Goal: Information Seeking & Learning: Learn about a topic

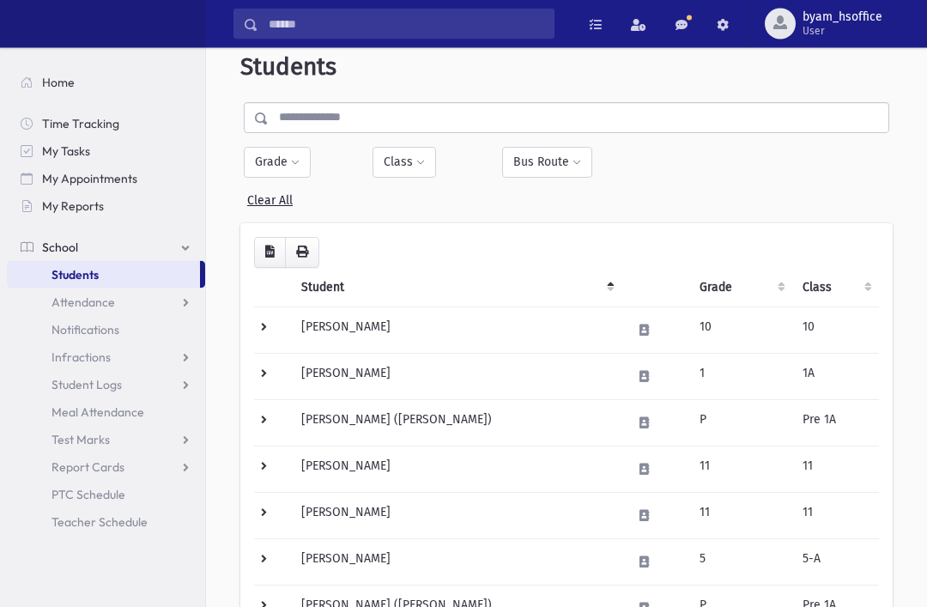
scroll to position [29, 0]
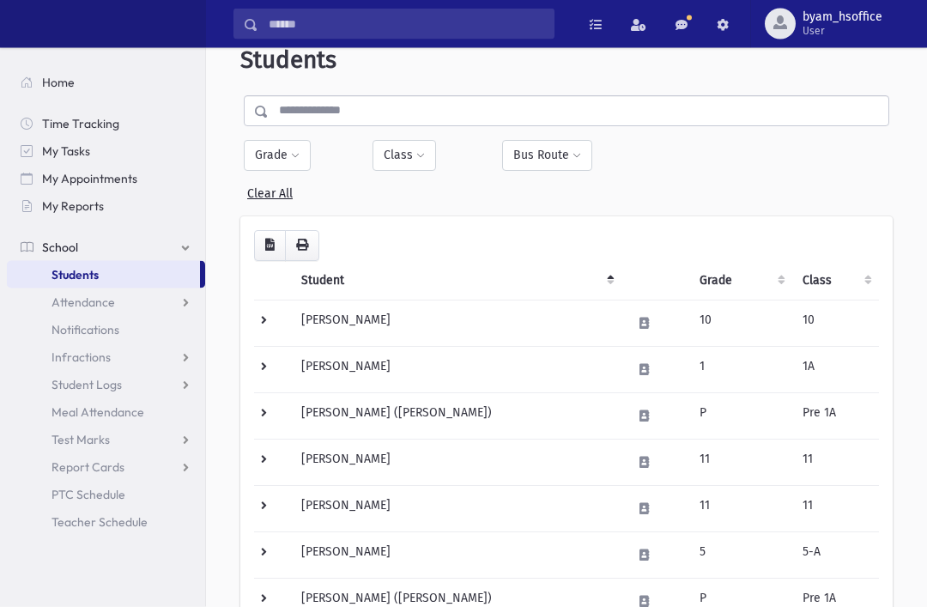
click at [684, 24] on link at bounding box center [681, 24] width 34 height 31
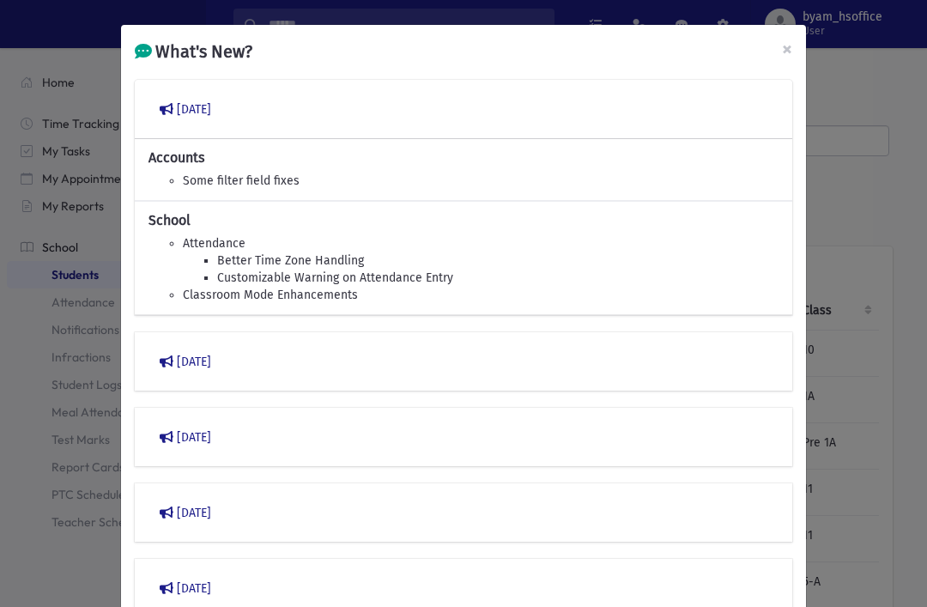
scroll to position [0, 0]
click at [785, 52] on span "×" at bounding box center [787, 49] width 10 height 24
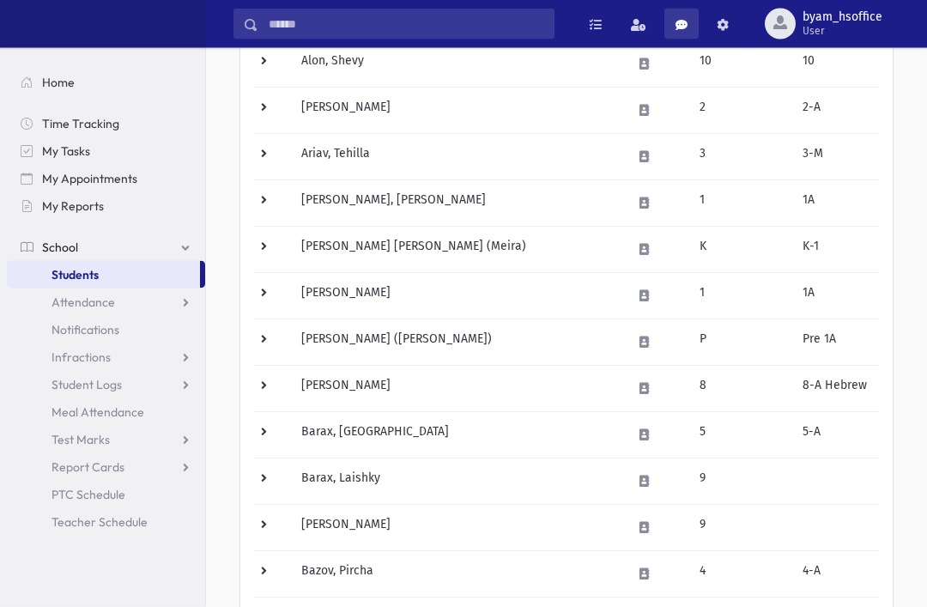
scroll to position [710, 0]
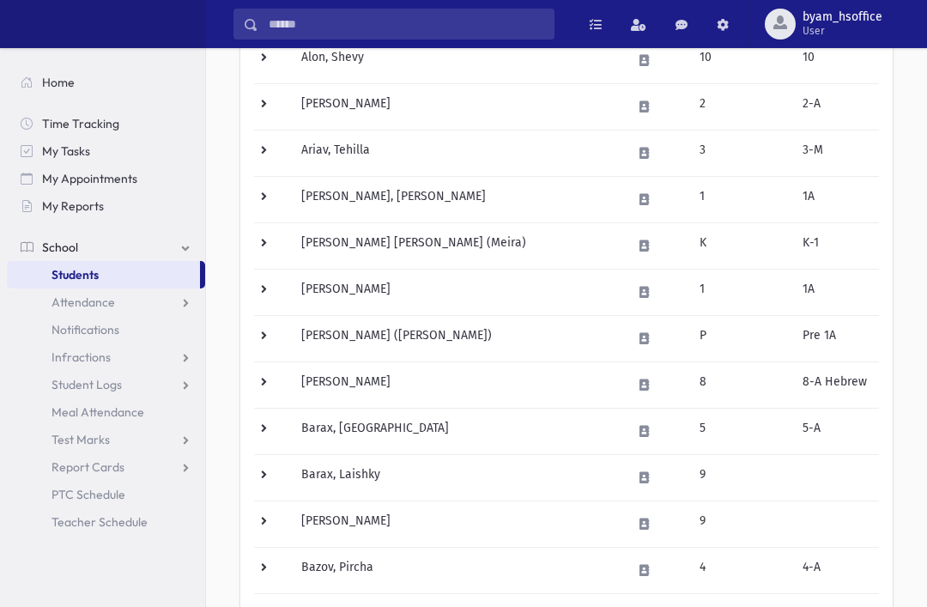
click at [267, 475] on td at bounding box center [272, 477] width 37 height 46
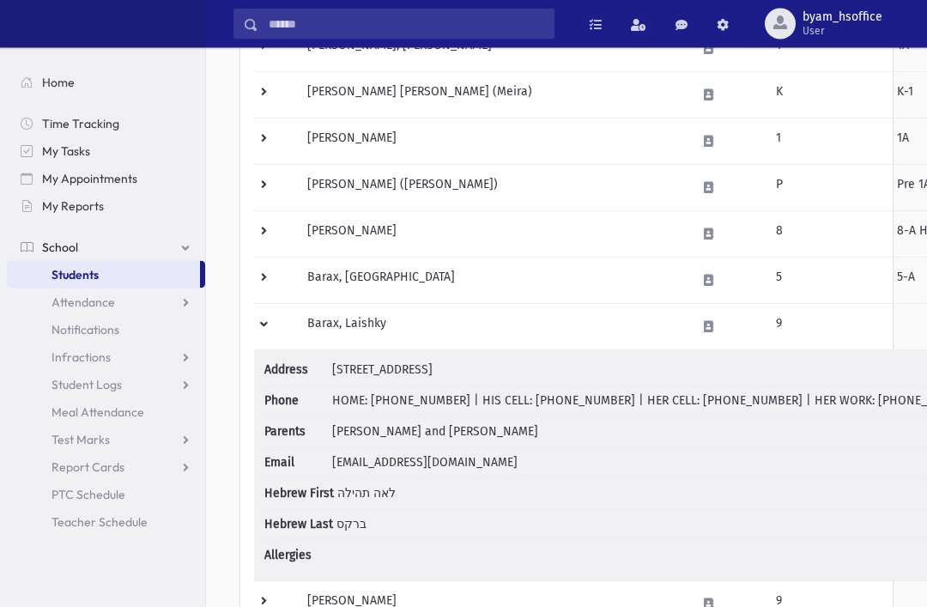
scroll to position [861, 0]
click at [271, 313] on td at bounding box center [275, 326] width 43 height 46
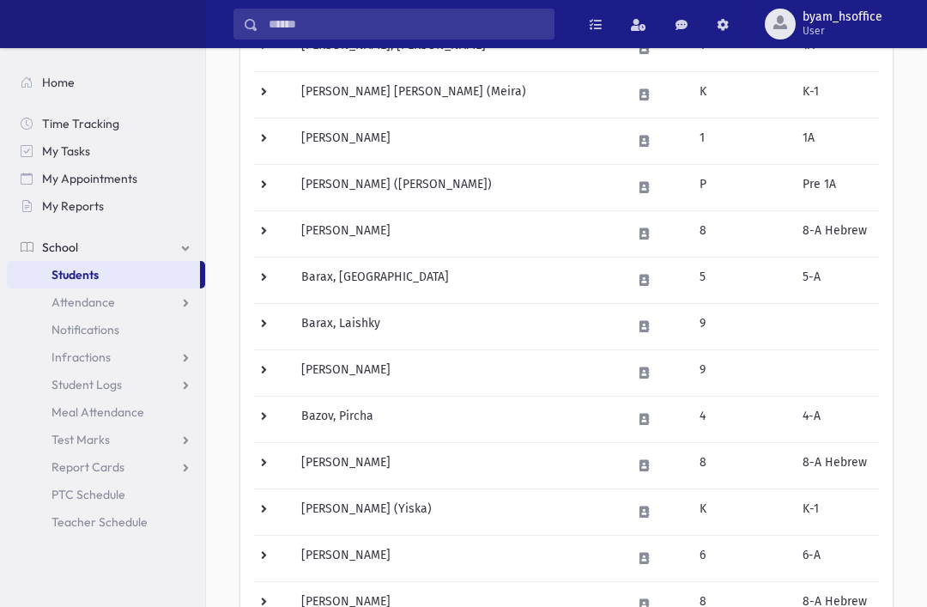
click at [264, 269] on td at bounding box center [272, 280] width 37 height 46
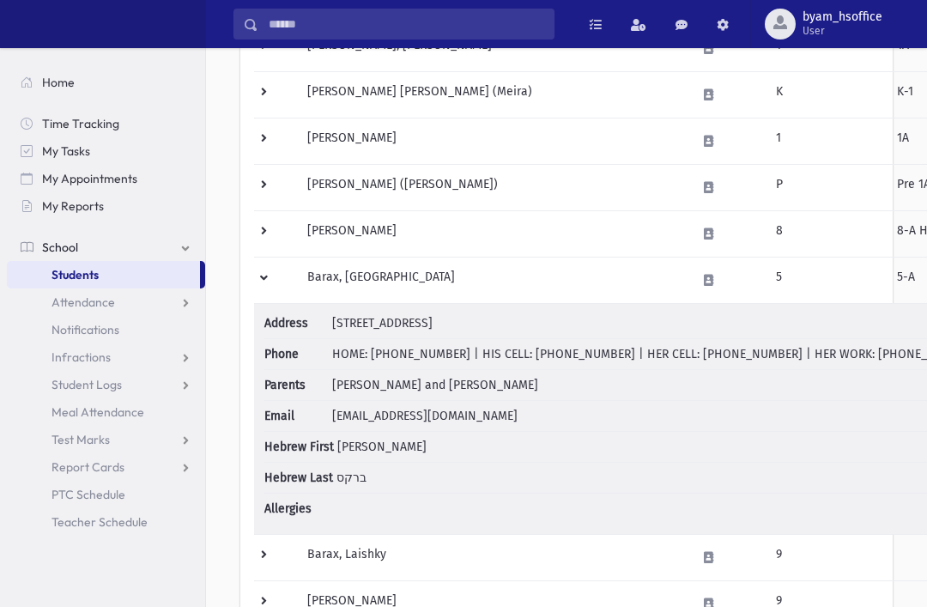
click at [264, 269] on td at bounding box center [275, 280] width 43 height 46
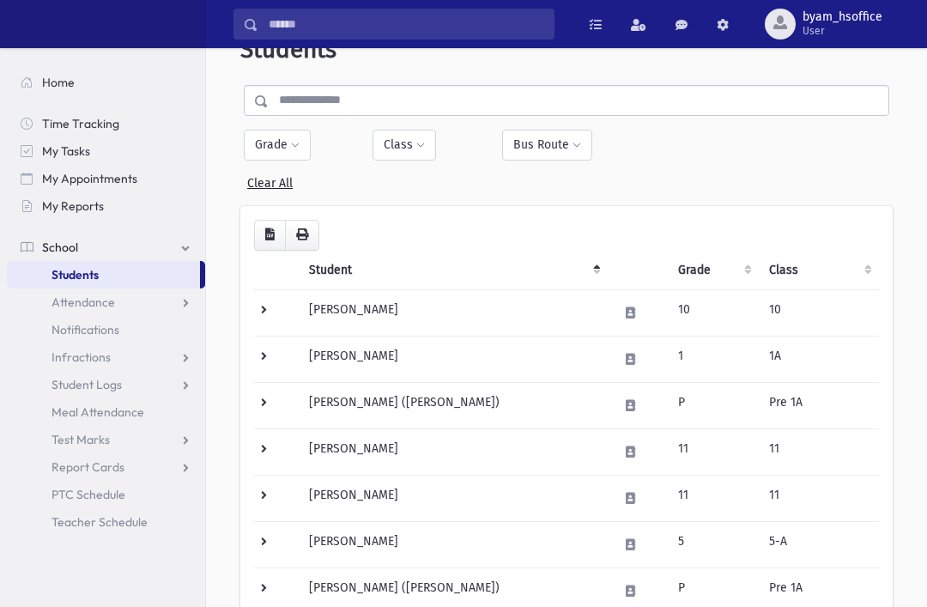
scroll to position [43, 0]
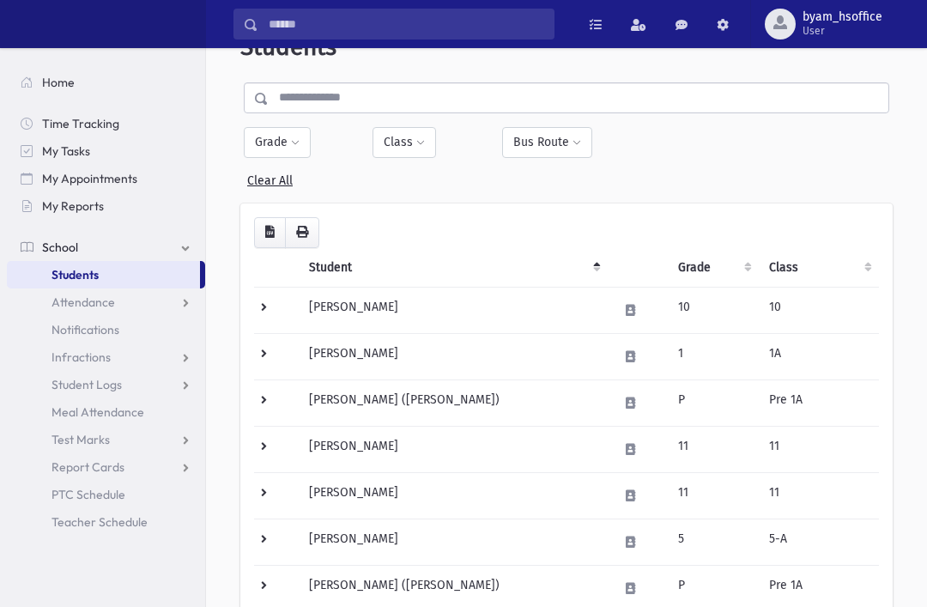
click at [748, 264] on th "Grade" at bounding box center [713, 267] width 91 height 39
click at [288, 144] on button "Grade" at bounding box center [277, 142] width 67 height 31
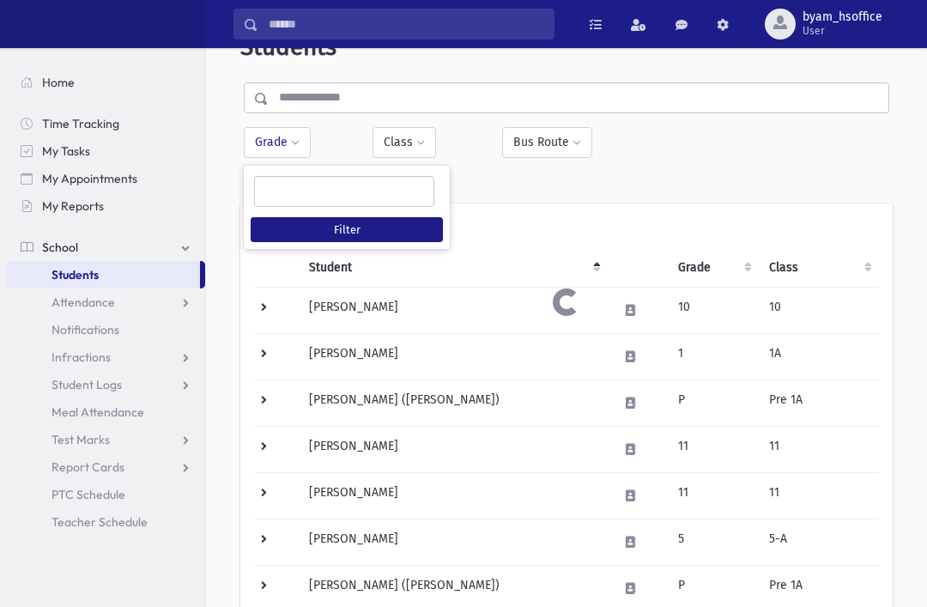
click at [281, 191] on ul at bounding box center [344, 190] width 179 height 26
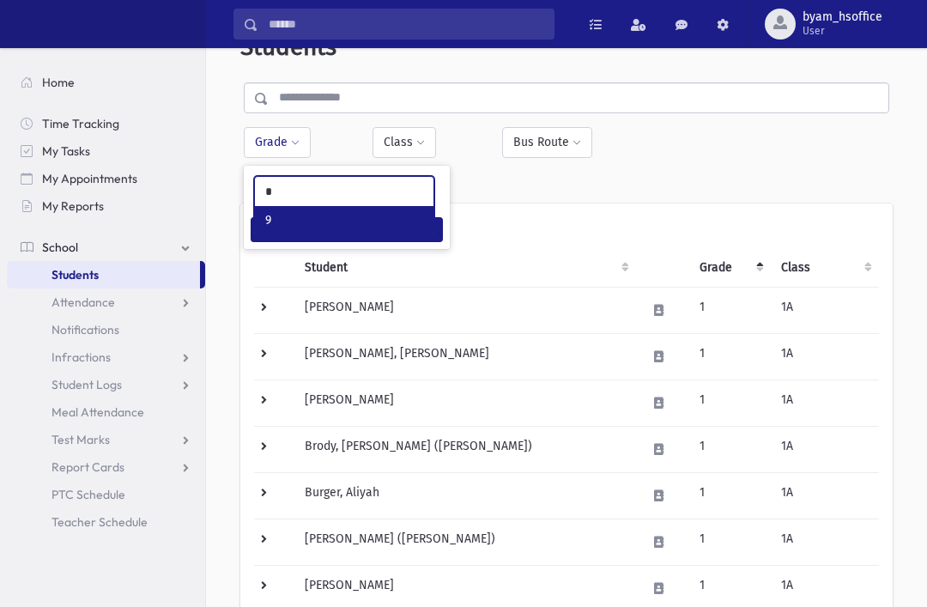
type input "*"
select select "**"
type input "**"
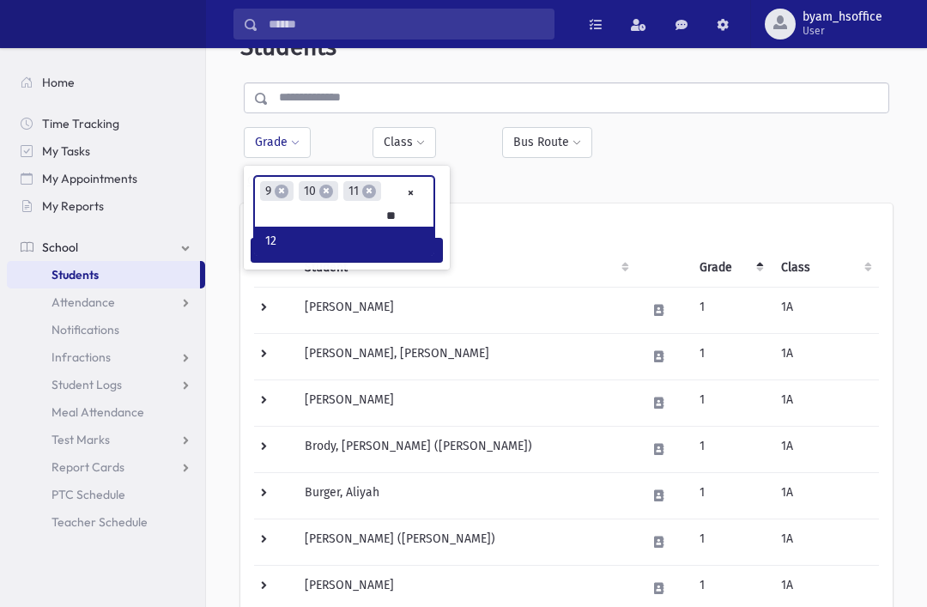
type input "**"
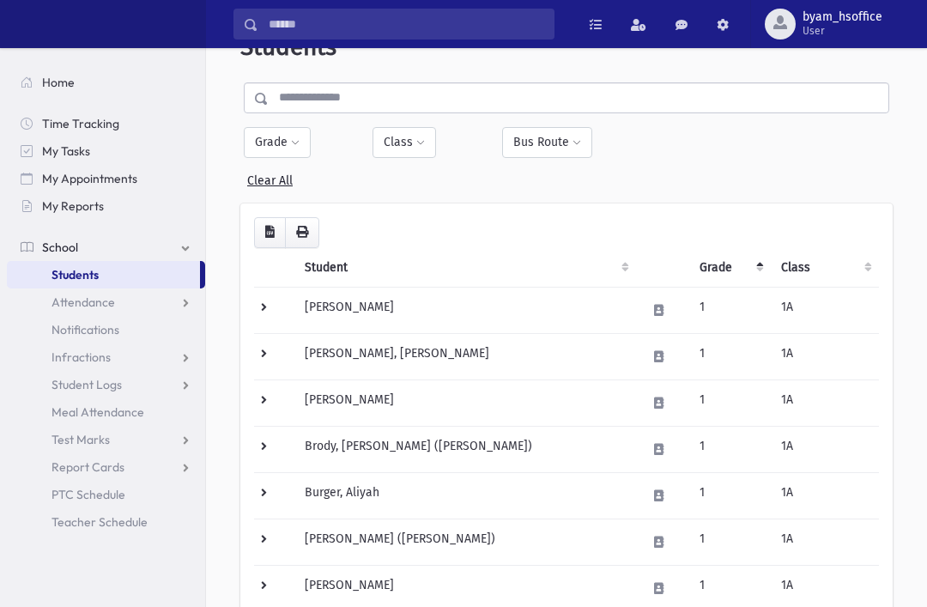
select select
click at [297, 138] on span at bounding box center [295, 143] width 9 height 10
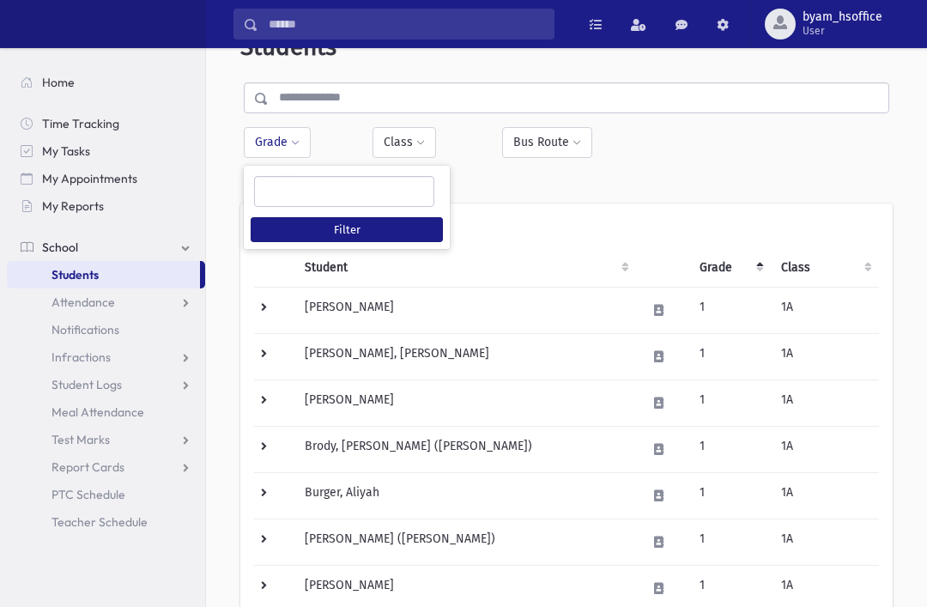
click at [384, 194] on ul at bounding box center [344, 190] width 179 height 26
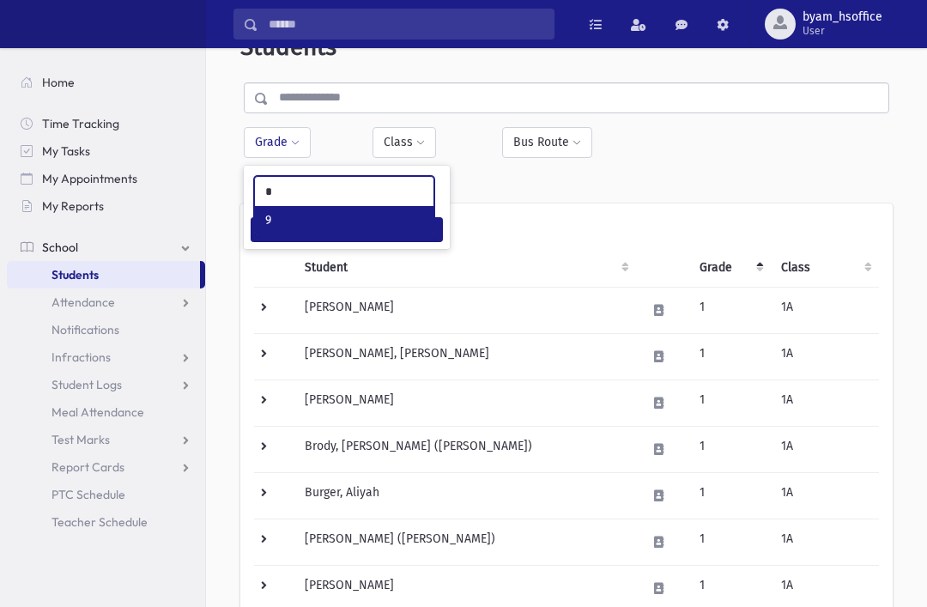
type input "*"
select select "**"
type input "**"
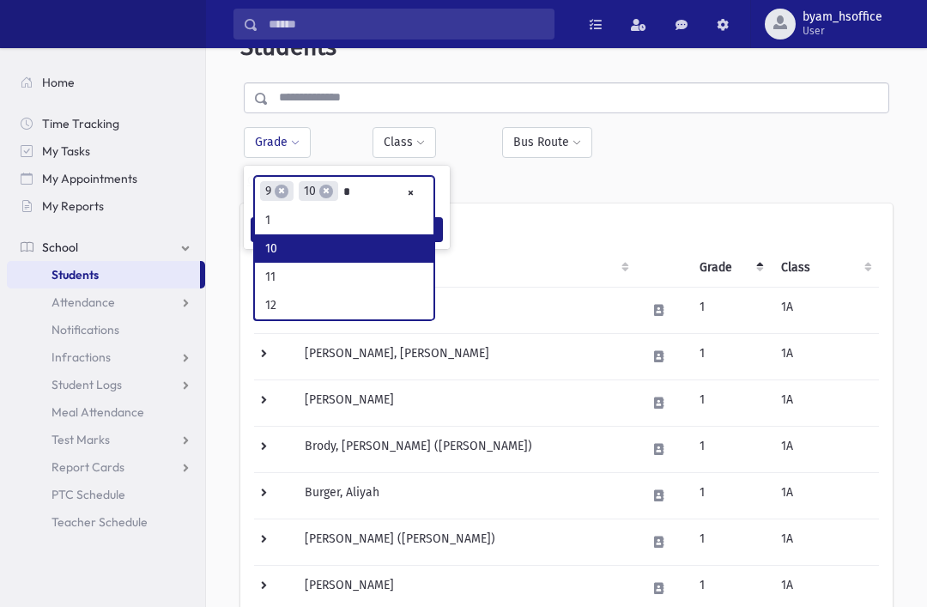
type input "**"
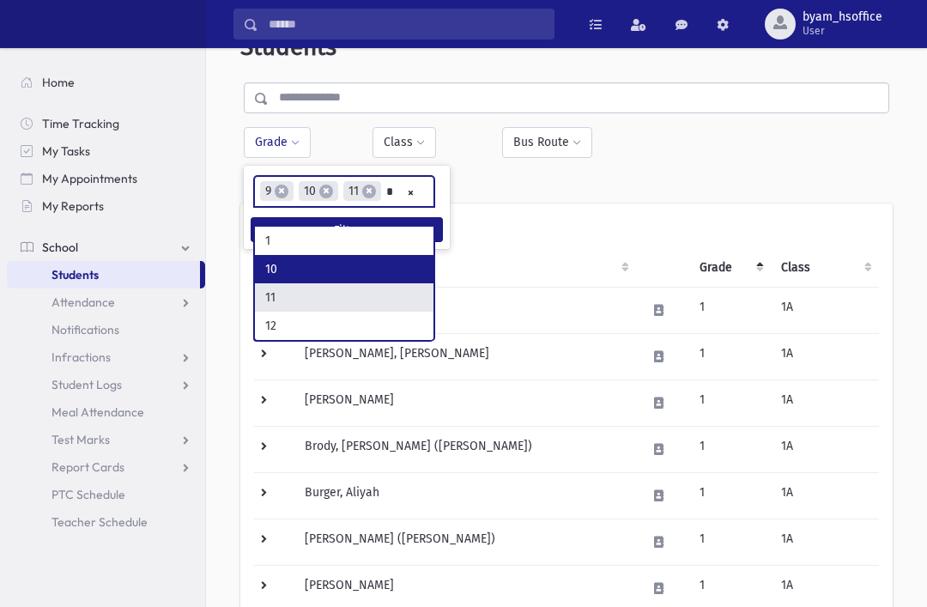
type input "**"
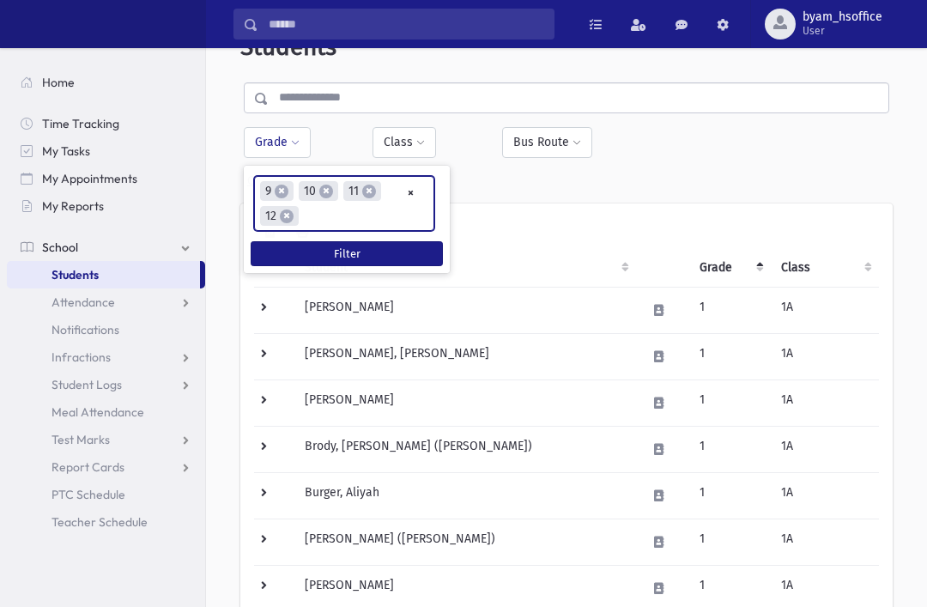
click at [391, 245] on button "Filter" at bounding box center [347, 253] width 192 height 25
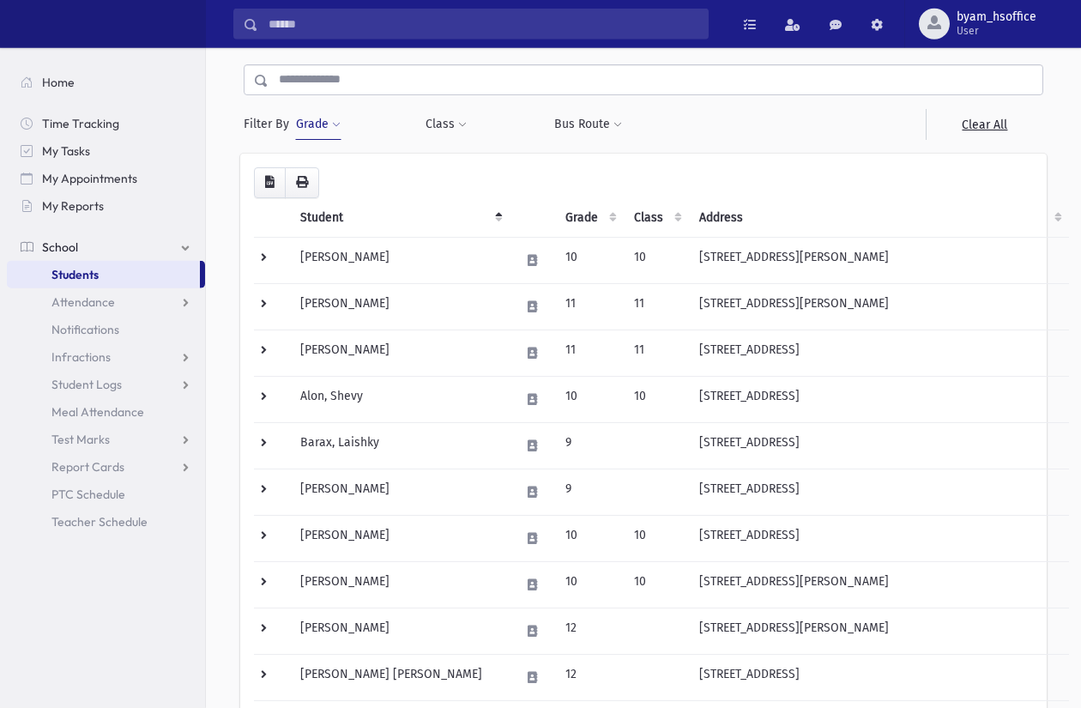
scroll to position [62, 0]
click at [609, 125] on button "Bus Route" at bounding box center [589, 123] width 70 height 31
click at [611, 120] on button "Bus Route" at bounding box center [589, 123] width 70 height 31
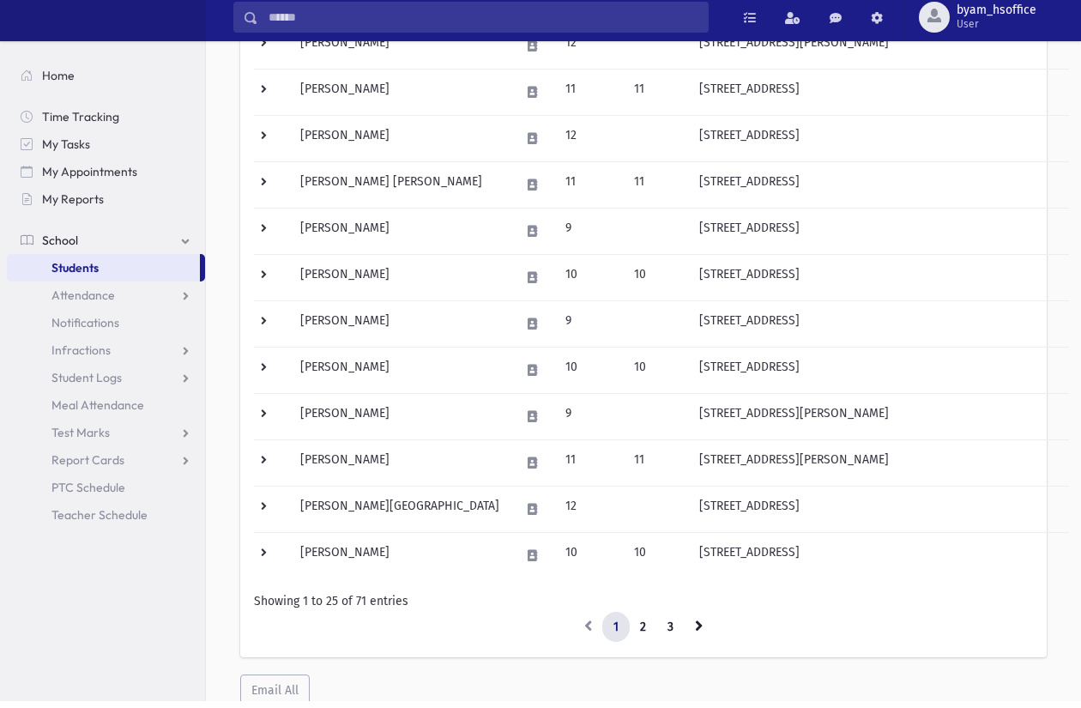
scroll to position [870, 0]
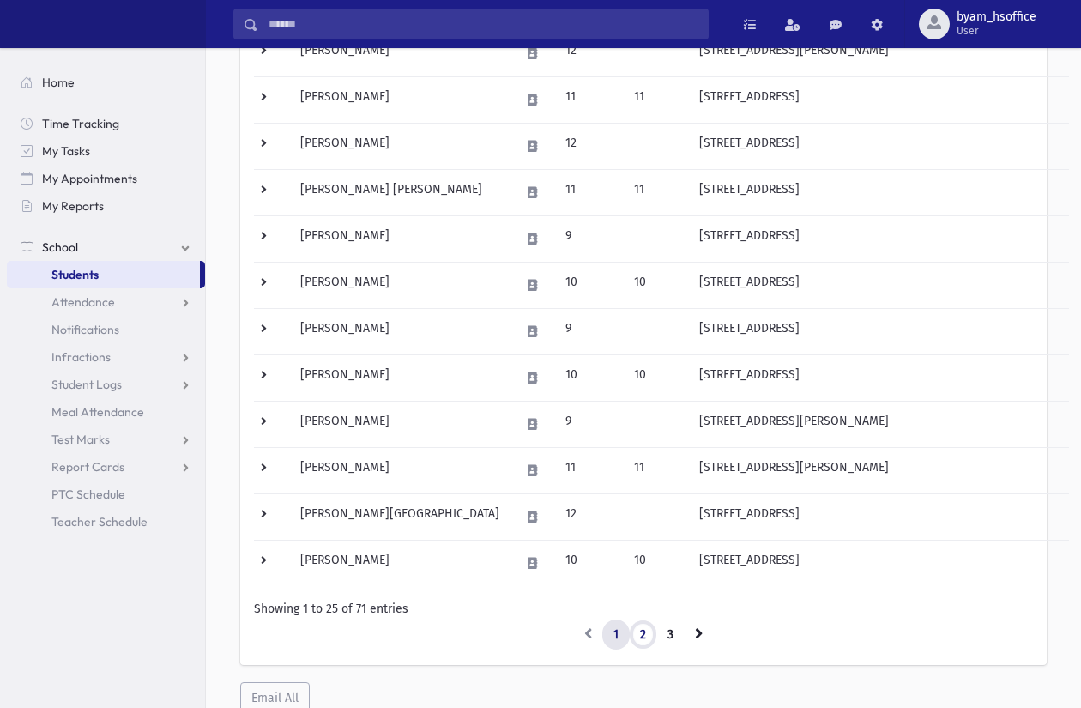
click at [640, 641] on link "2" at bounding box center [643, 635] width 28 height 31
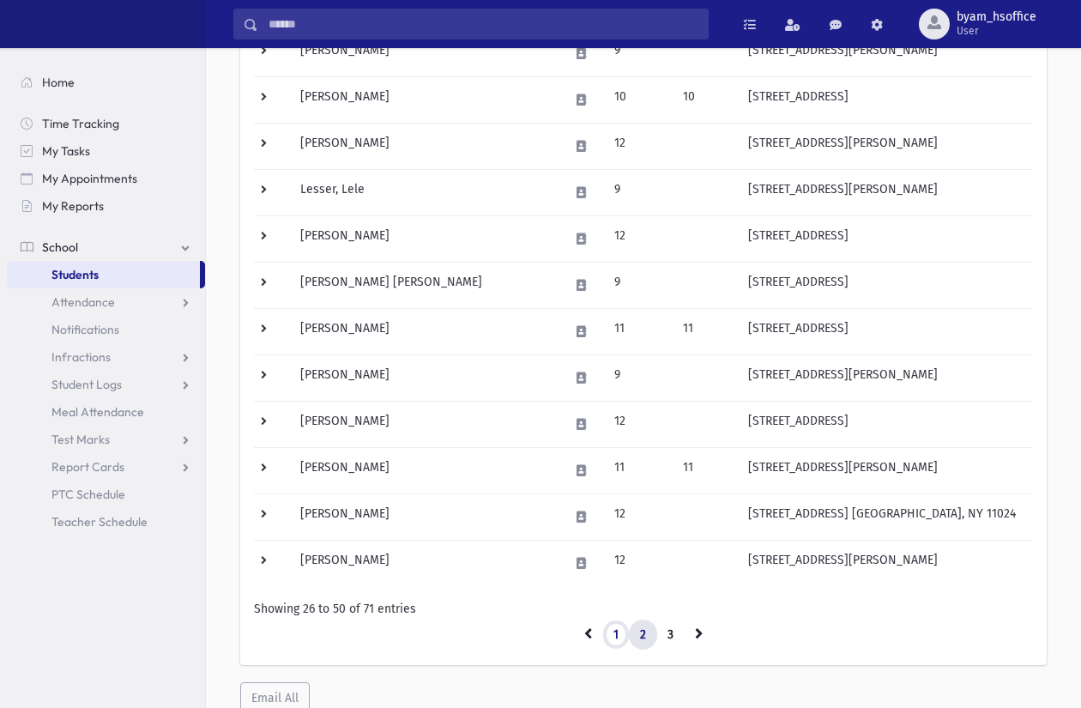
click at [617, 637] on link "1" at bounding box center [615, 635] width 27 height 31
click at [618, 633] on link "1" at bounding box center [615, 635] width 27 height 31
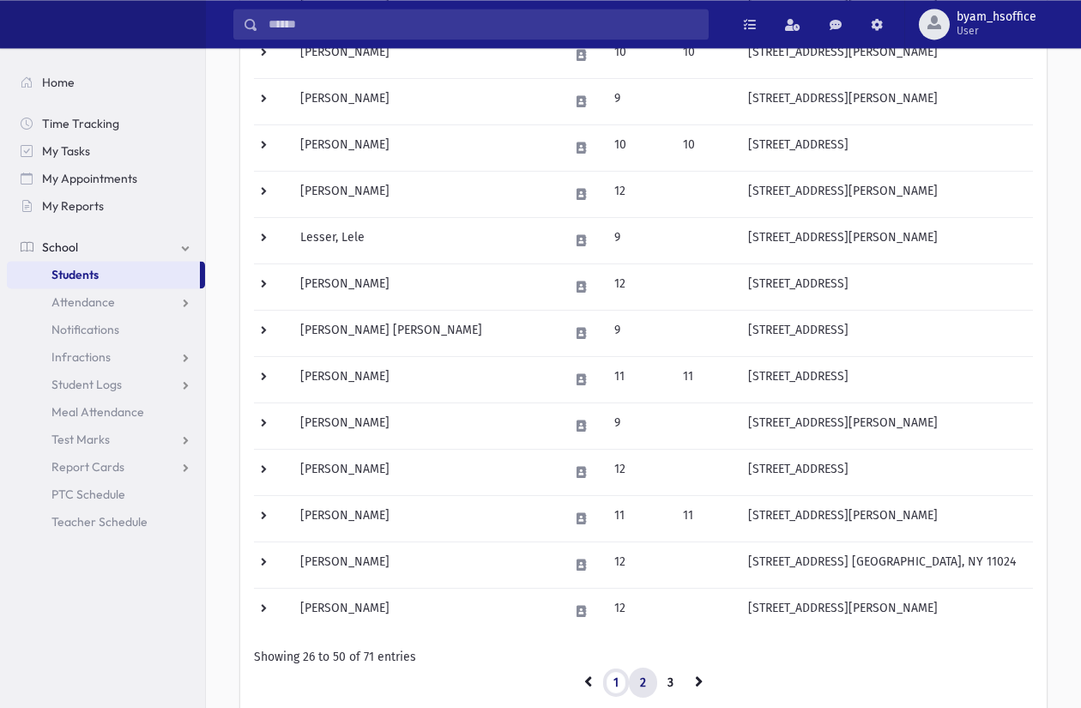
scroll to position [824, 0]
click at [611, 679] on link "1" at bounding box center [615, 681] width 27 height 31
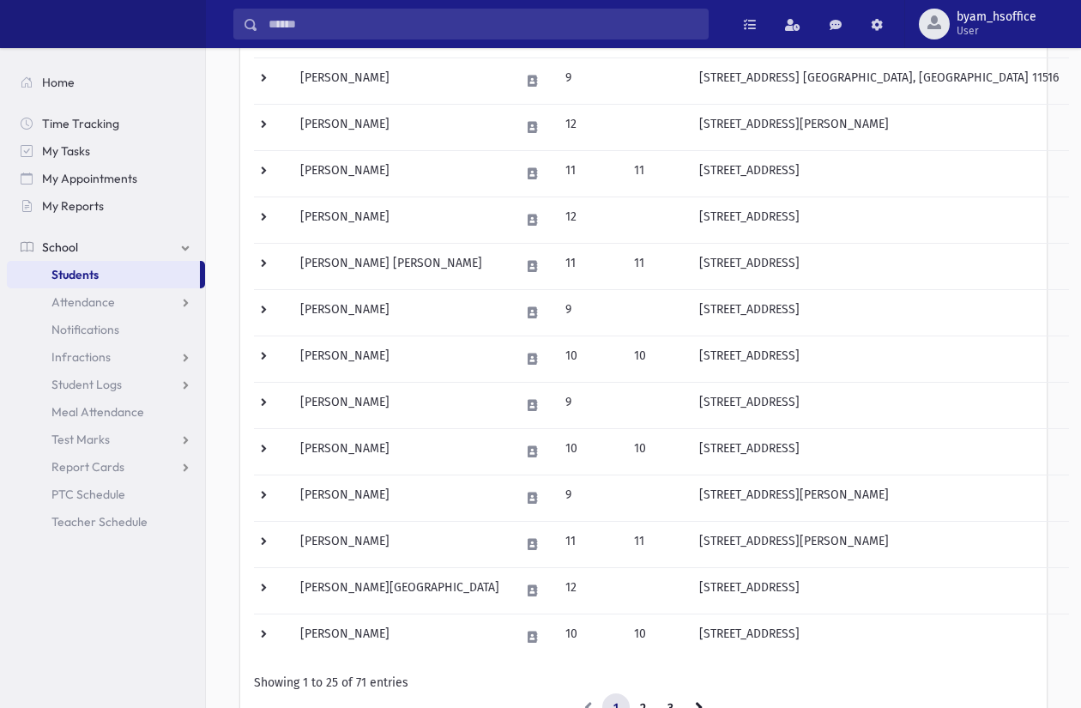
scroll to position [796, 0]
click at [271, 312] on td at bounding box center [272, 312] width 36 height 46
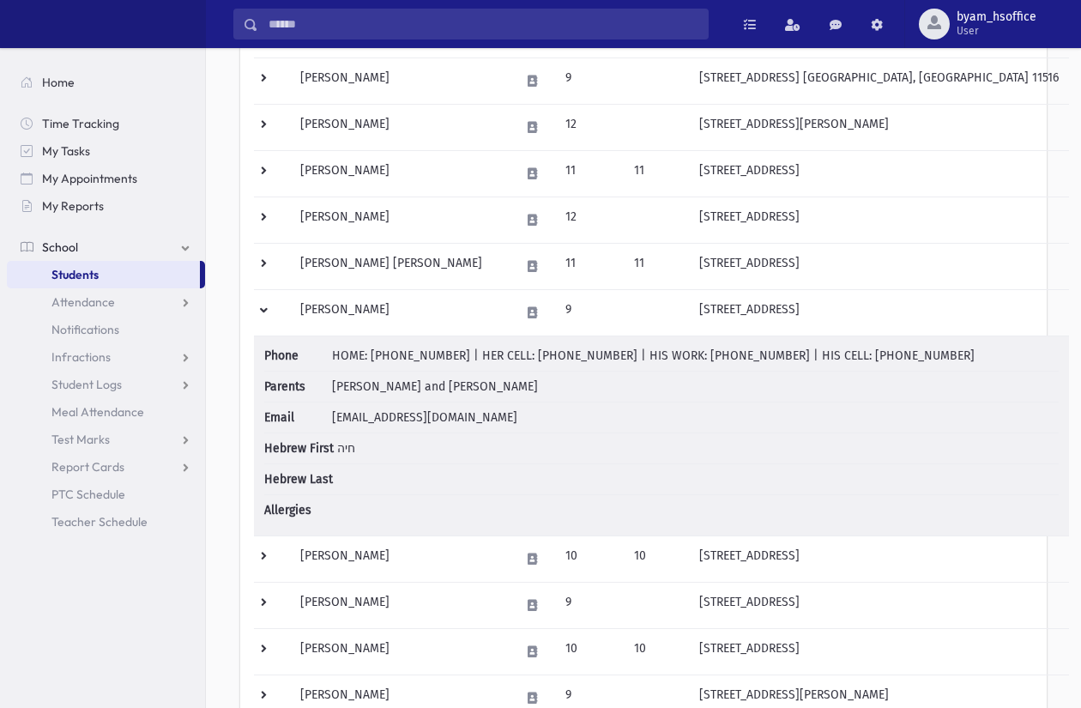
click at [277, 314] on td at bounding box center [272, 312] width 36 height 46
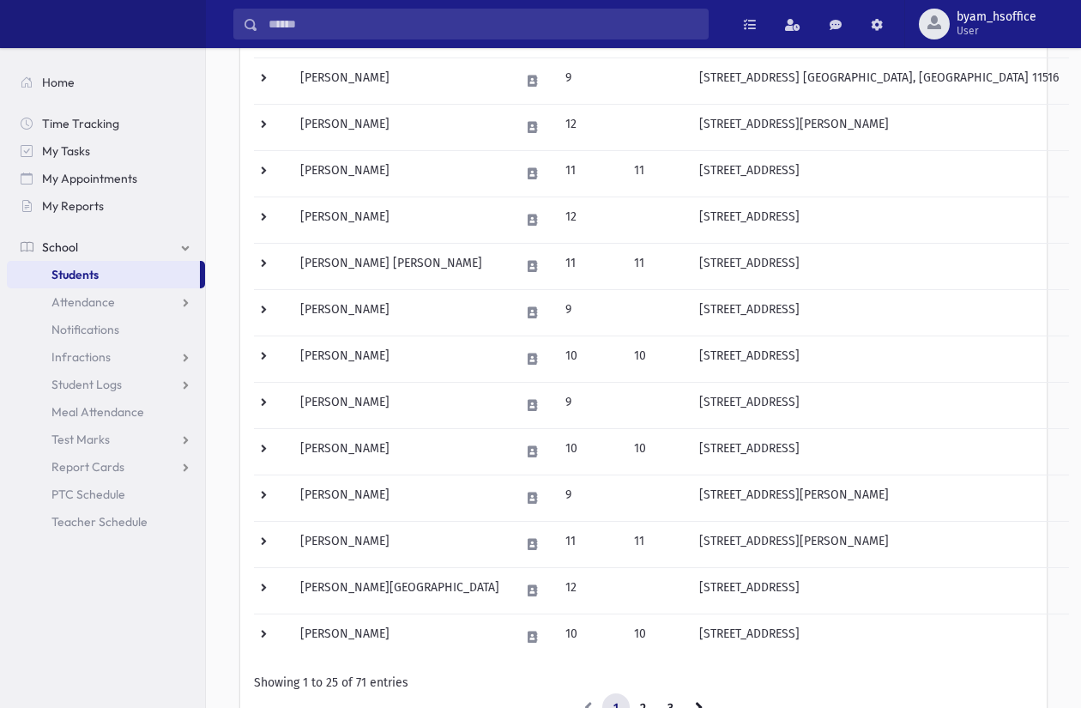
click at [274, 268] on td at bounding box center [272, 266] width 36 height 46
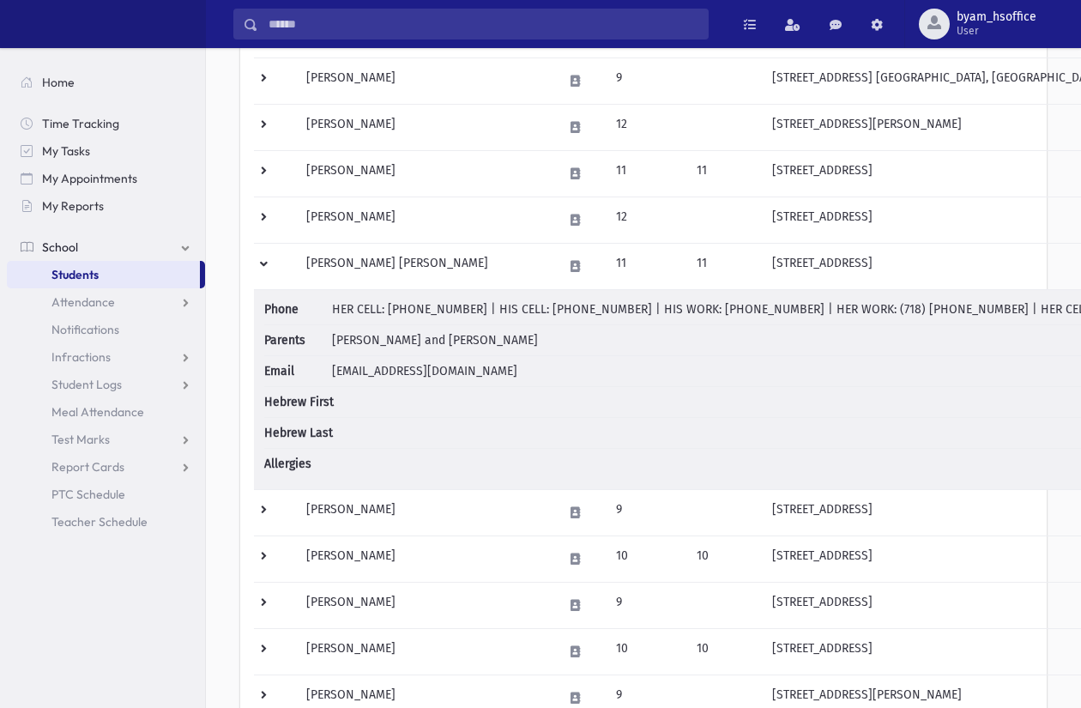
click at [289, 269] on td at bounding box center [275, 266] width 42 height 46
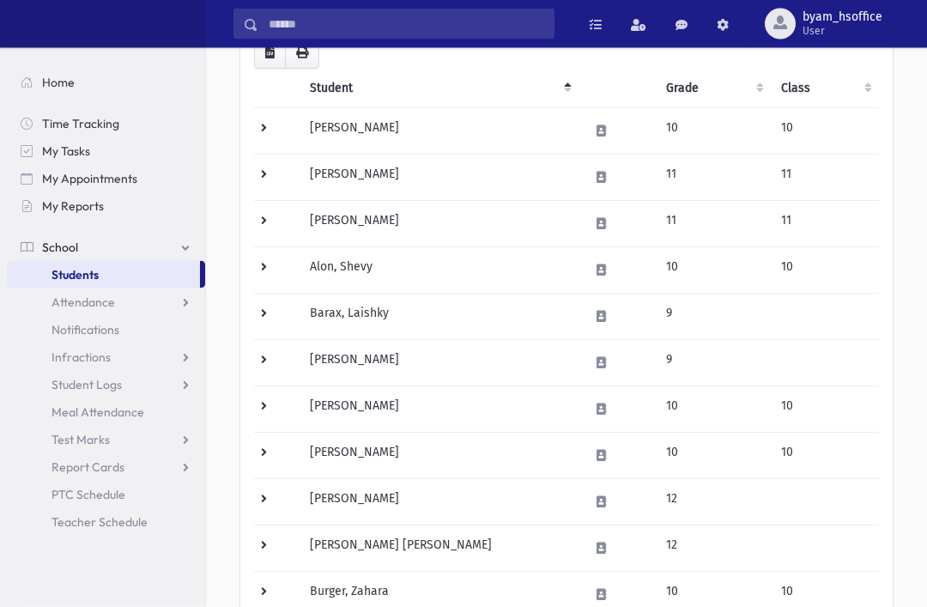
scroll to position [0, 0]
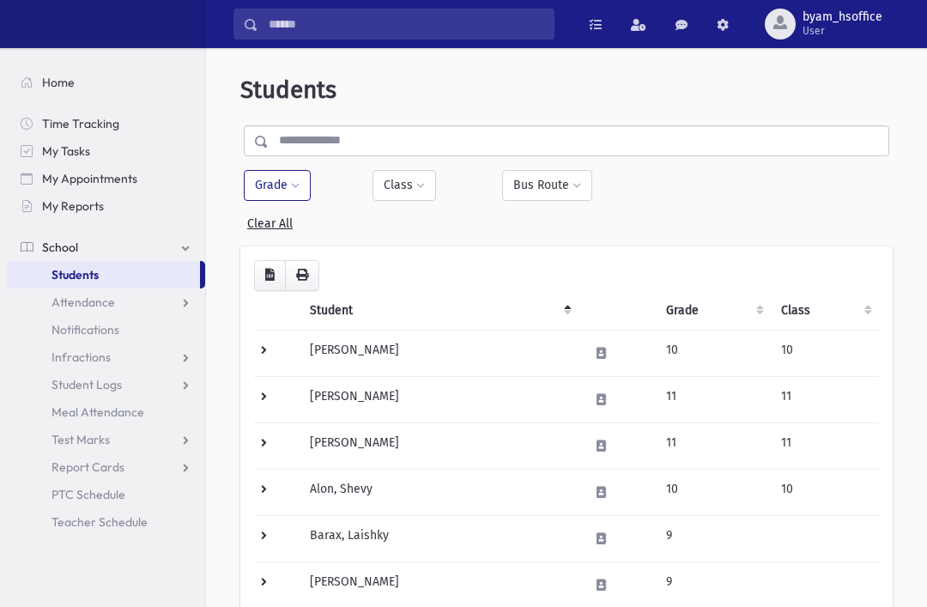
click at [261, 561] on td at bounding box center [276, 584] width 45 height 46
click at [269, 561] on td at bounding box center [276, 584] width 45 height 46
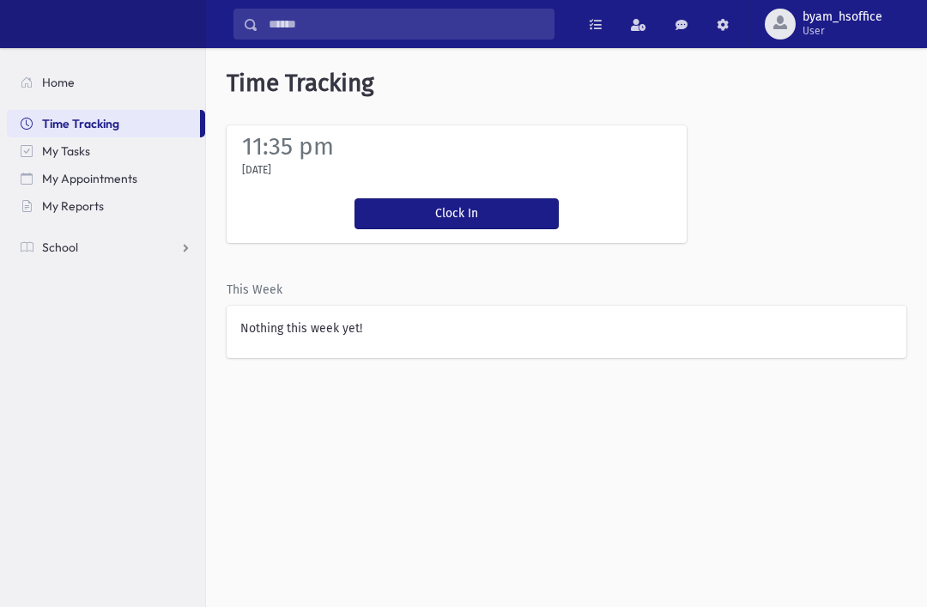
click at [55, 150] on span "My Tasks" at bounding box center [66, 150] width 48 height 15
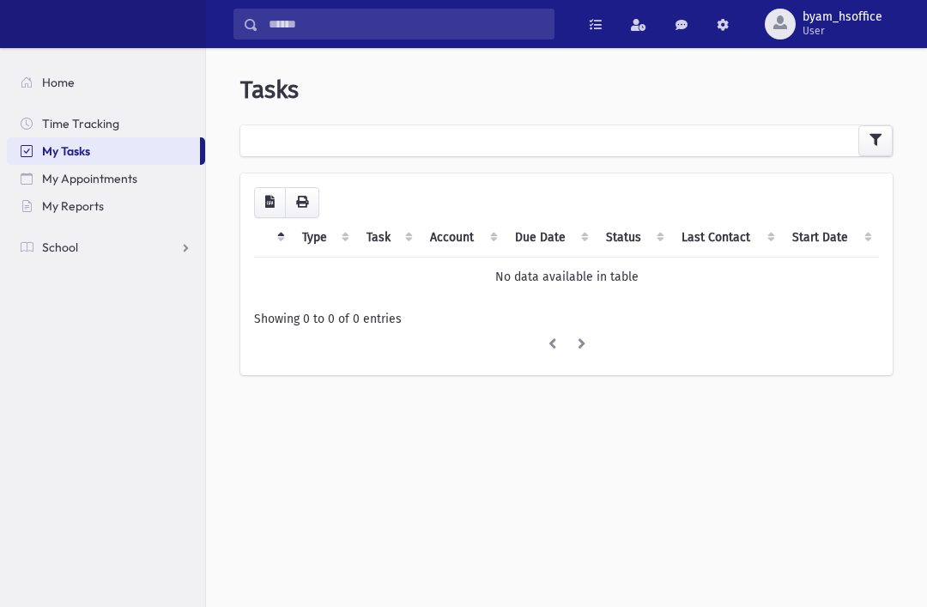
click at [58, 189] on link "My Appointments" at bounding box center [106, 178] width 198 height 27
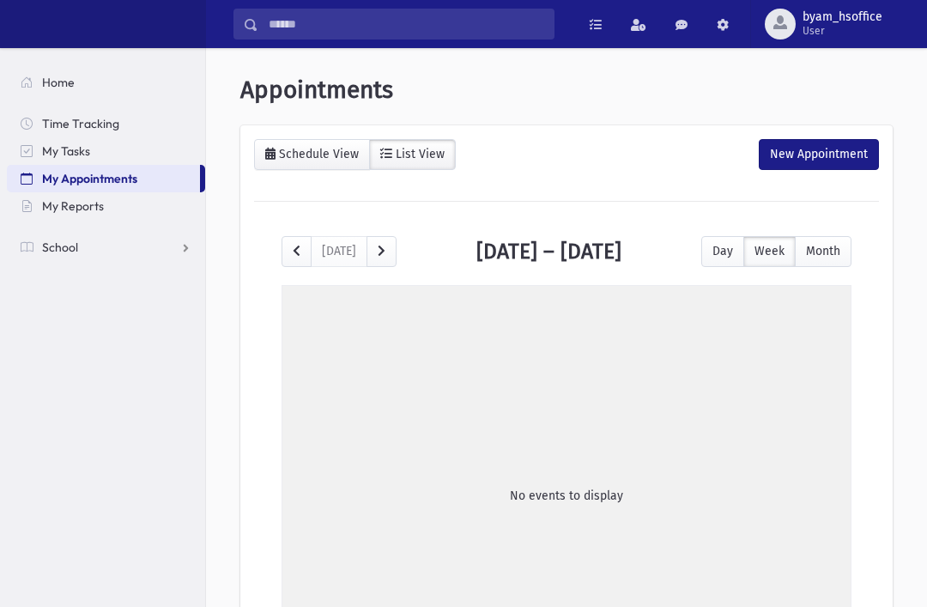
click at [165, 244] on link "School" at bounding box center [106, 246] width 198 height 27
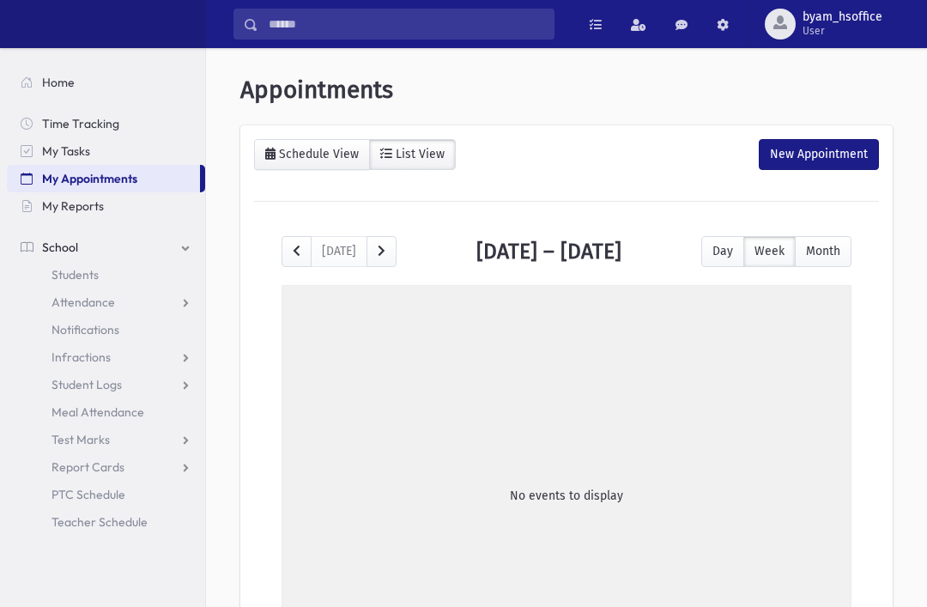
click at [121, 274] on link "Students" at bounding box center [106, 274] width 198 height 27
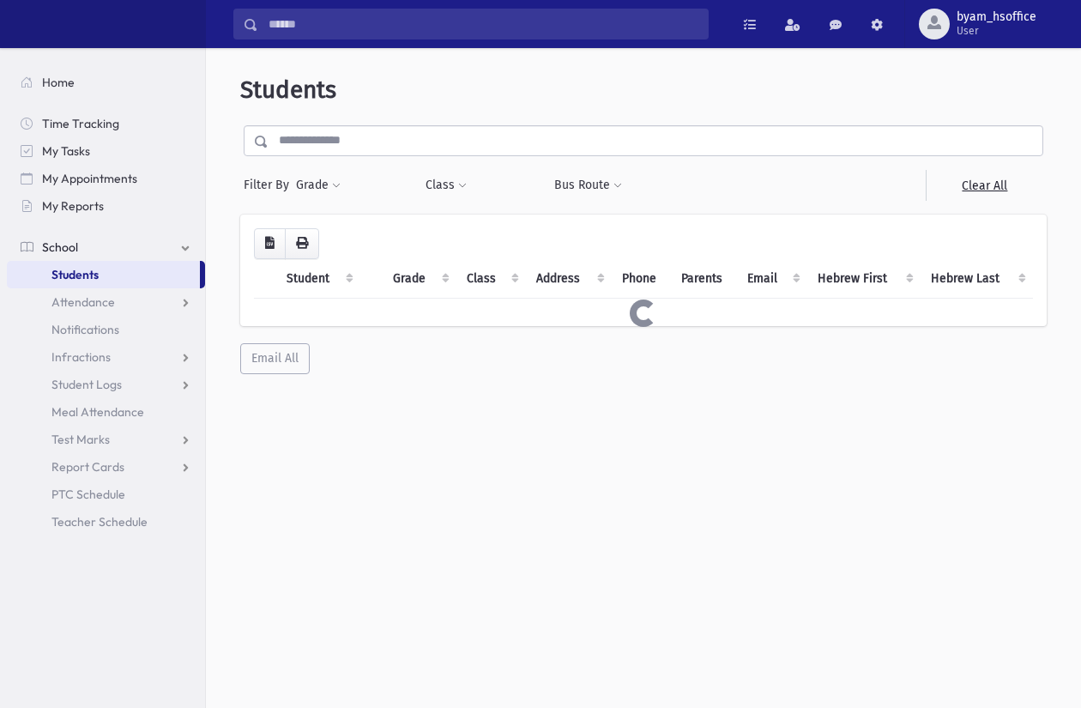
select select
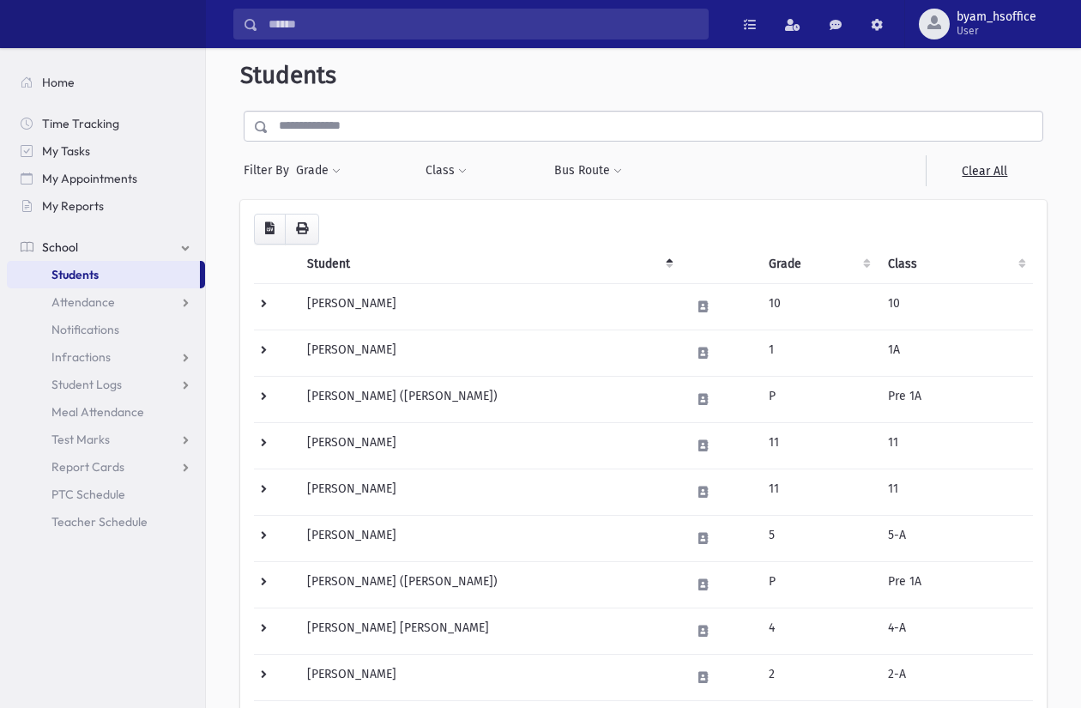
click at [330, 169] on button "Grade" at bounding box center [318, 170] width 46 height 31
click at [414, 223] on ul at bounding box center [395, 218] width 179 height 26
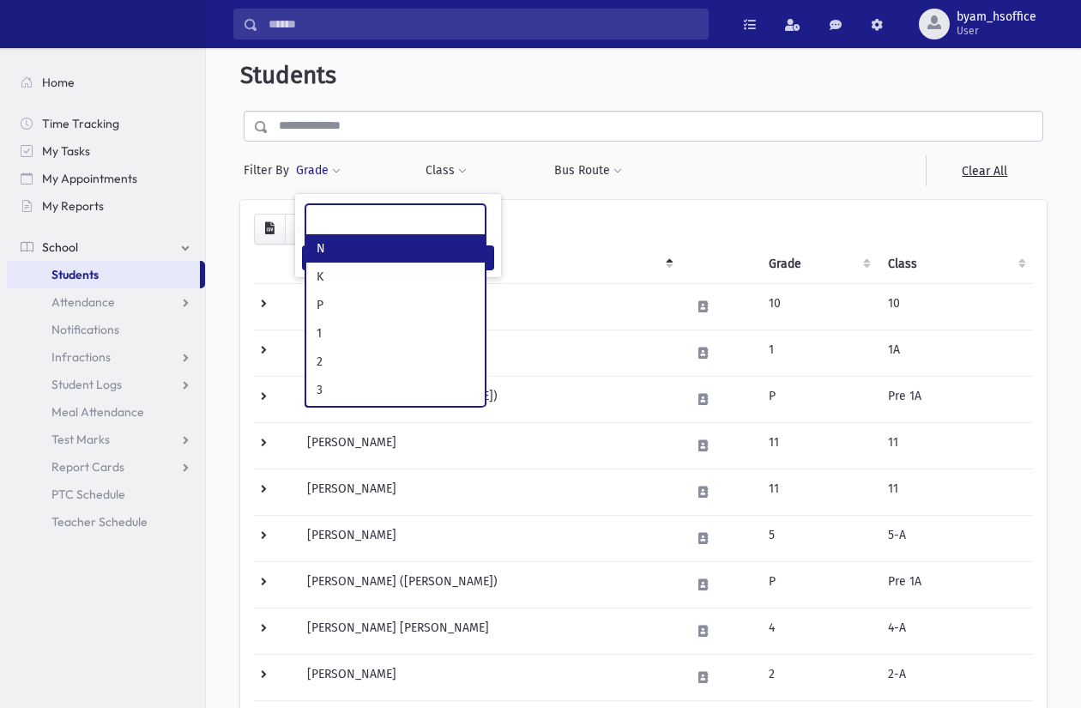
scroll to position [14, 0]
type input "*"
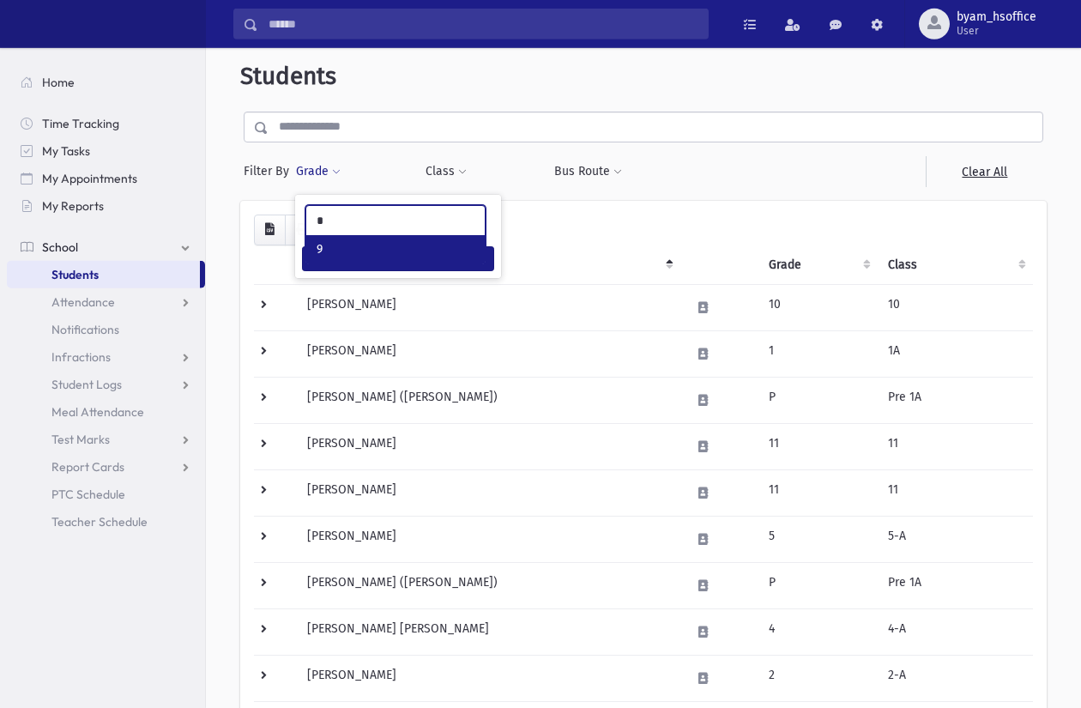
select select "**"
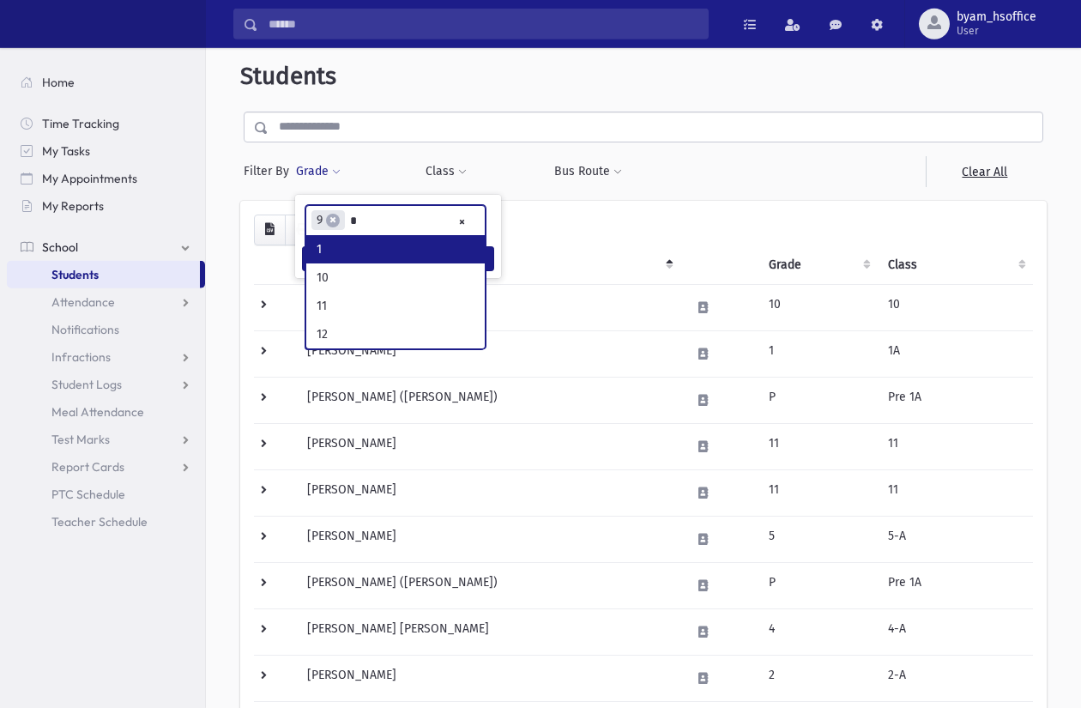
type input "**"
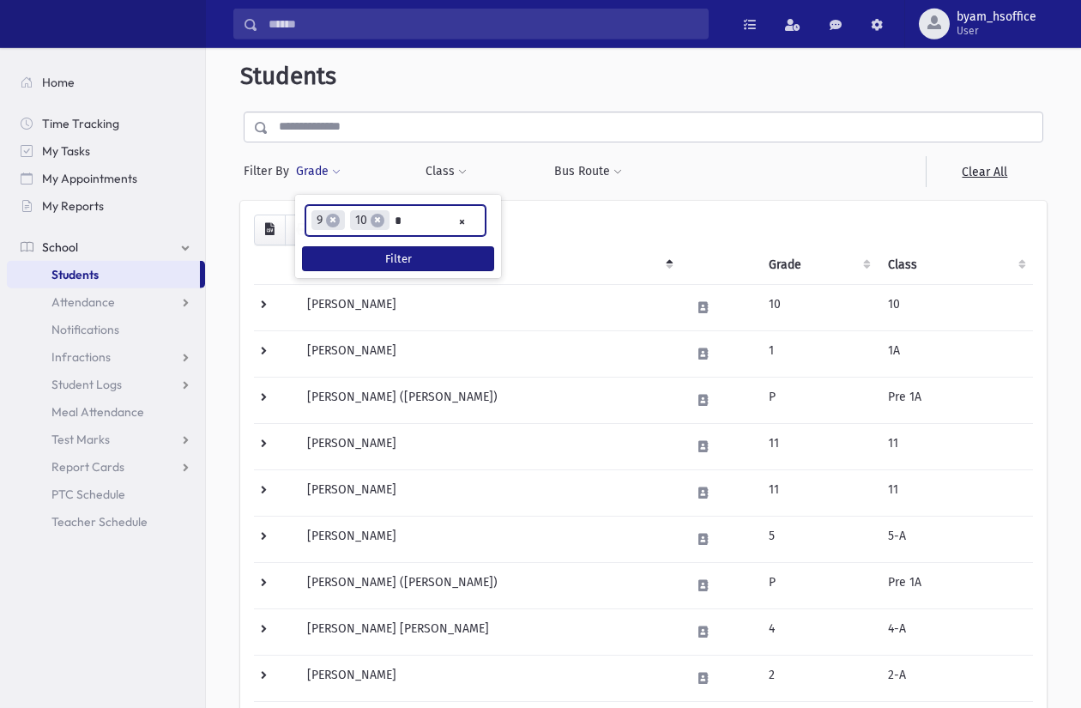
type input "**"
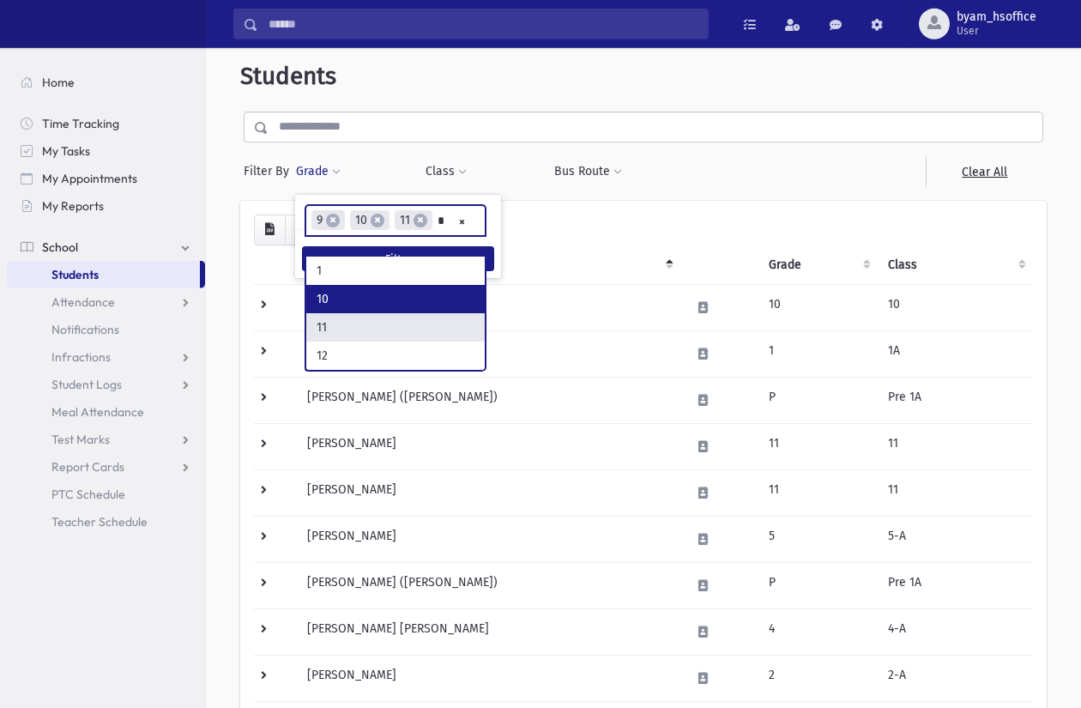
type input "**"
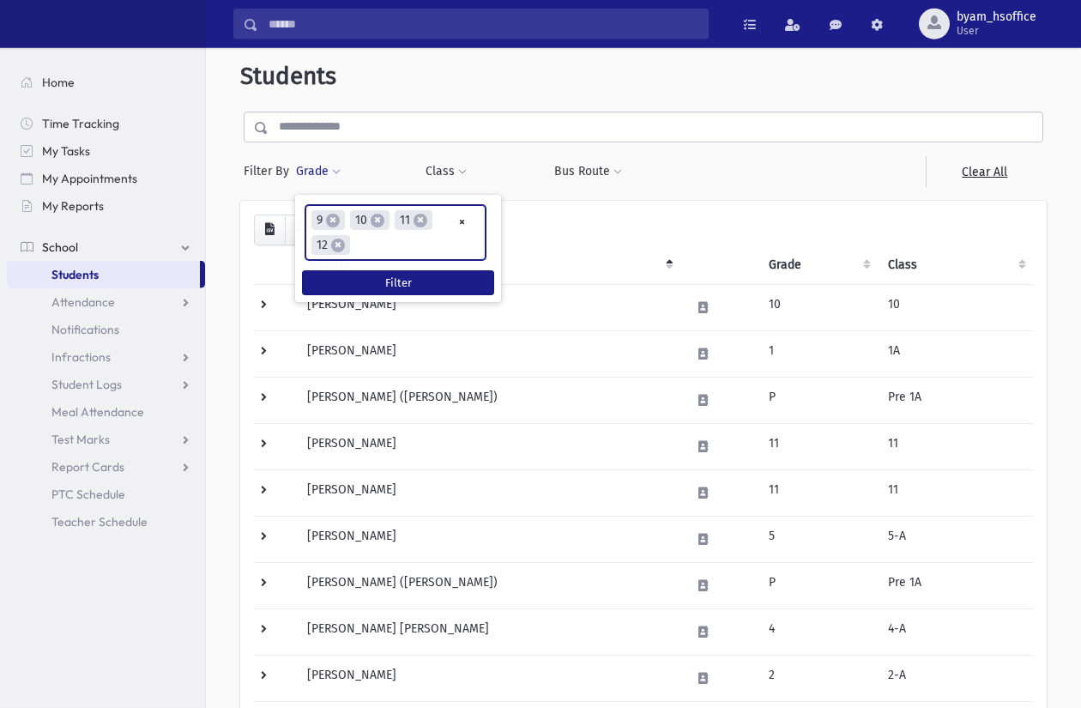
click at [451, 281] on button "Filter" at bounding box center [398, 282] width 192 height 25
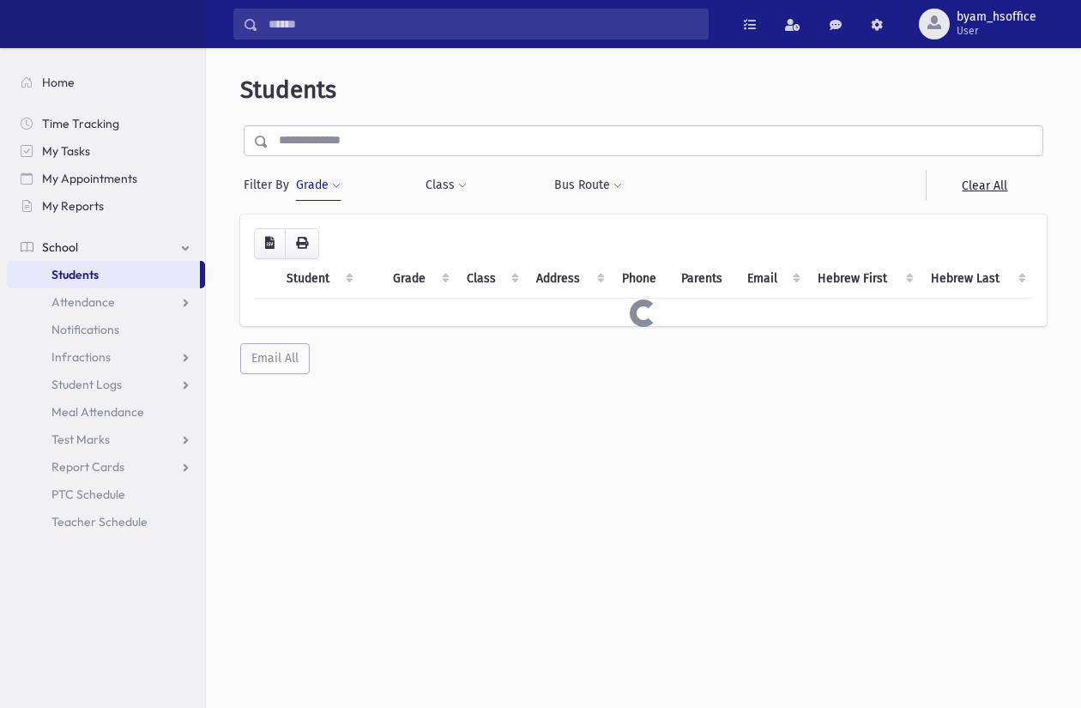
scroll to position [15, 0]
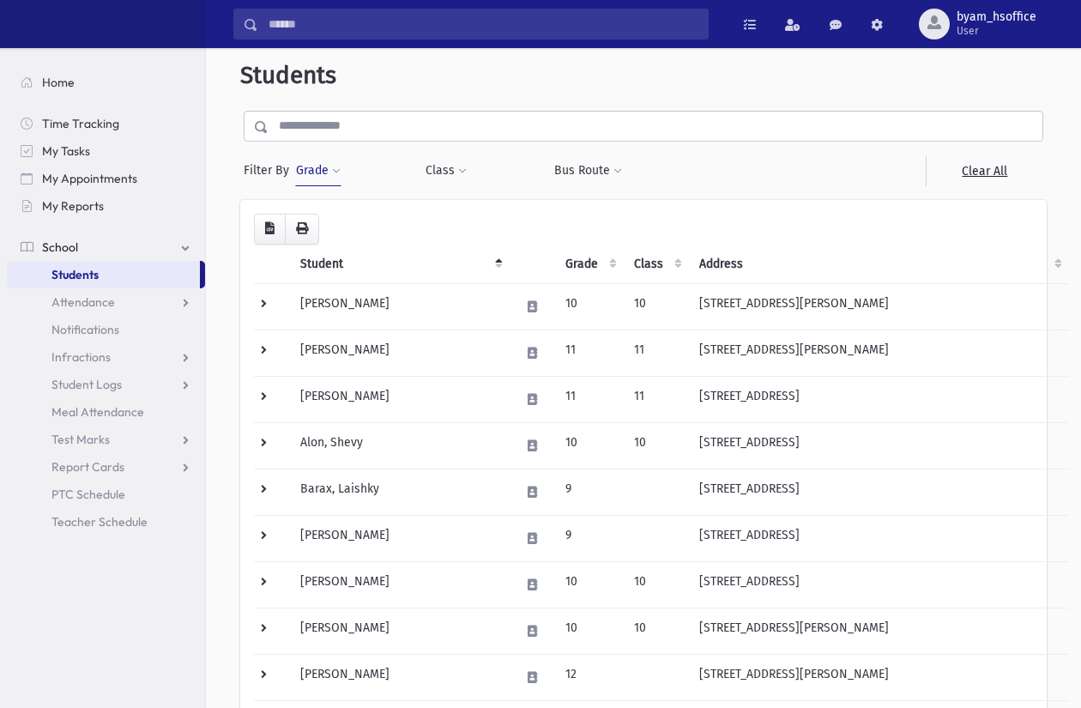
click at [273, 309] on td at bounding box center [272, 306] width 36 height 46
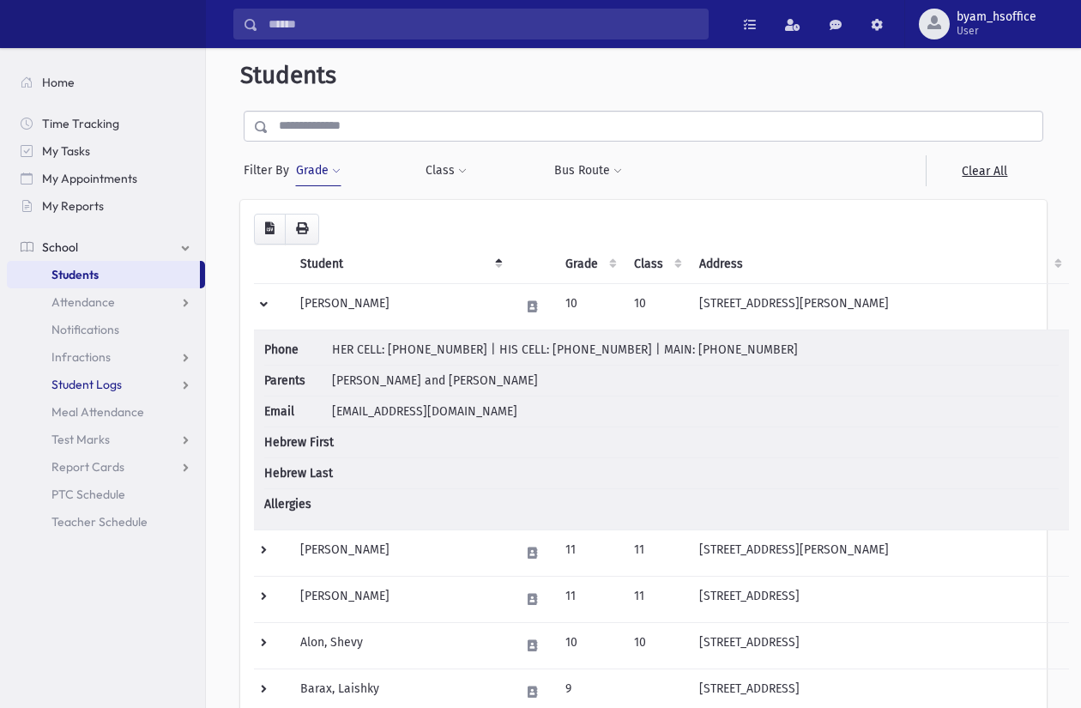
click at [83, 381] on span "Student Logs" at bounding box center [86, 384] width 70 height 15
click at [73, 398] on link "Entry" at bounding box center [106, 411] width 198 height 27
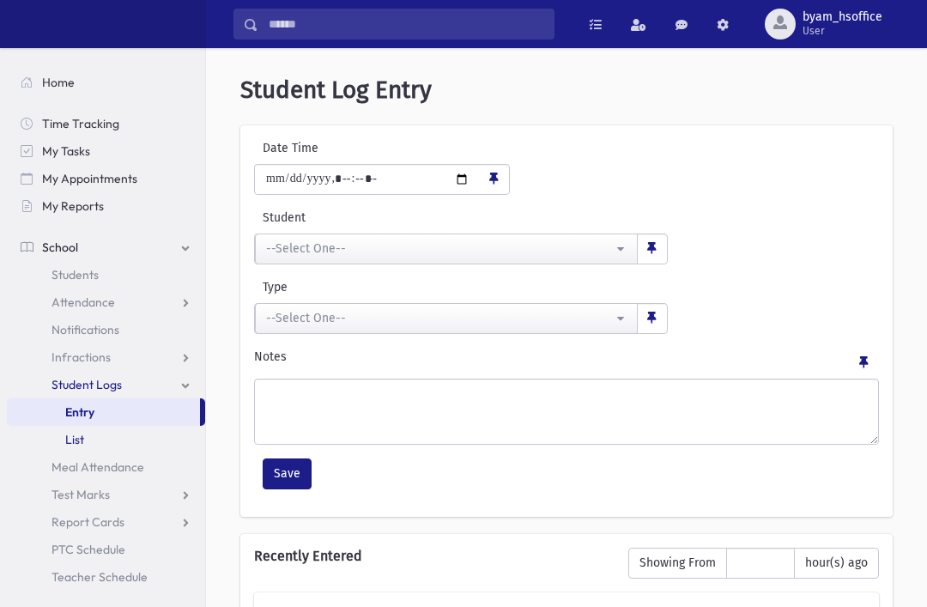
click at [61, 438] on link "List" at bounding box center [106, 439] width 198 height 27
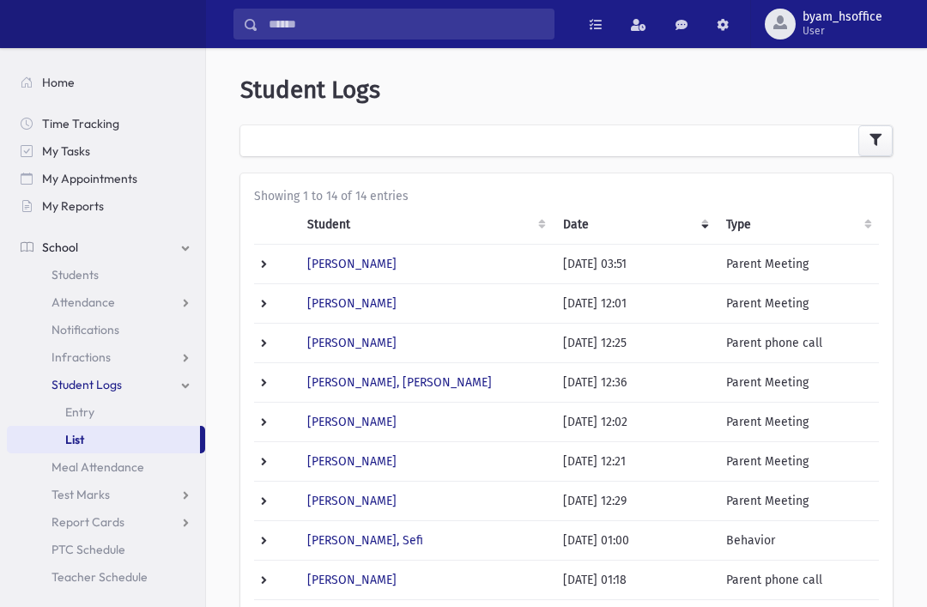
click at [265, 267] on td at bounding box center [275, 263] width 43 height 39
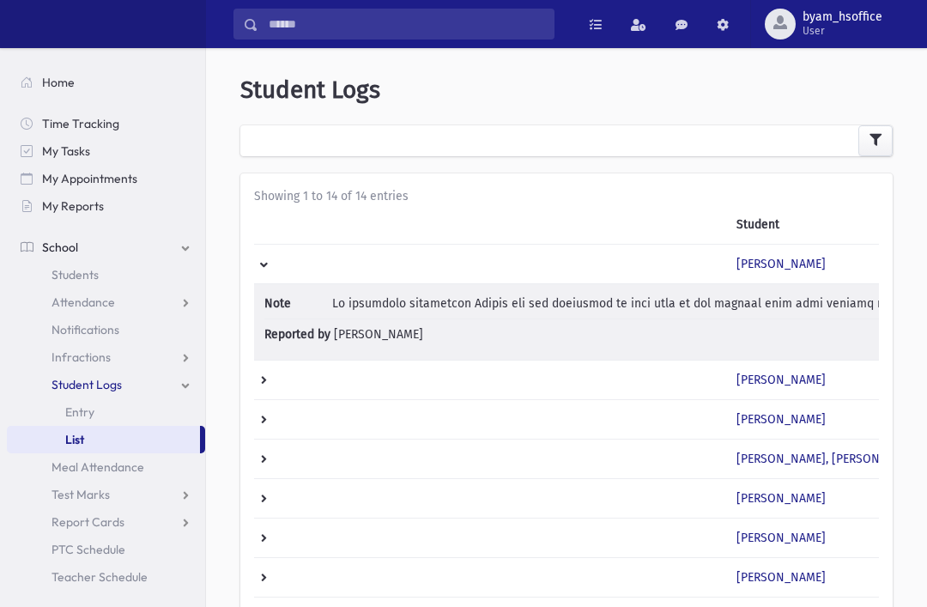
click at [266, 259] on td at bounding box center [490, 263] width 472 height 39
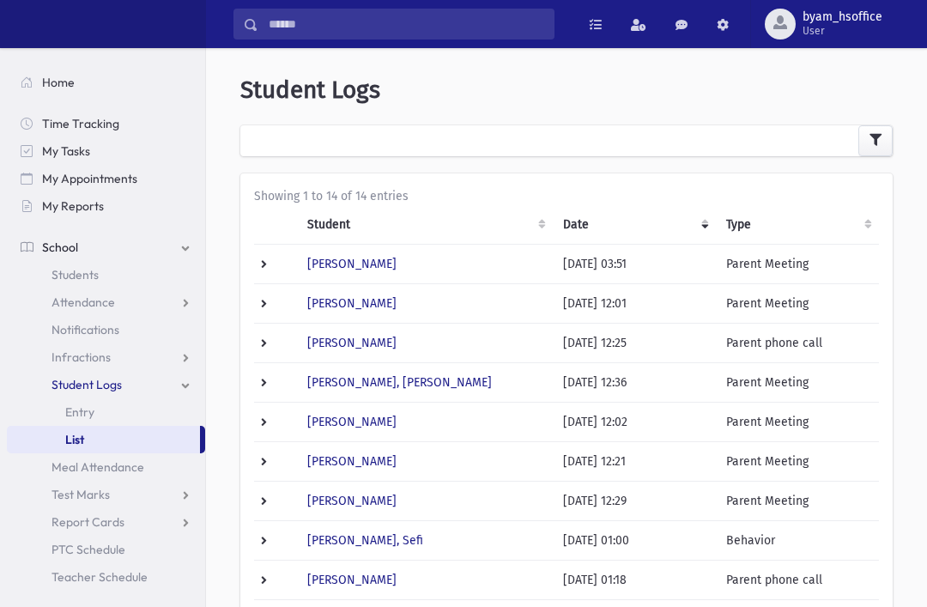
click at [278, 302] on td at bounding box center [275, 302] width 43 height 39
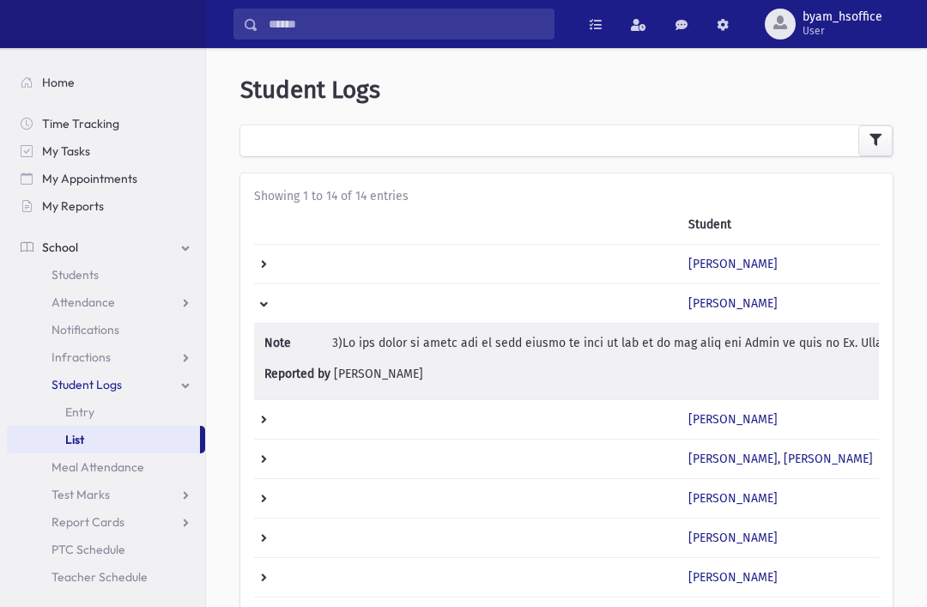
click at [268, 308] on td at bounding box center [466, 302] width 424 height 39
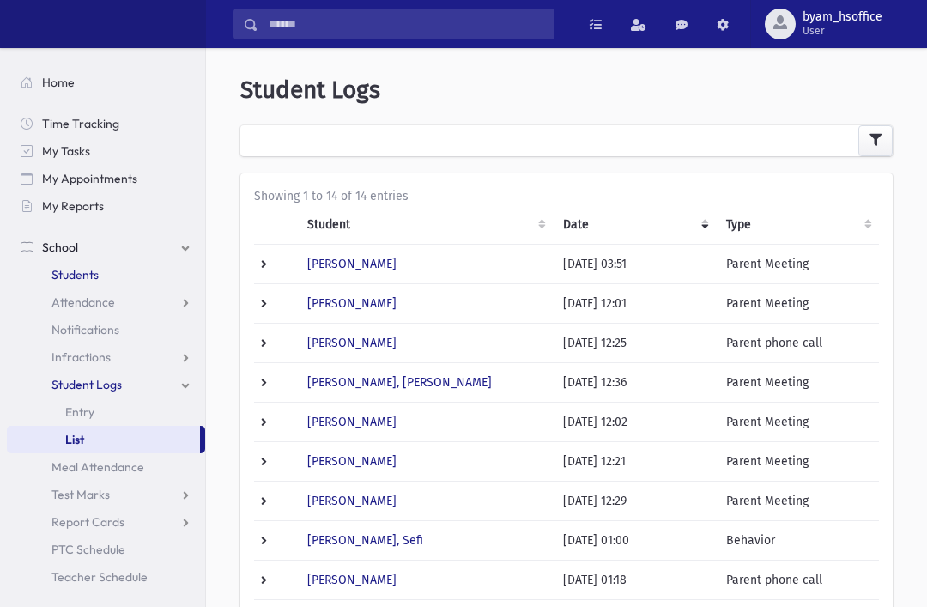
click at [59, 273] on span "Students" at bounding box center [74, 274] width 47 height 15
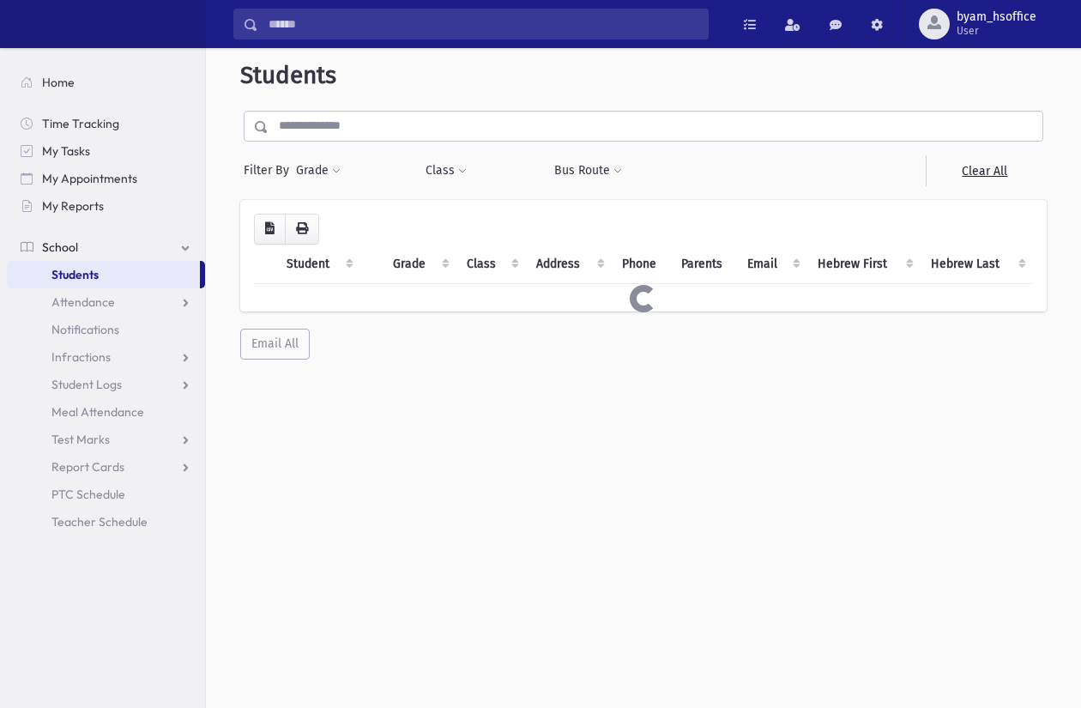
scroll to position [15, 0]
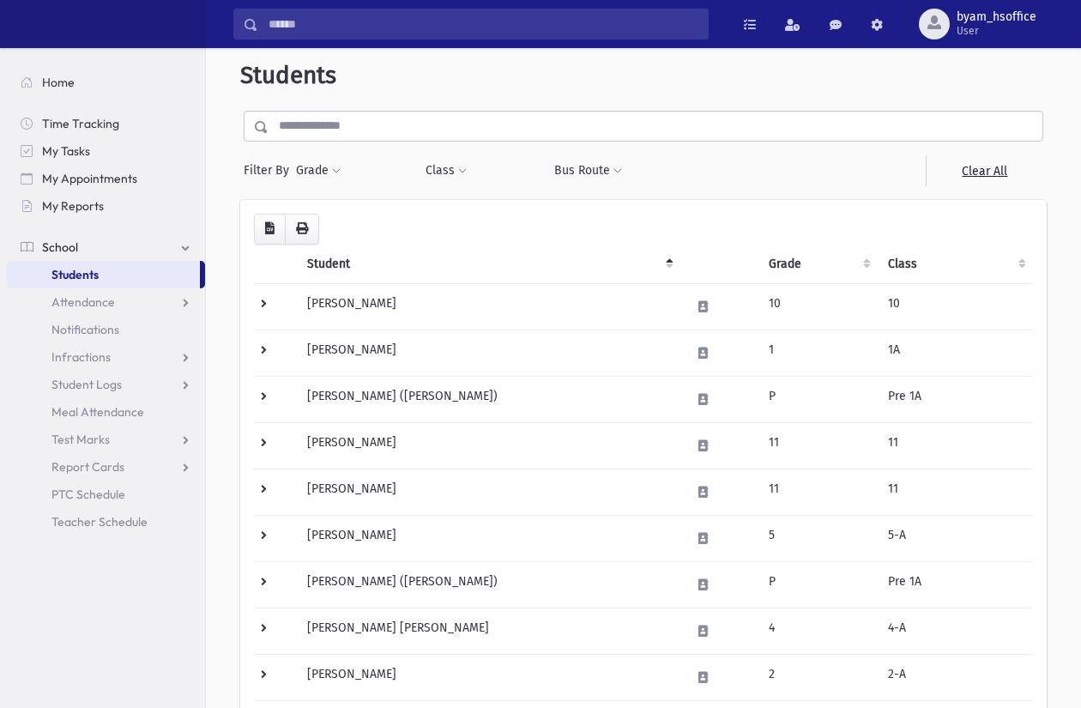
click at [331, 169] on button "Grade" at bounding box center [318, 170] width 46 height 31
click at [330, 216] on ul at bounding box center [395, 218] width 179 height 26
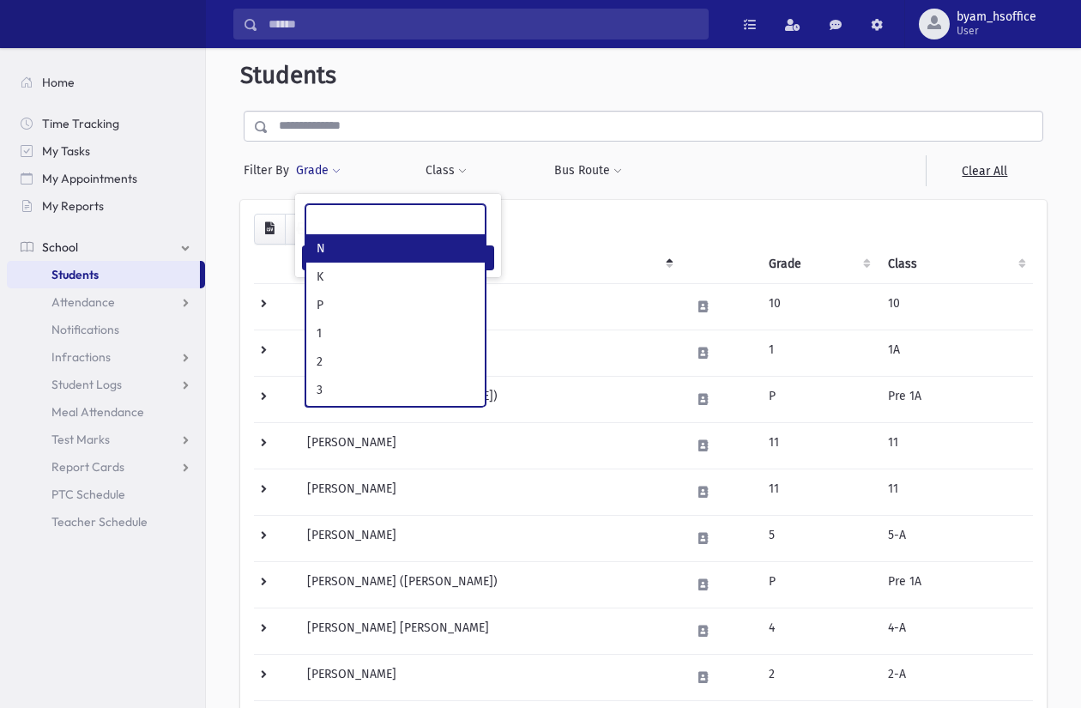
scroll to position [14, 0]
type input "*"
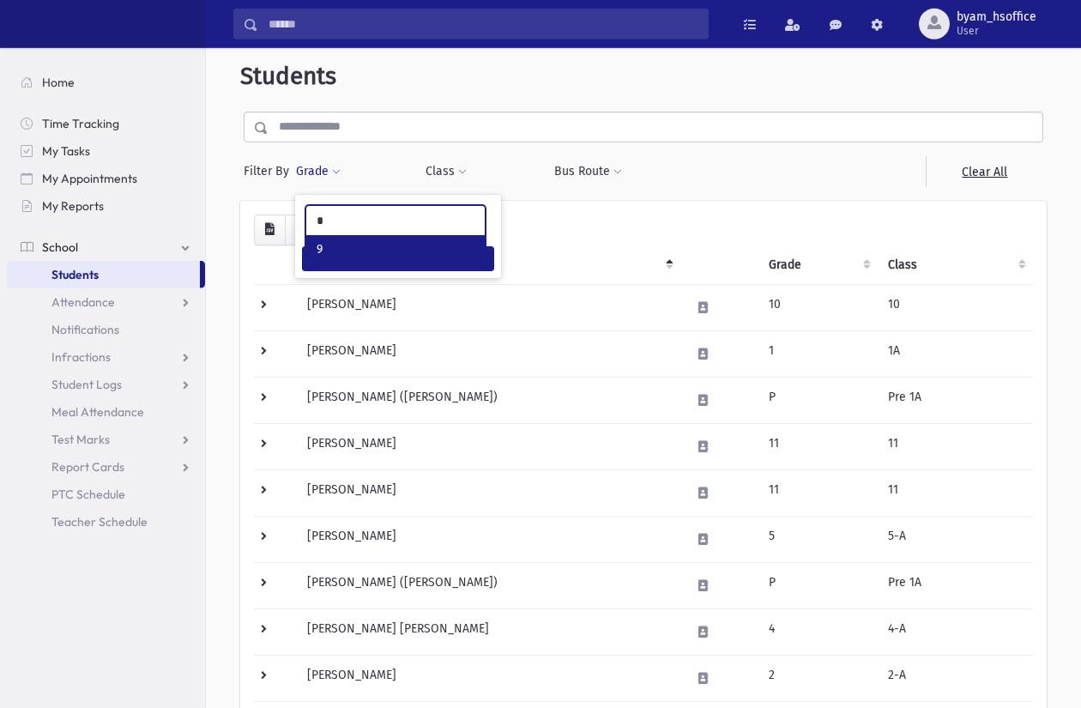
select select "**"
type input "*"
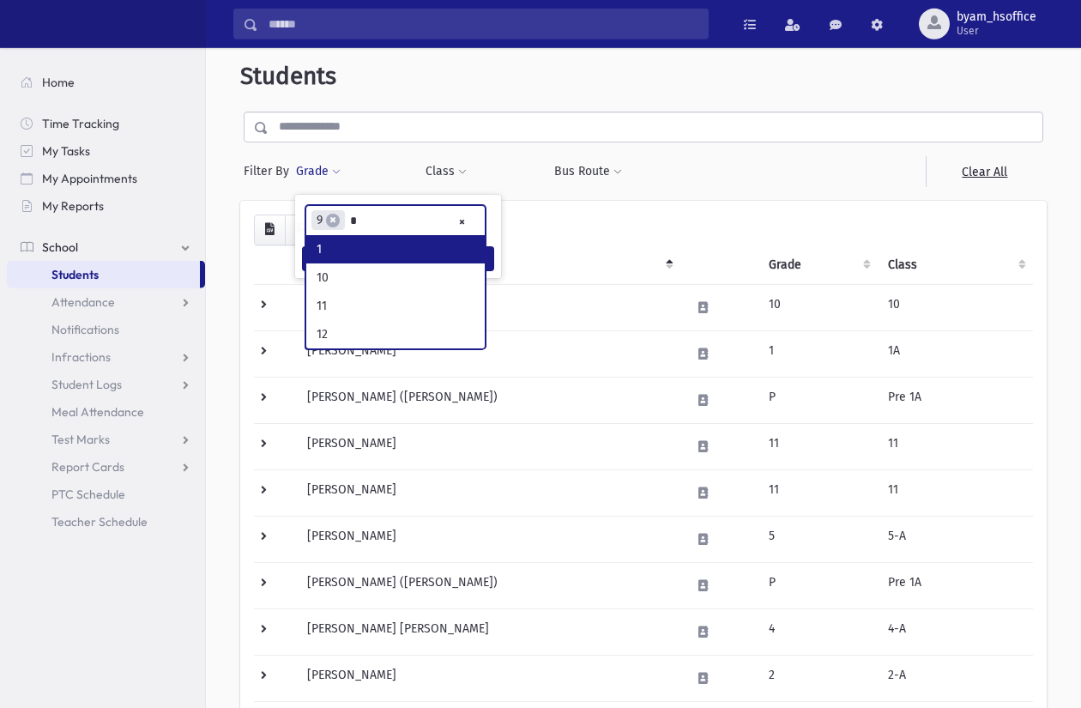
scroll to position [0, 0]
type input "**"
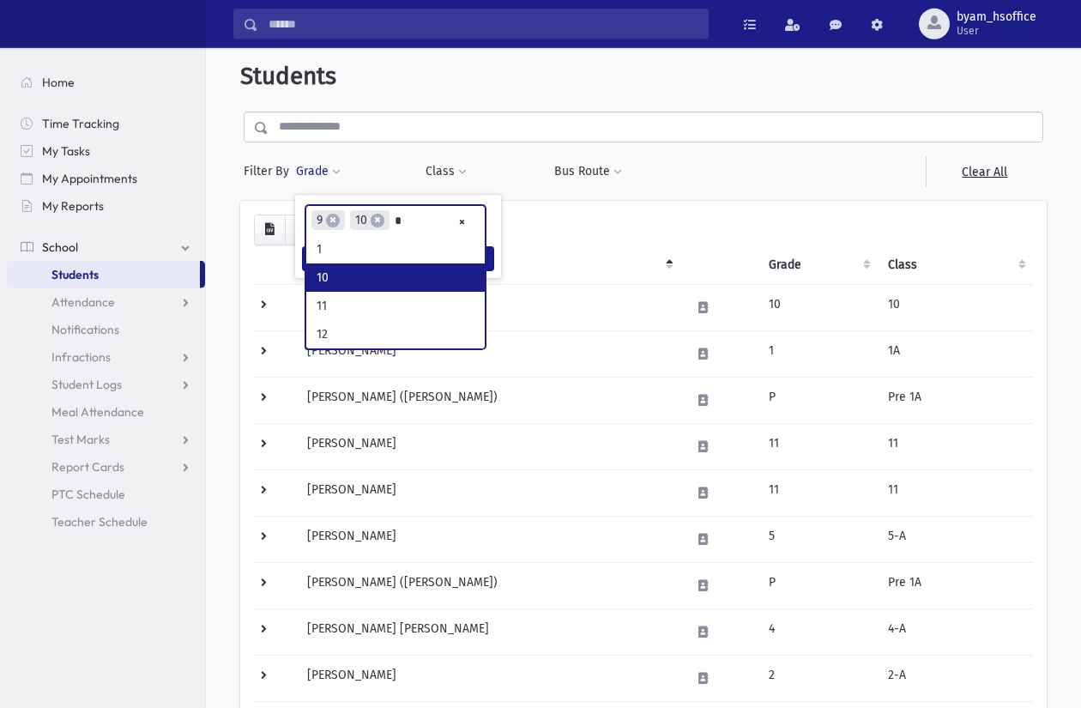
type input "**"
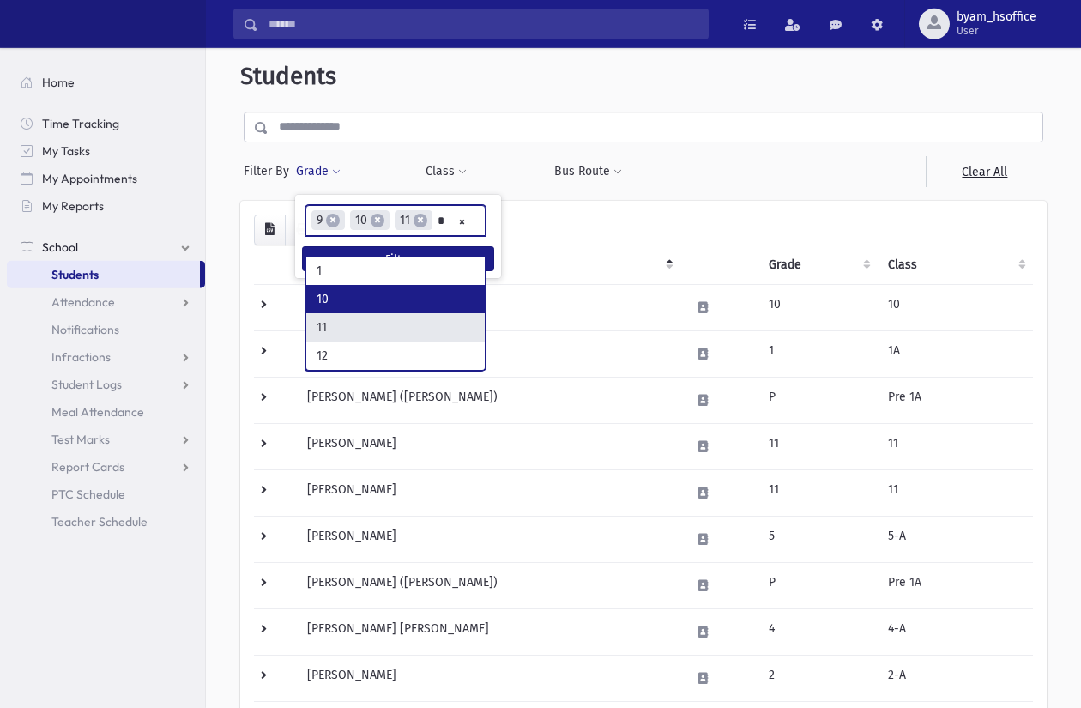
type input "**"
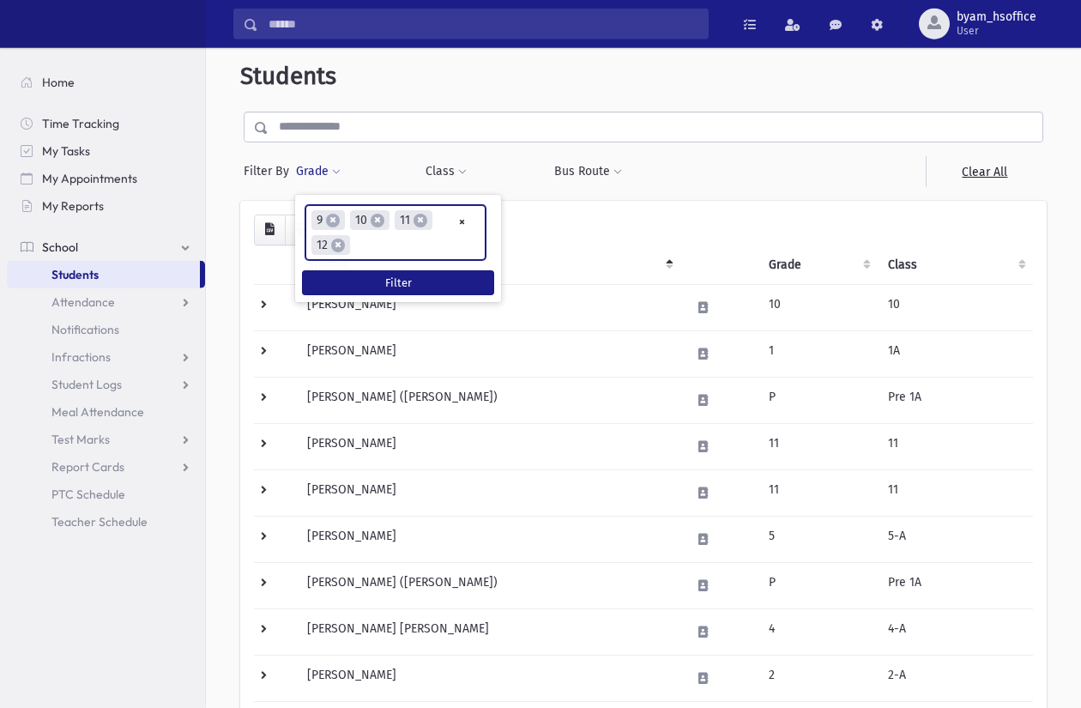
click at [380, 279] on button "Filter" at bounding box center [398, 282] width 192 height 25
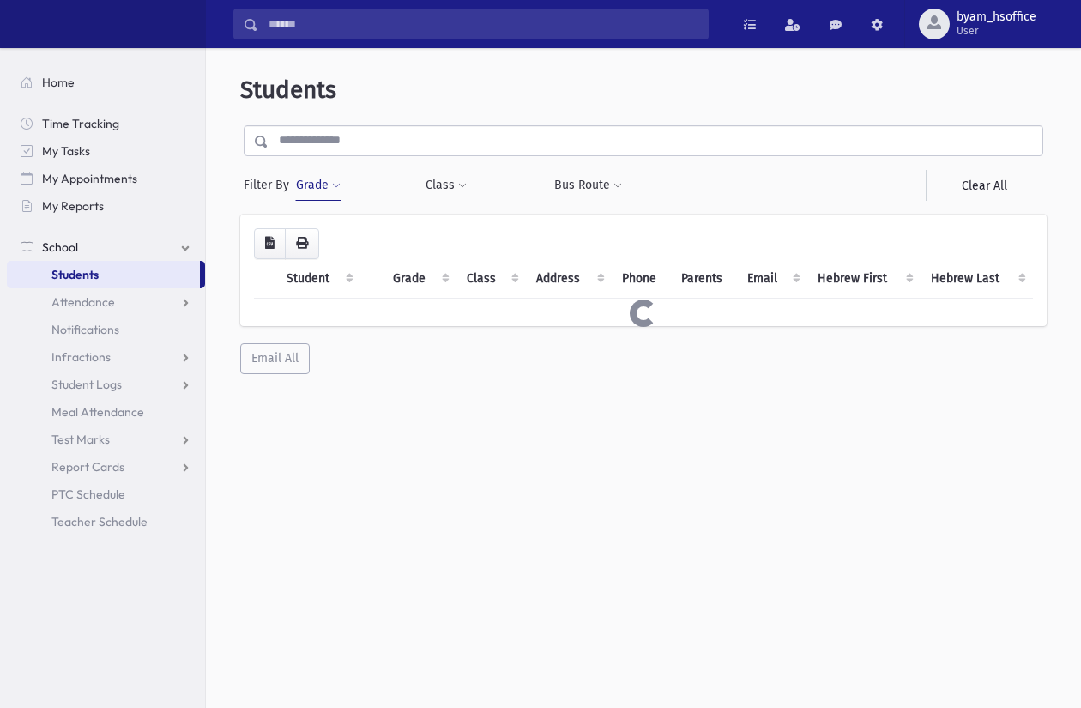
scroll to position [15, 0]
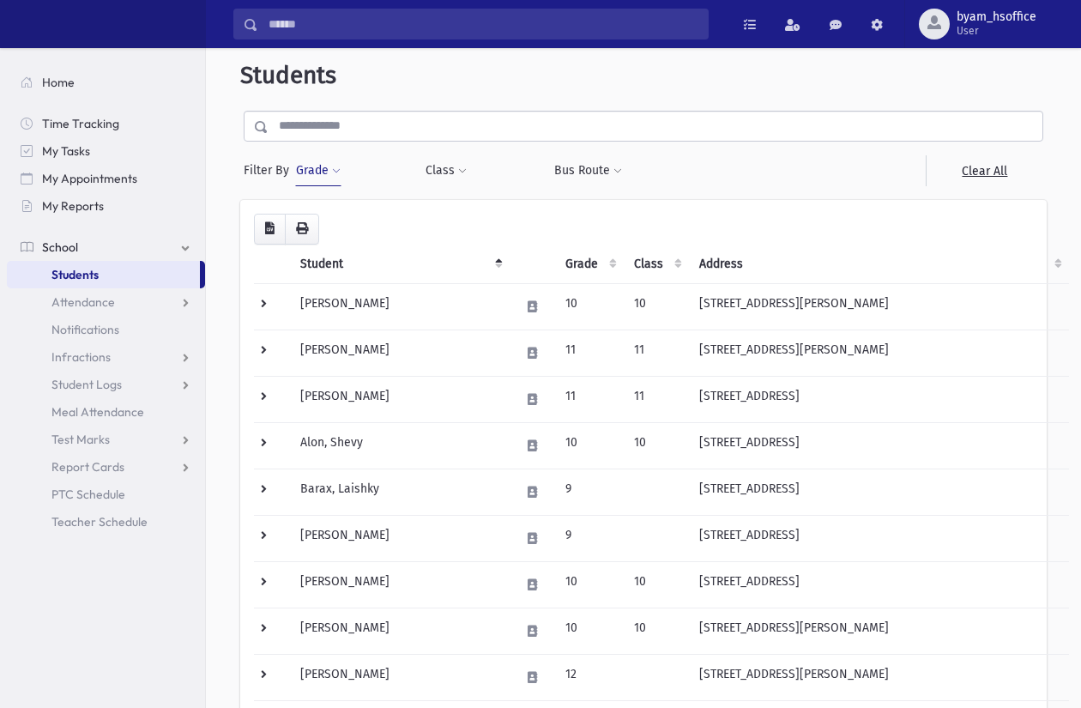
click at [257, 491] on td at bounding box center [272, 492] width 36 height 46
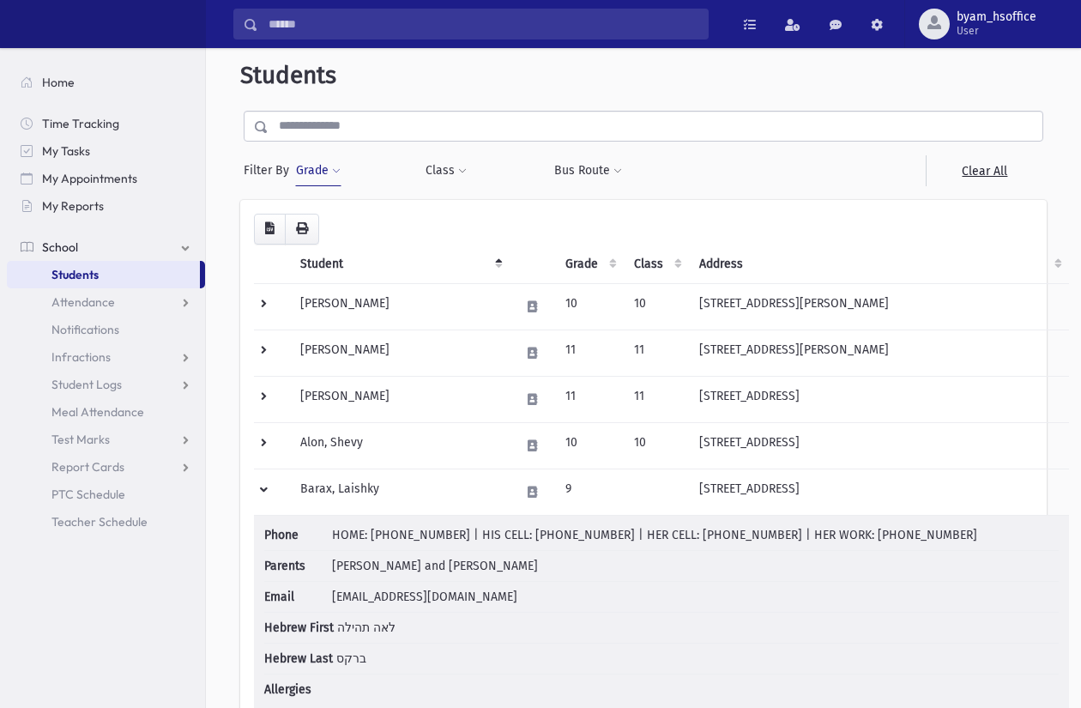
click at [257, 478] on td at bounding box center [272, 492] width 36 height 46
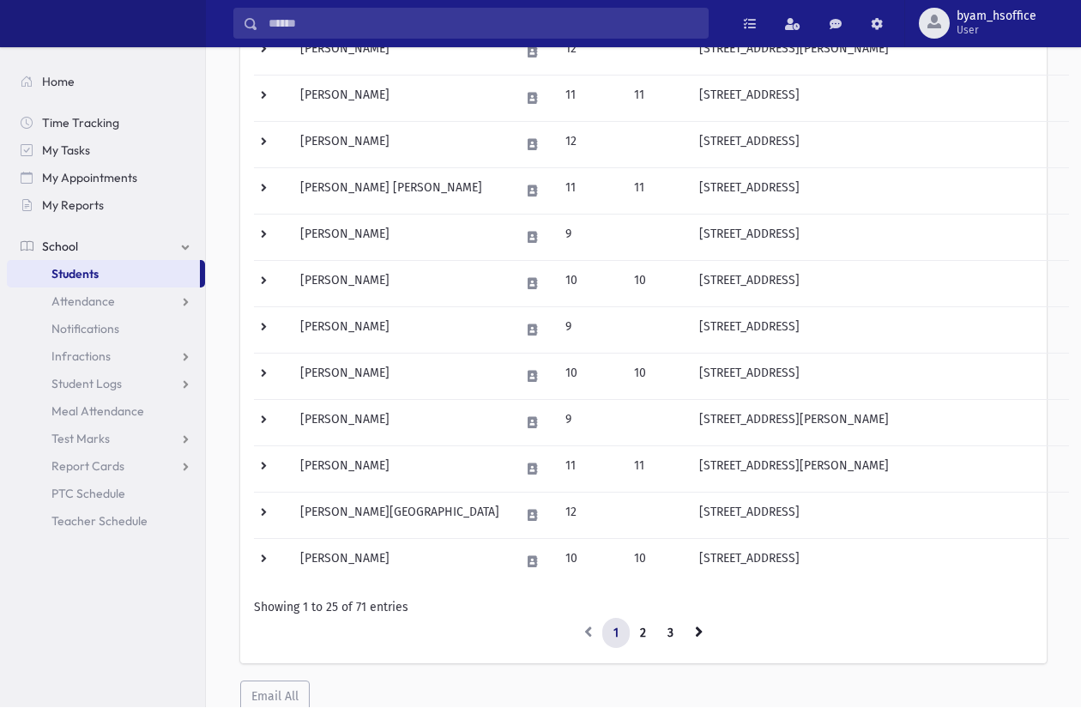
scroll to position [870, 0]
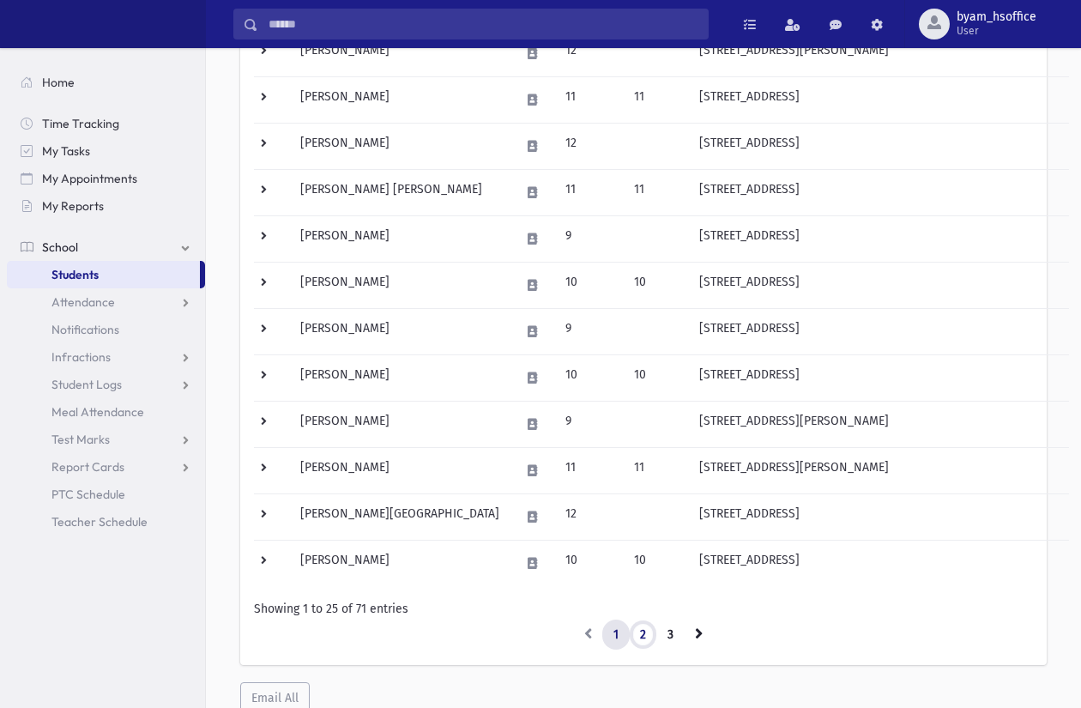
click at [648, 633] on link "2" at bounding box center [643, 635] width 28 height 31
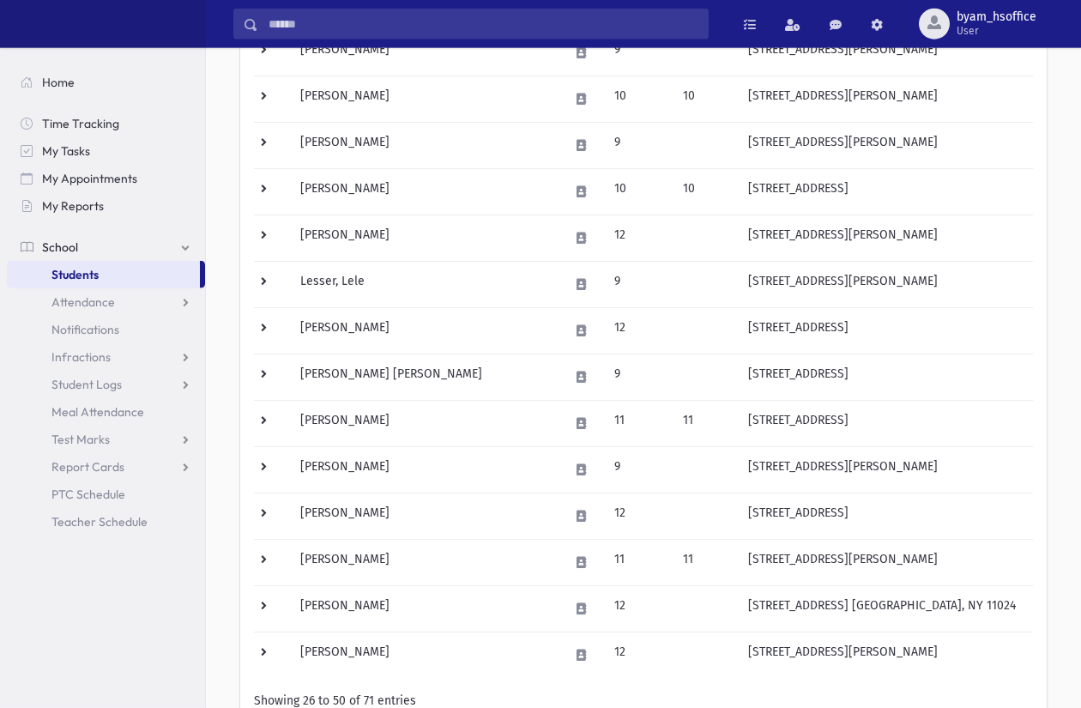
click at [274, 238] on td at bounding box center [272, 238] width 36 height 46
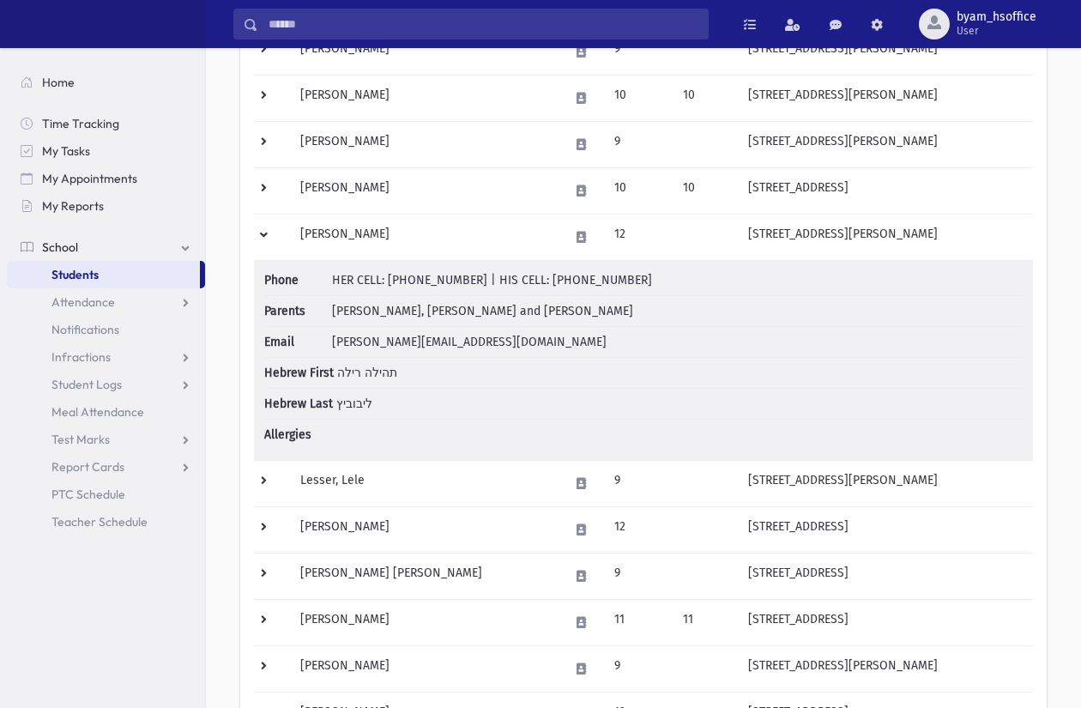
click at [269, 247] on td at bounding box center [272, 237] width 36 height 46
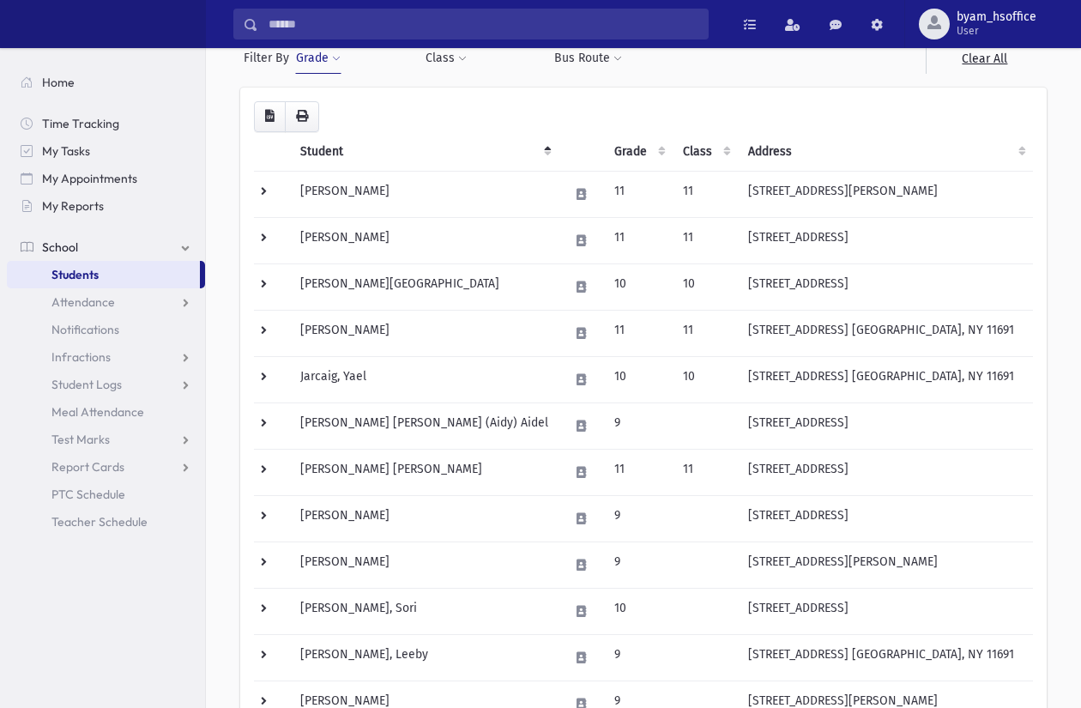
scroll to position [0, 0]
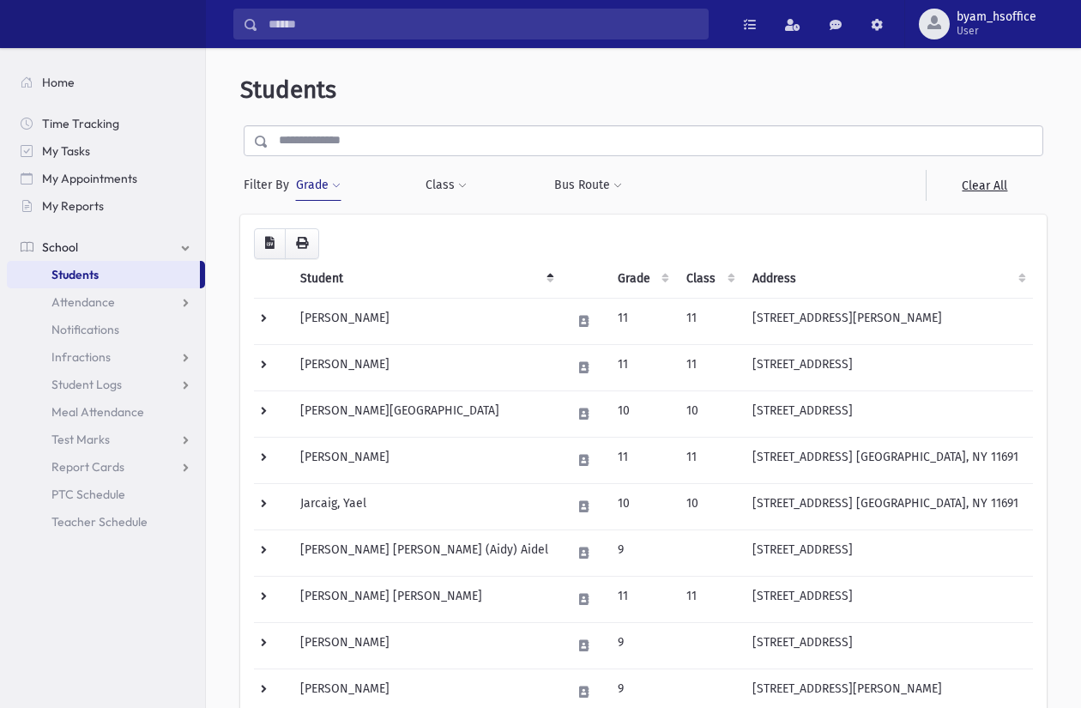
click at [57, 75] on span "Home" at bounding box center [58, 82] width 33 height 15
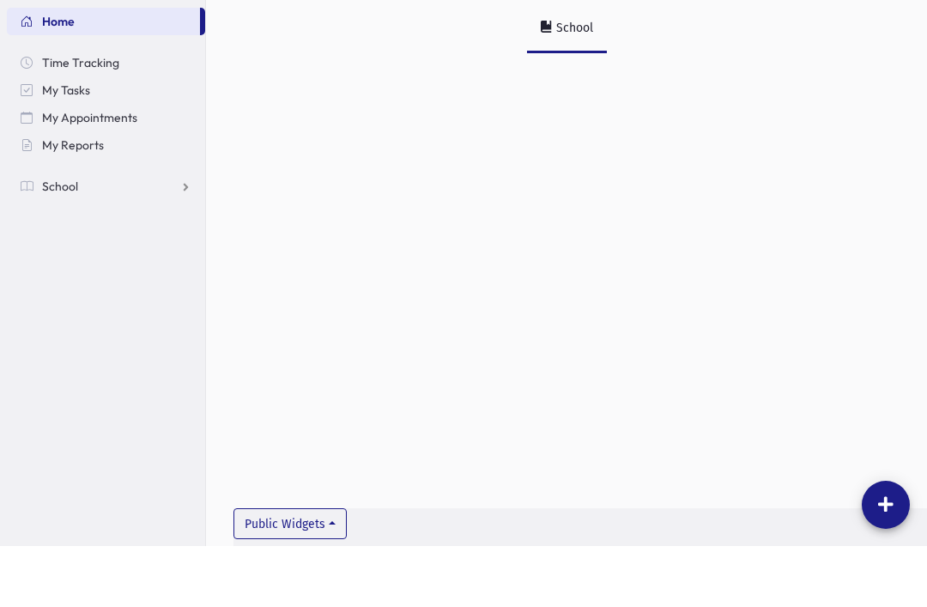
scroll to position [39, 0]
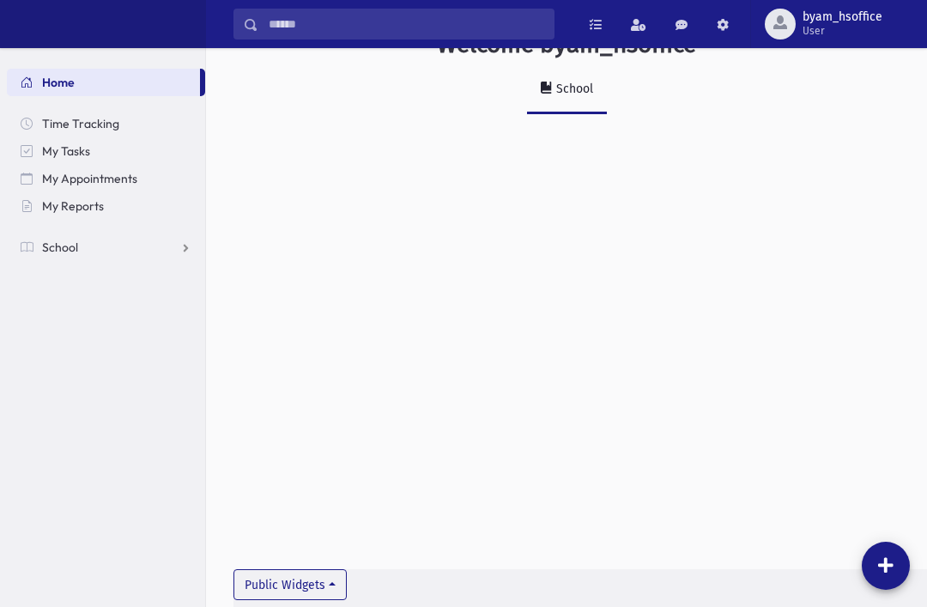
click at [333, 600] on button "Public Widgets" at bounding box center [289, 584] width 113 height 31
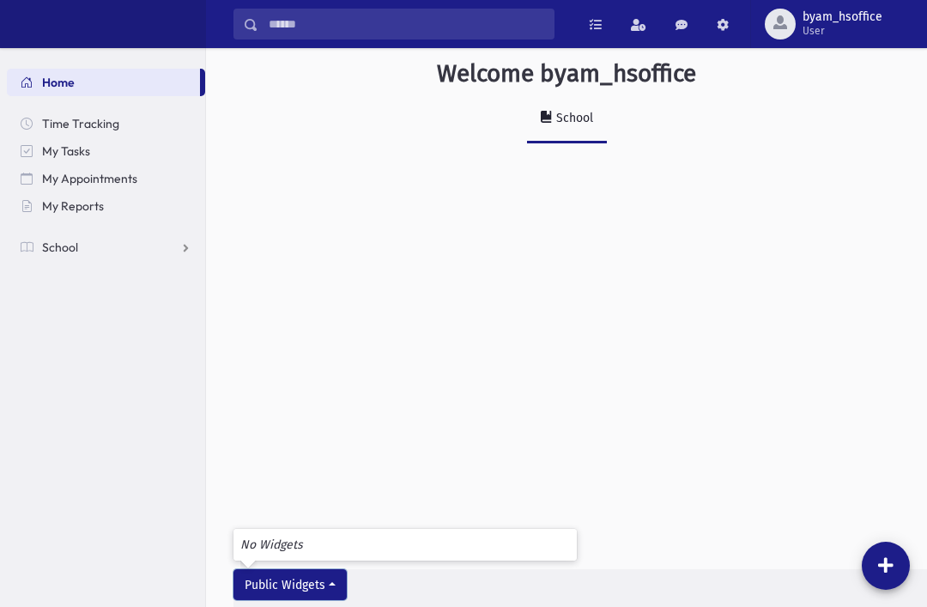
scroll to position [0, 0]
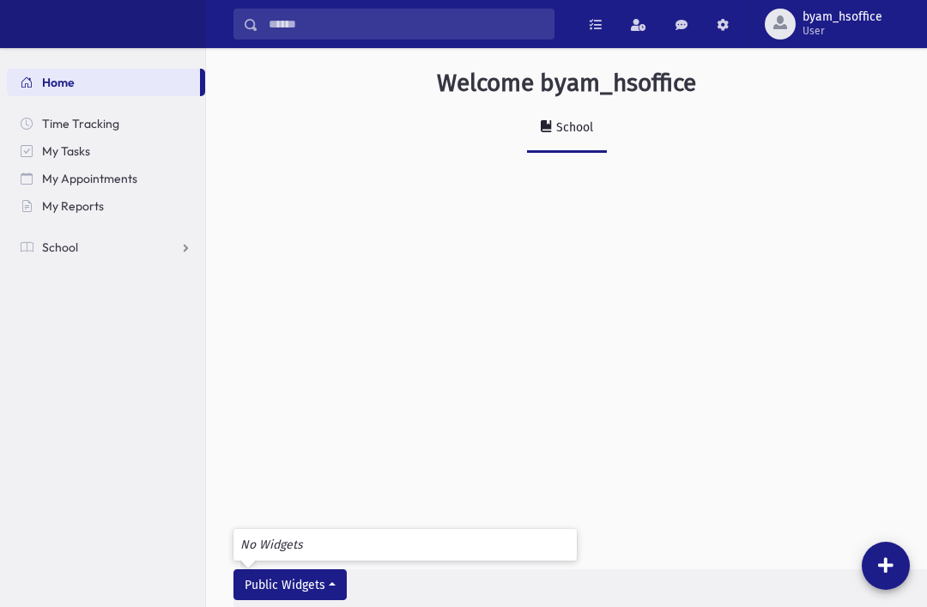
click at [723, 15] on link at bounding box center [722, 24] width 34 height 31
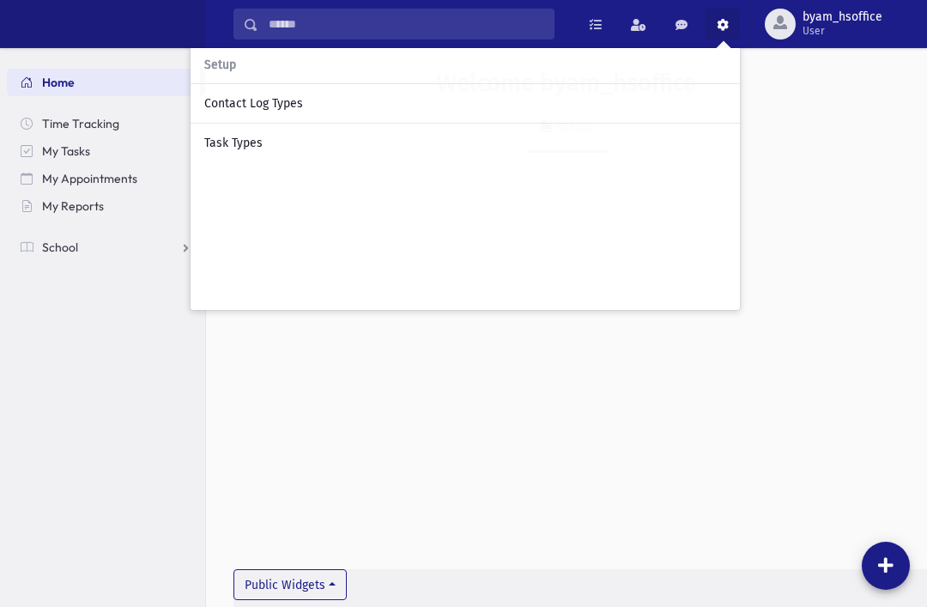
click at [822, 112] on div "School" at bounding box center [566, 136] width 666 height 63
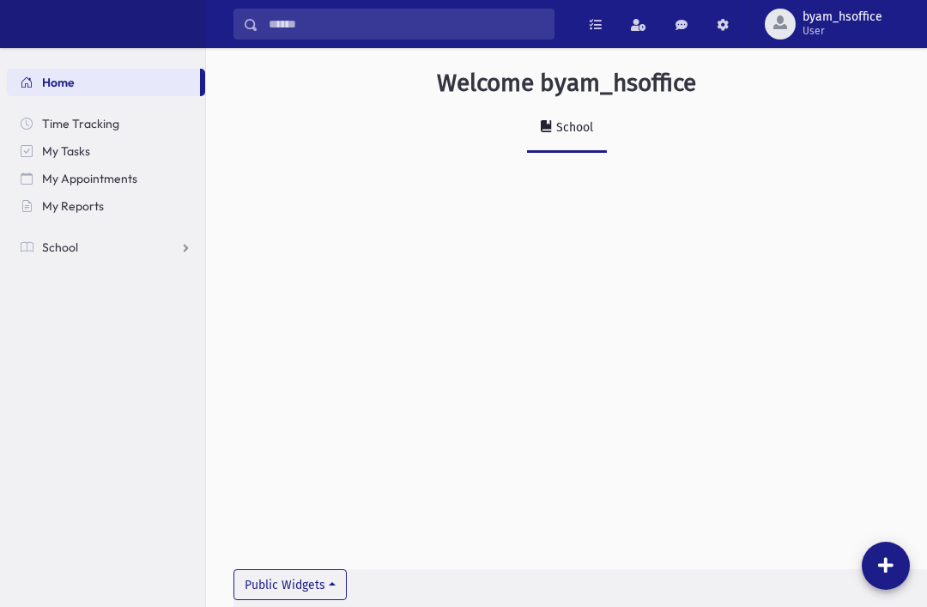
click at [644, 18] on link at bounding box center [639, 24] width 38 height 31
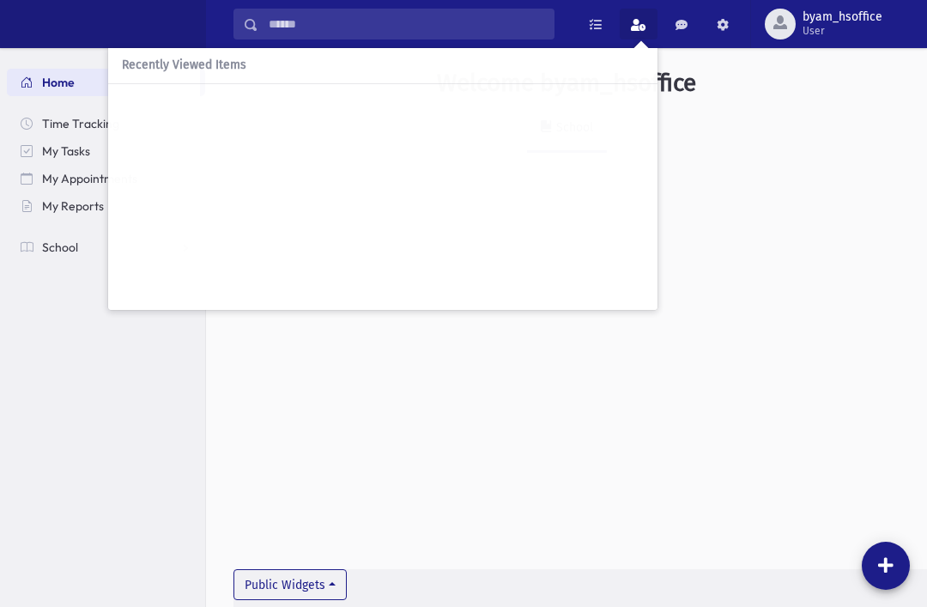
click at [746, 160] on div "Welcome byam_hsoffice School Public Widgets No Widgets" at bounding box center [566, 124] width 721 height 153
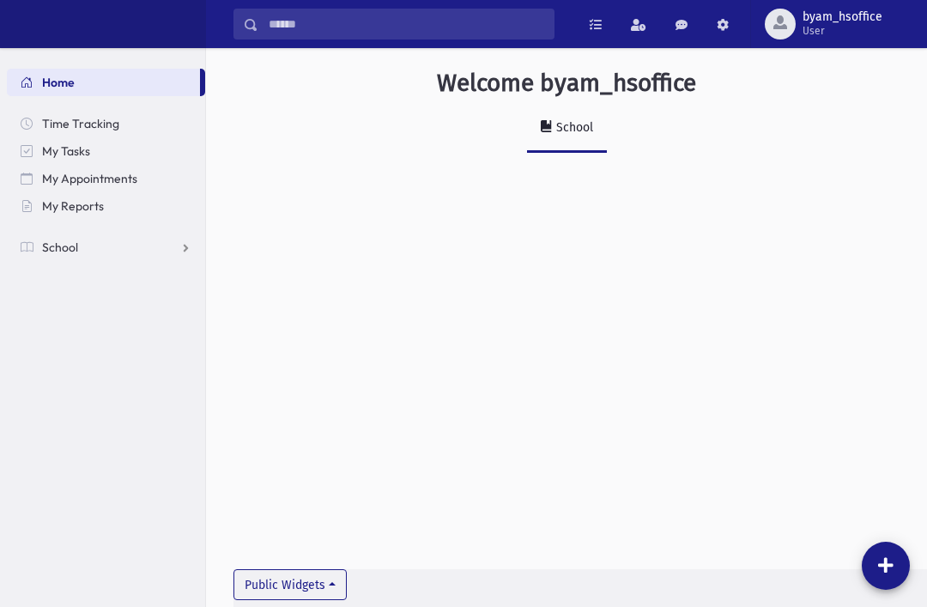
click at [590, 14] on link at bounding box center [595, 24] width 34 height 31
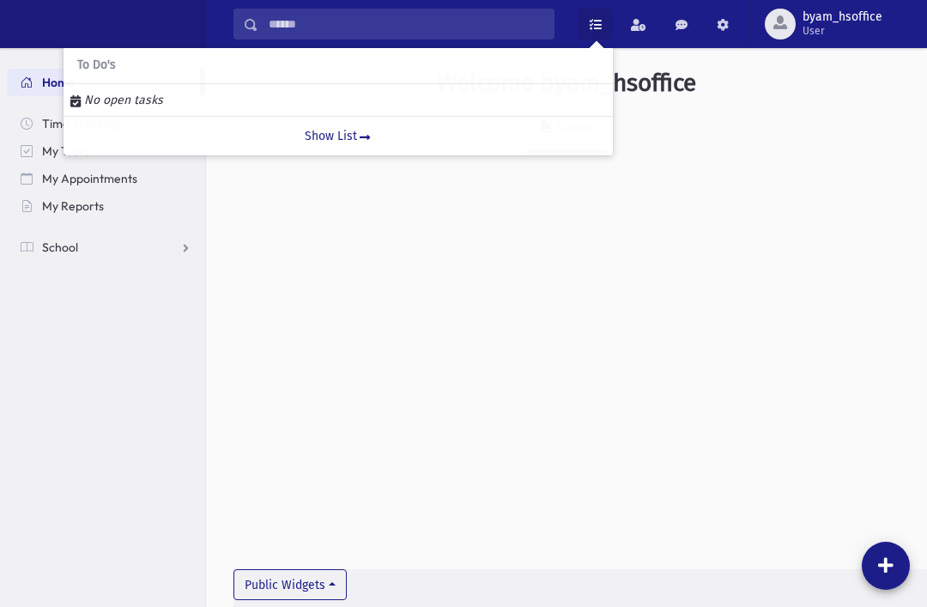
click at [707, 106] on div "School" at bounding box center [566, 136] width 666 height 63
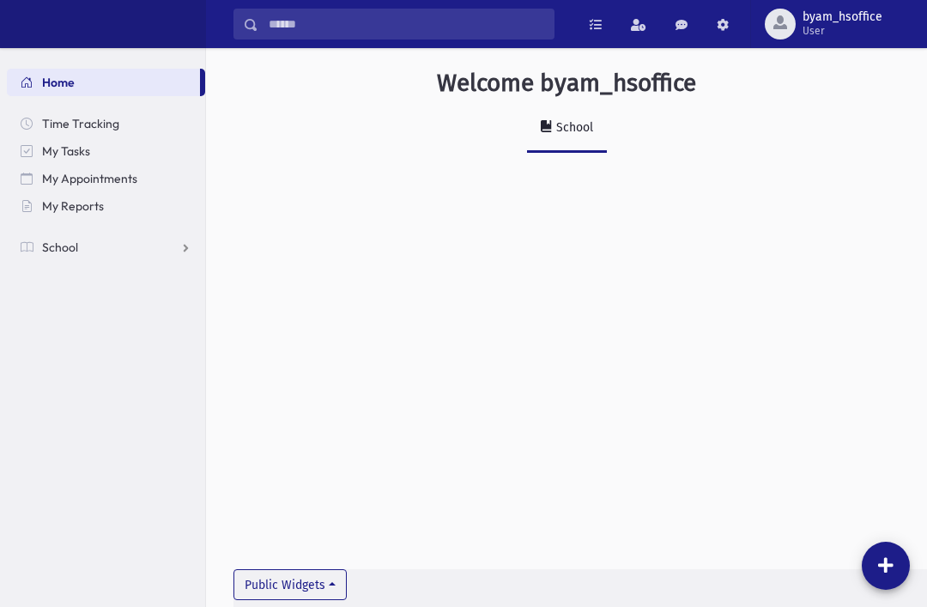
click at [124, 159] on link "My Tasks" at bounding box center [106, 150] width 198 height 27
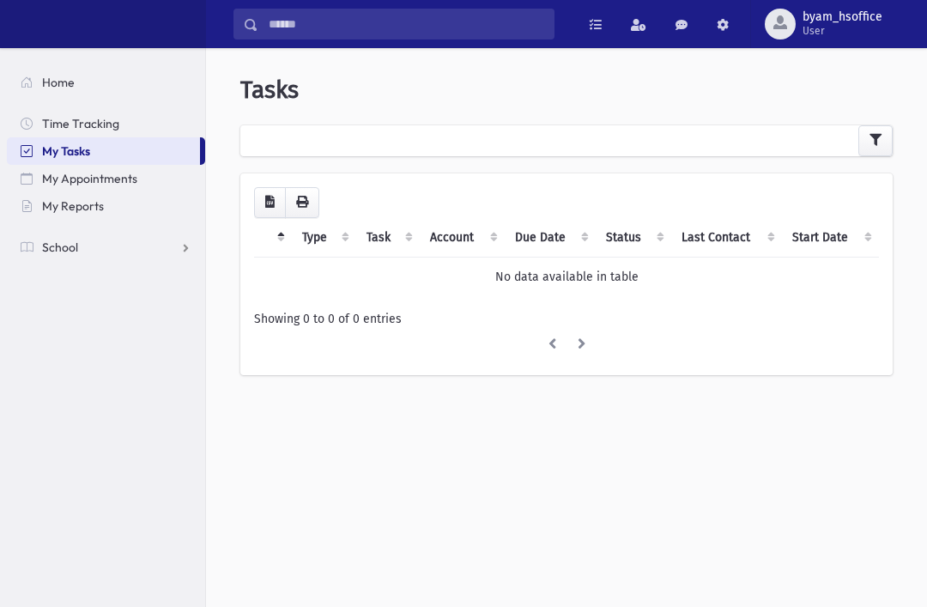
click at [111, 217] on link "My Reports" at bounding box center [106, 205] width 198 height 27
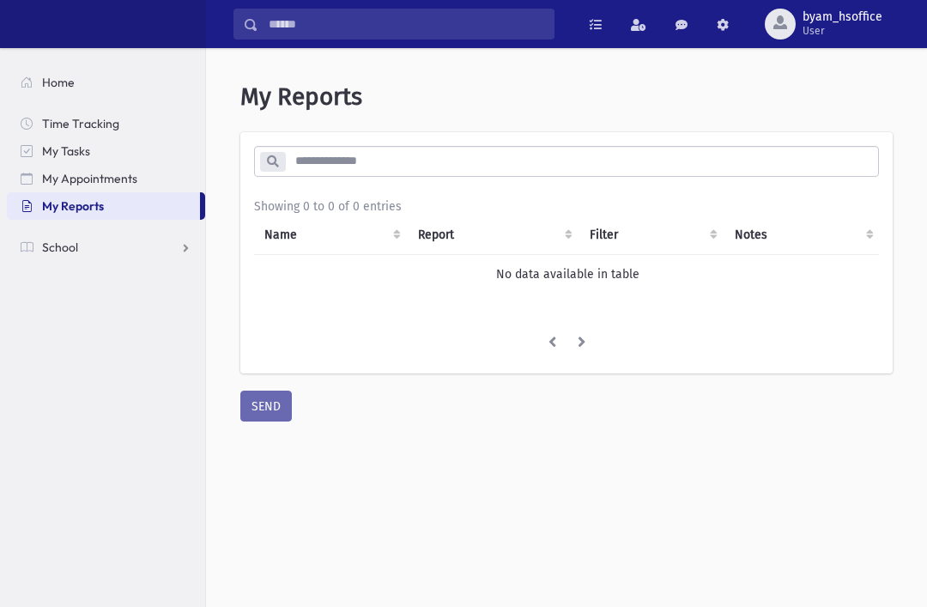
click at [148, 179] on link "My Appointments" at bounding box center [106, 178] width 198 height 27
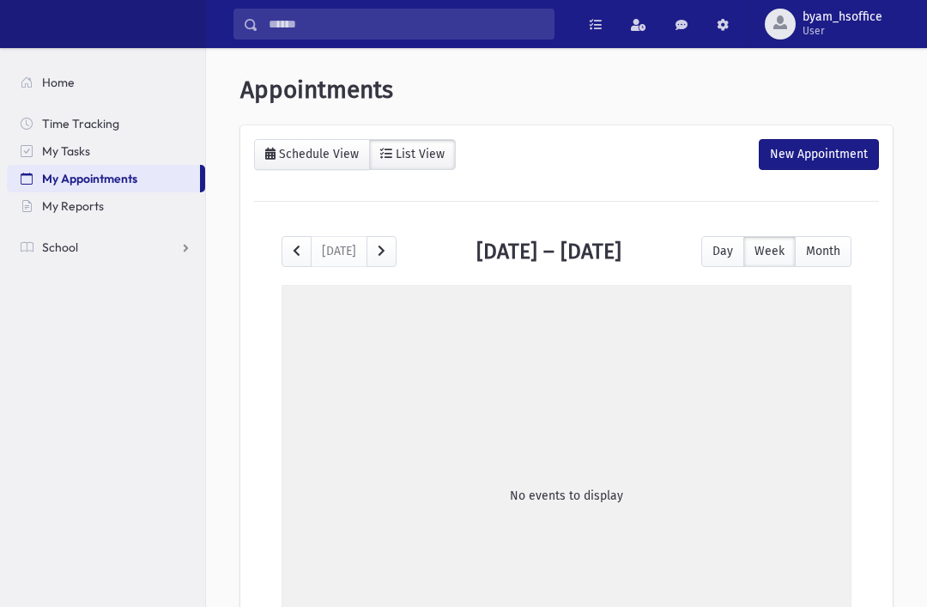
click at [841, 245] on button "Month" at bounding box center [823, 251] width 57 height 31
click at [291, 246] on button "prev" at bounding box center [296, 251] width 30 height 31
click at [294, 251] on span "prev" at bounding box center [297, 251] width 8 height 12
click at [297, 249] on span "prev" at bounding box center [297, 251] width 8 height 12
click at [302, 245] on button "prev" at bounding box center [296, 251] width 30 height 31
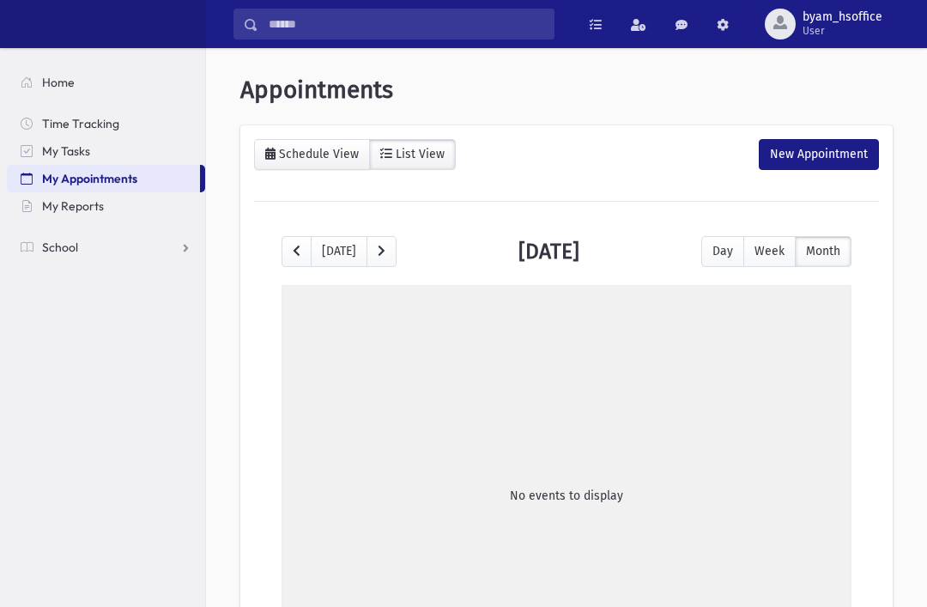
click at [308, 247] on button "prev" at bounding box center [296, 251] width 30 height 31
click at [305, 244] on button "prev" at bounding box center [296, 251] width 30 height 31
click at [310, 241] on button "prev" at bounding box center [296, 251] width 30 height 31
click at [315, 243] on button "today" at bounding box center [339, 251] width 57 height 31
click at [307, 242] on button "prev" at bounding box center [296, 251] width 30 height 31
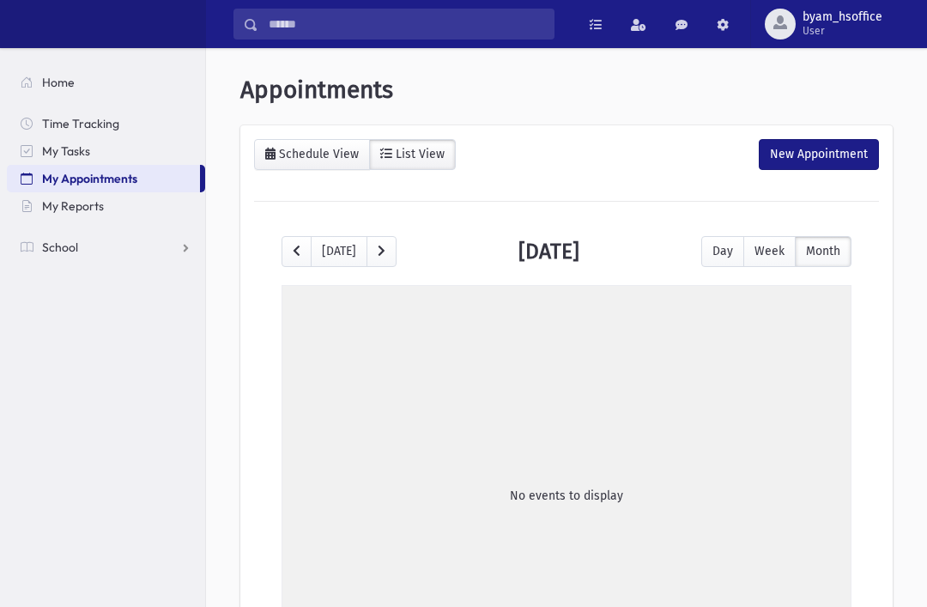
click at [378, 254] on span "next" at bounding box center [382, 251] width 8 height 12
click at [366, 252] on button "next" at bounding box center [381, 251] width 30 height 31
click at [378, 255] on span "next" at bounding box center [382, 251] width 8 height 12
click at [372, 252] on button "next" at bounding box center [381, 251] width 30 height 31
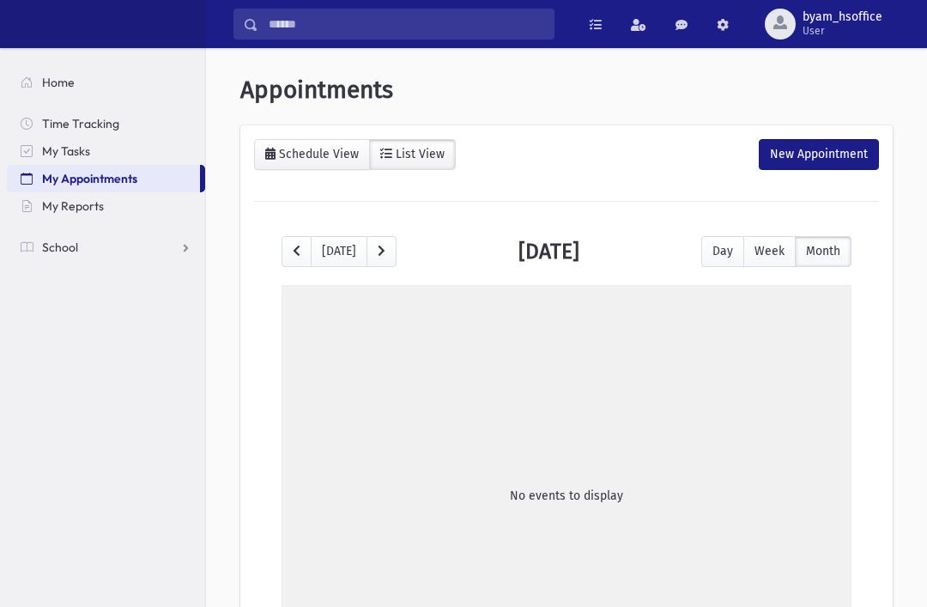
click at [371, 252] on button "next" at bounding box center [381, 251] width 30 height 31
click at [744, 245] on button "Week" at bounding box center [769, 251] width 52 height 31
click at [140, 211] on link "My Reports" at bounding box center [106, 205] width 198 height 27
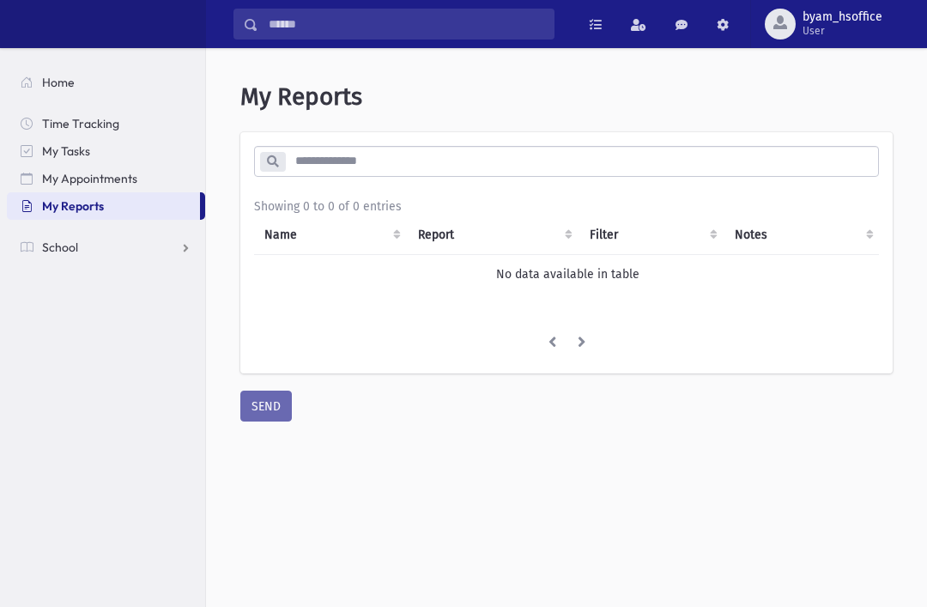
click at [137, 251] on link "School" at bounding box center [106, 246] width 198 height 27
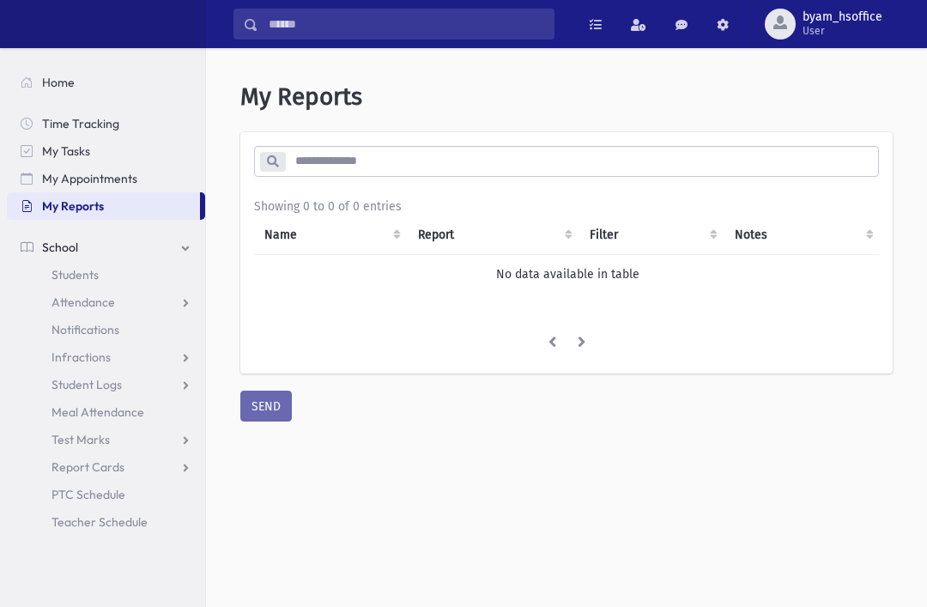
click at [172, 303] on link "Attendance" at bounding box center [106, 301] width 198 height 27
click at [133, 382] on link "Monitoring" at bounding box center [106, 384] width 198 height 27
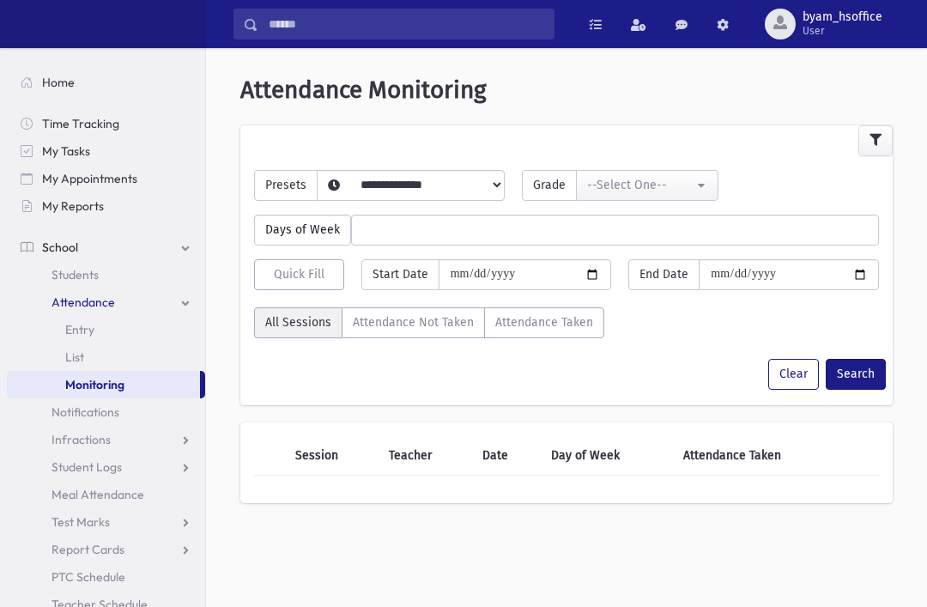
select select
click at [479, 181] on select "**********" at bounding box center [425, 184] width 156 height 29
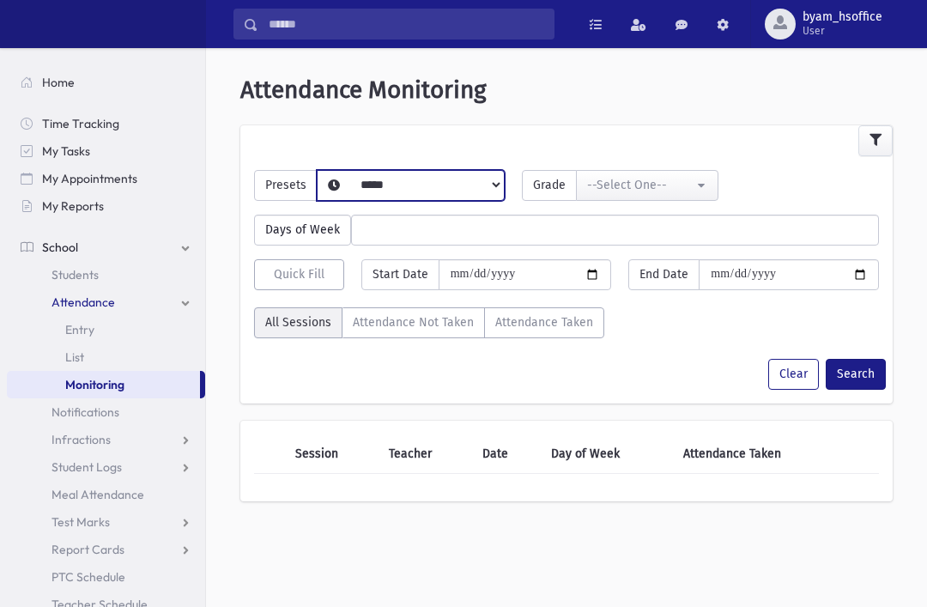
click at [458, 179] on select "**********" at bounding box center [425, 184] width 156 height 29
select select "*********"
click at [657, 197] on button "--Select One--" at bounding box center [647, 185] width 142 height 31
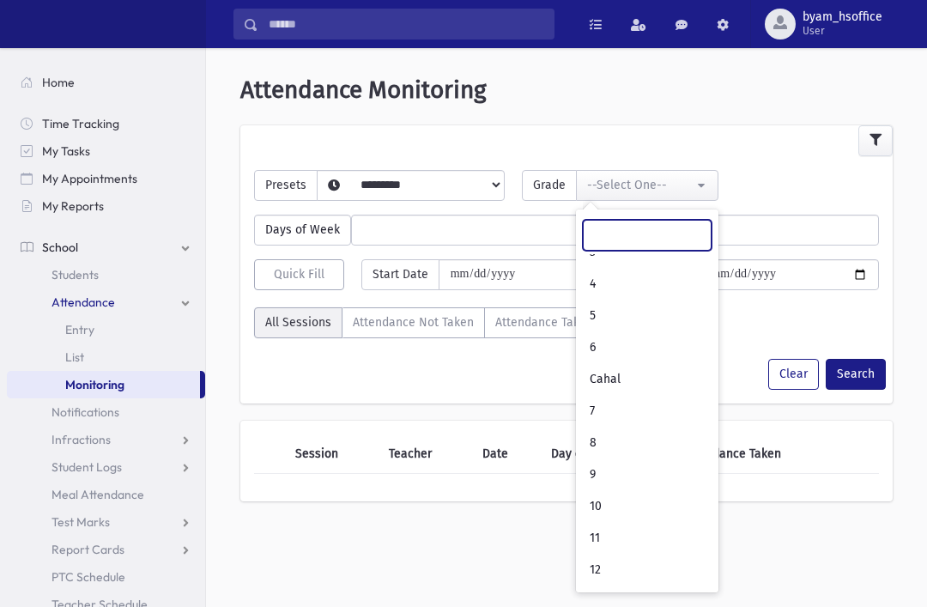
scroll to position [209, 0]
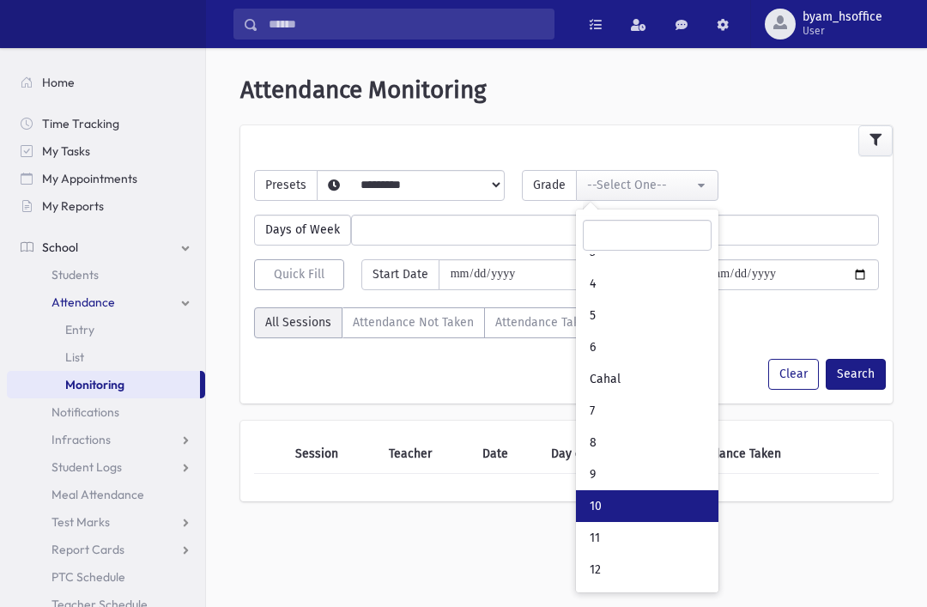
click at [651, 502] on link "10" at bounding box center [647, 506] width 142 height 32
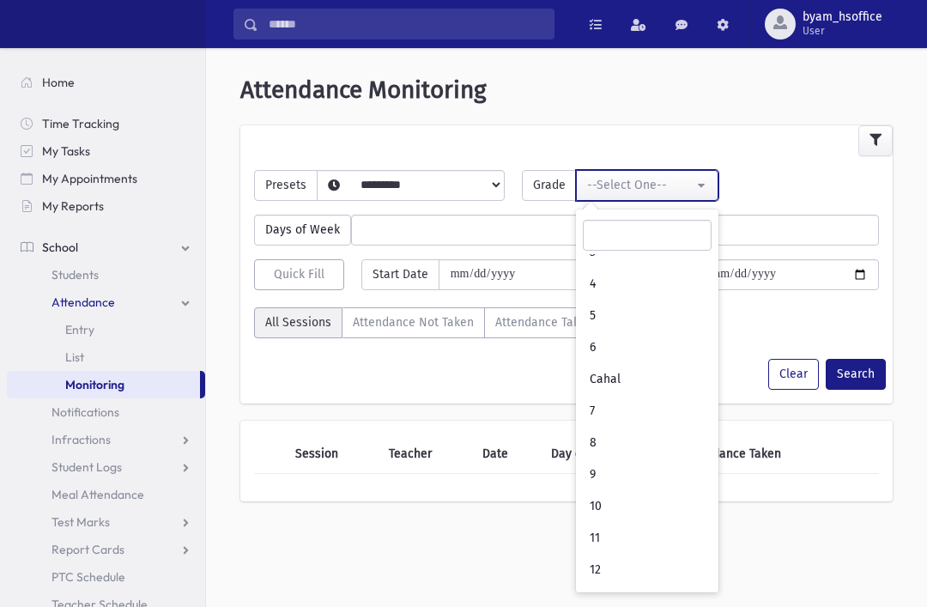
select select "**"
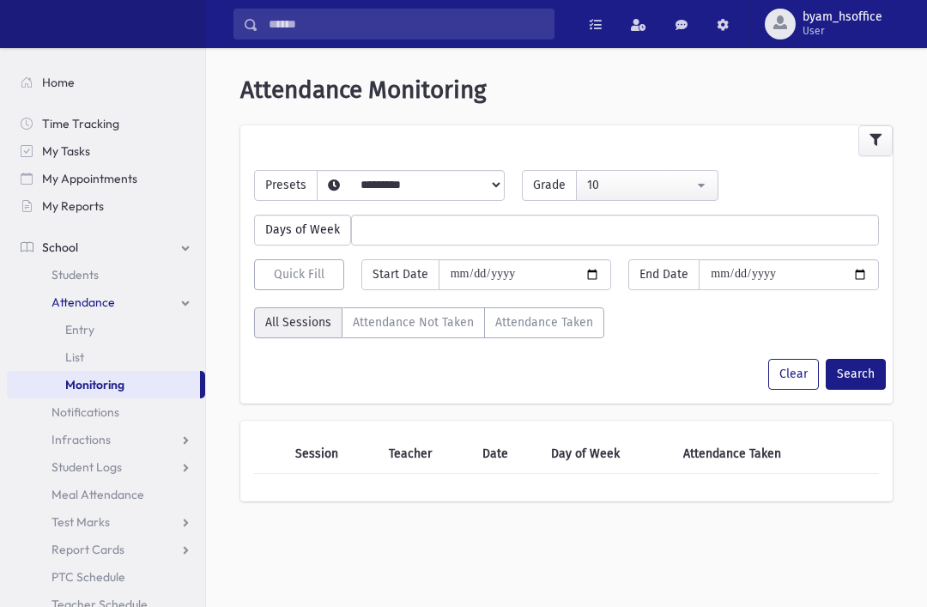
click at [857, 373] on button "Search" at bounding box center [856, 374] width 60 height 31
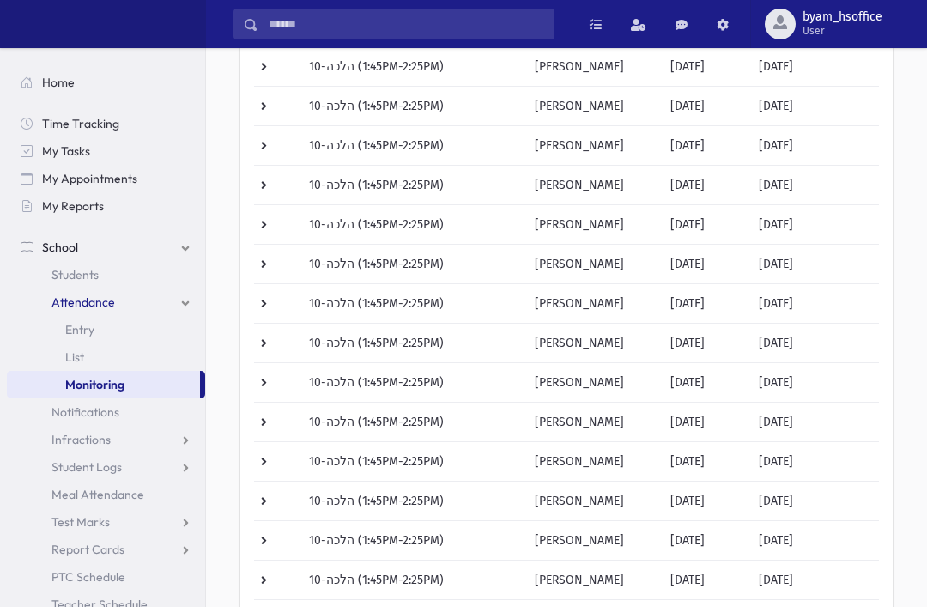
scroll to position [736, 0]
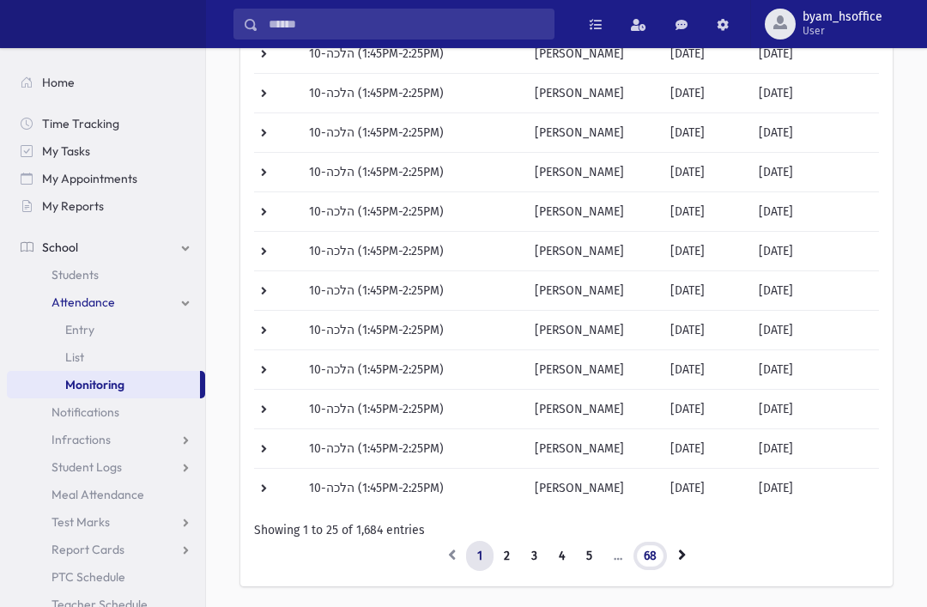
click at [653, 564] on link "68" at bounding box center [649, 556] width 35 height 31
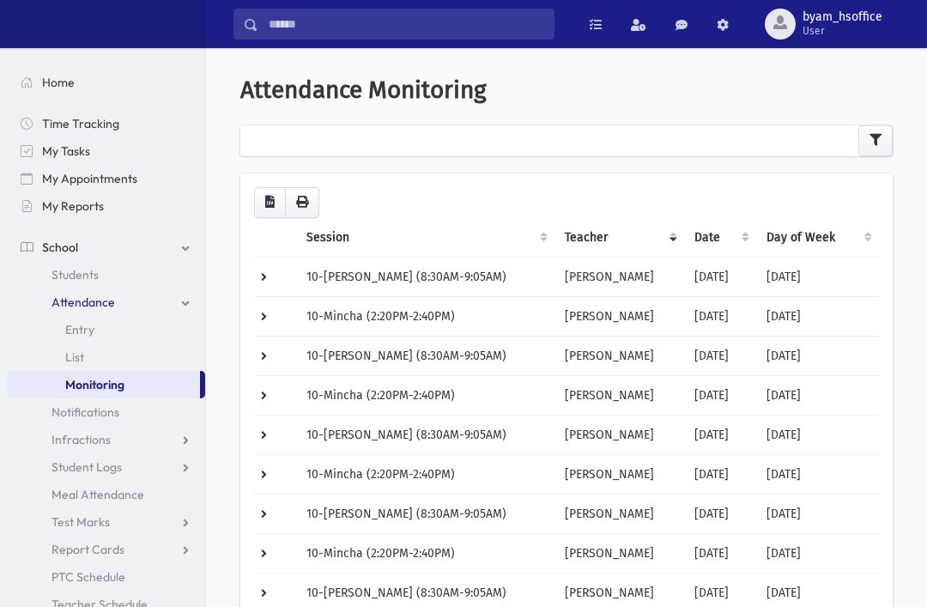
click at [154, 304] on link "Attendance" at bounding box center [106, 301] width 198 height 27
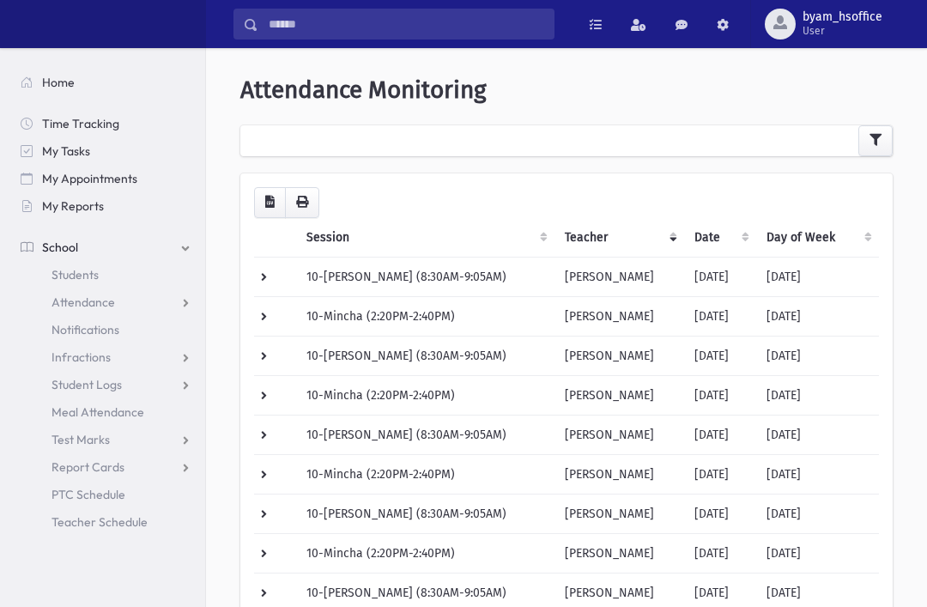
click at [174, 386] on link "Student Logs" at bounding box center [106, 384] width 198 height 27
click at [173, 390] on link "Student Logs" at bounding box center [106, 384] width 198 height 27
click at [175, 358] on link "Infractions" at bounding box center [106, 356] width 198 height 27
click at [94, 417] on link "List" at bounding box center [106, 411] width 198 height 27
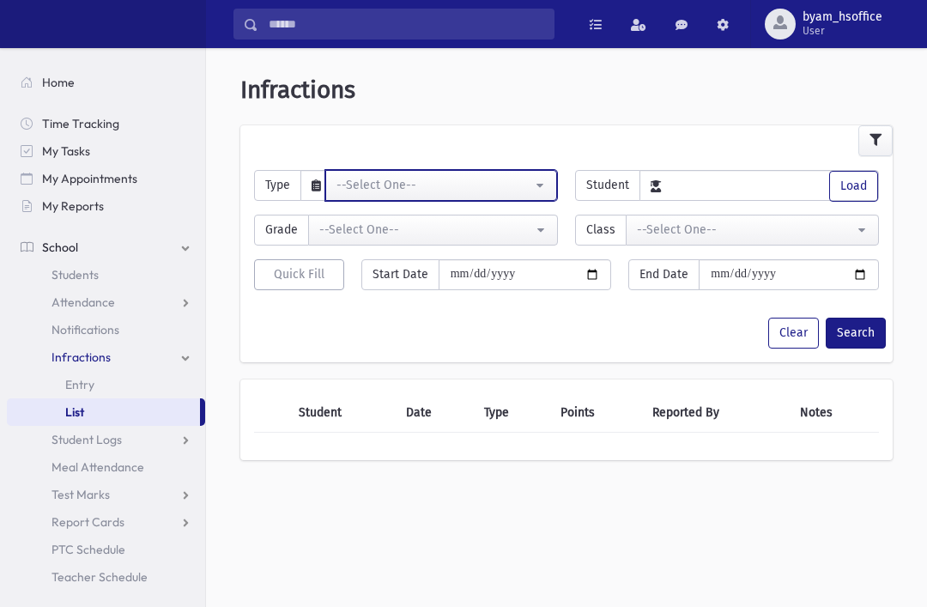
click at [505, 190] on div "--Select One--" at bounding box center [434, 185] width 196 height 18
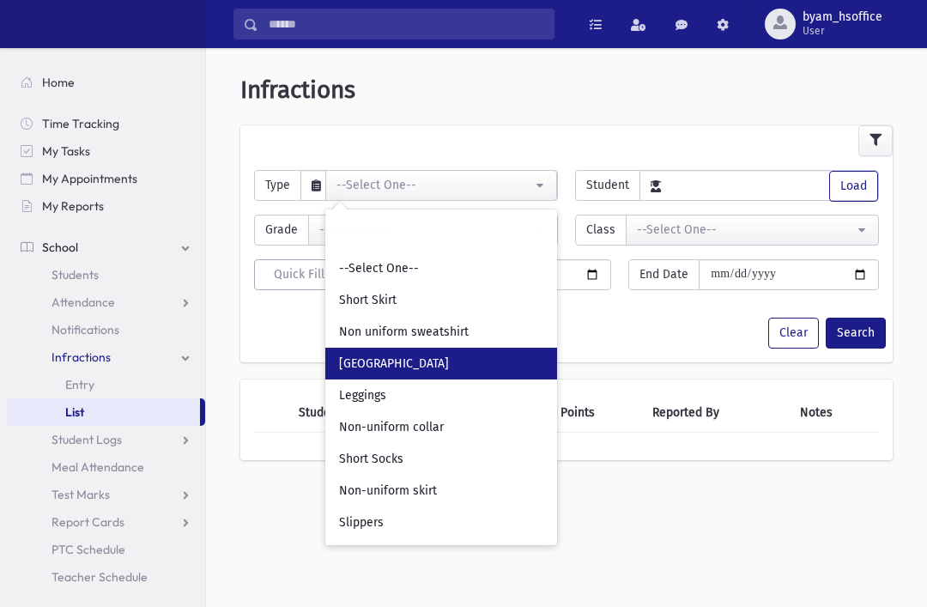
click at [456, 364] on link "[GEOGRAPHIC_DATA]" at bounding box center [441, 364] width 232 height 32
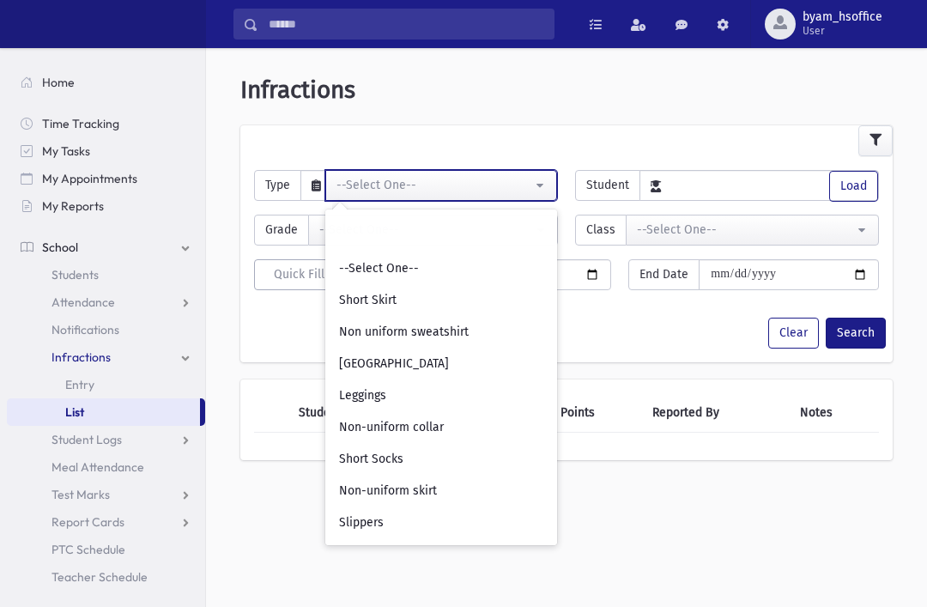
select select "*"
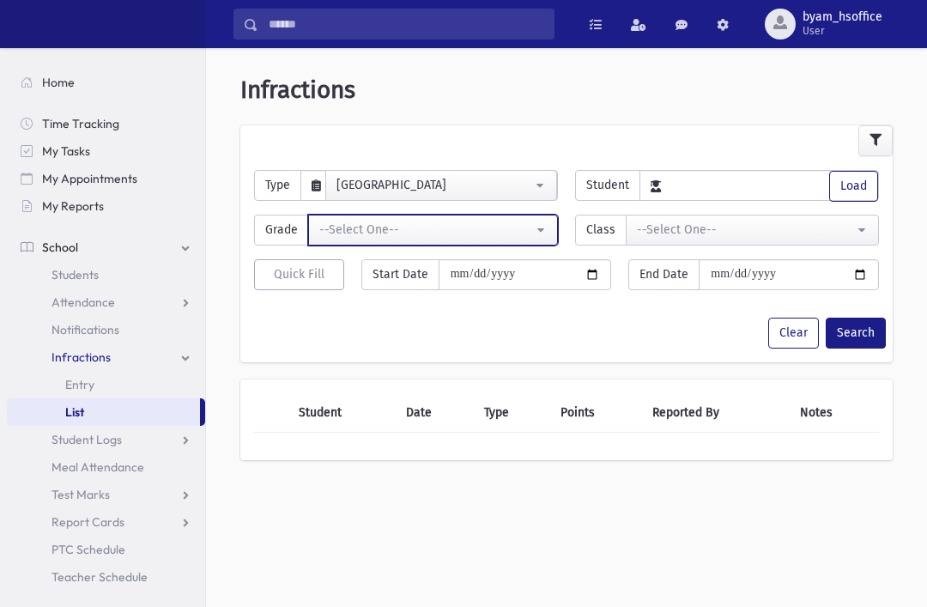
click at [518, 215] on button "--Select One--" at bounding box center [433, 230] width 250 height 31
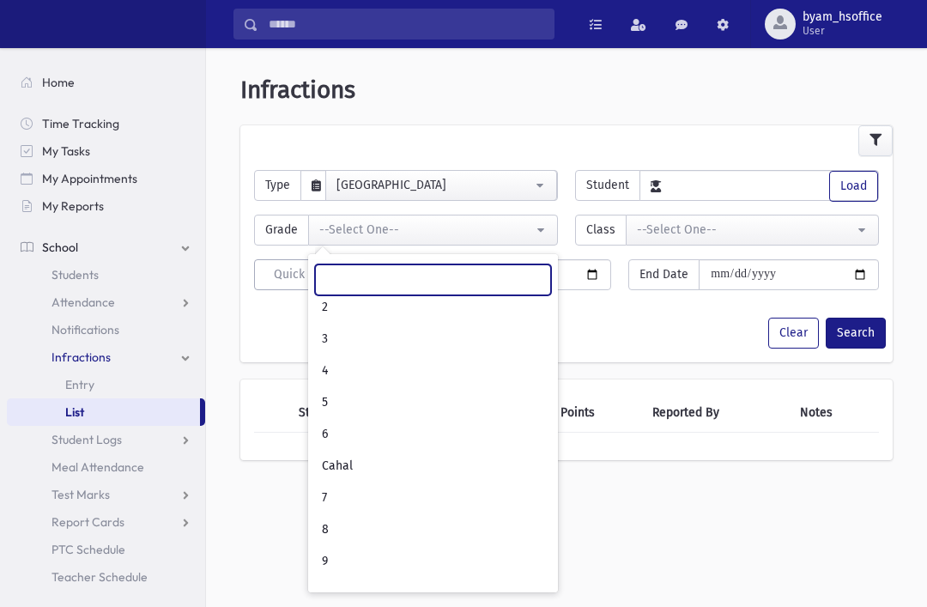
scroll to position [206, 0]
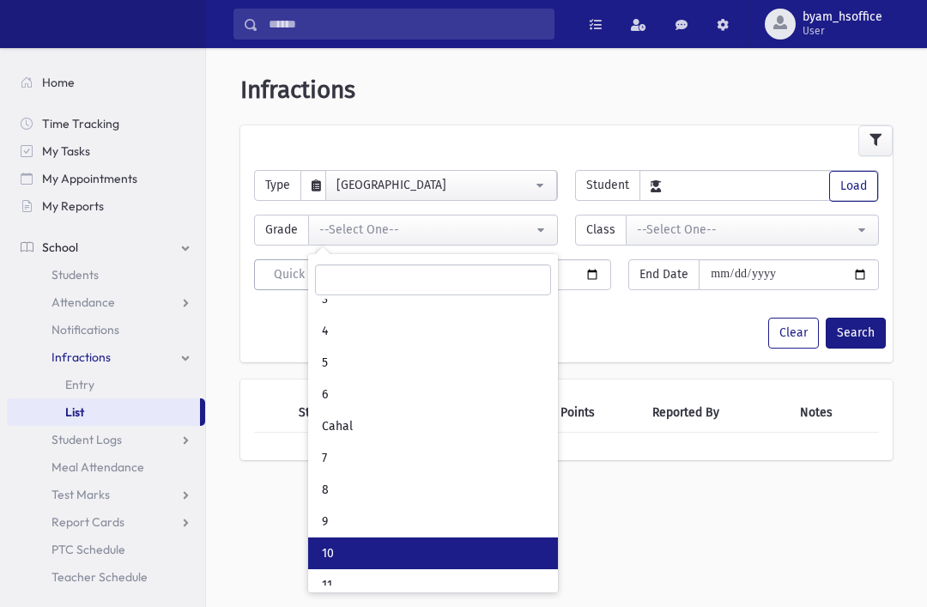
click at [409, 543] on link "10" at bounding box center [433, 553] width 250 height 32
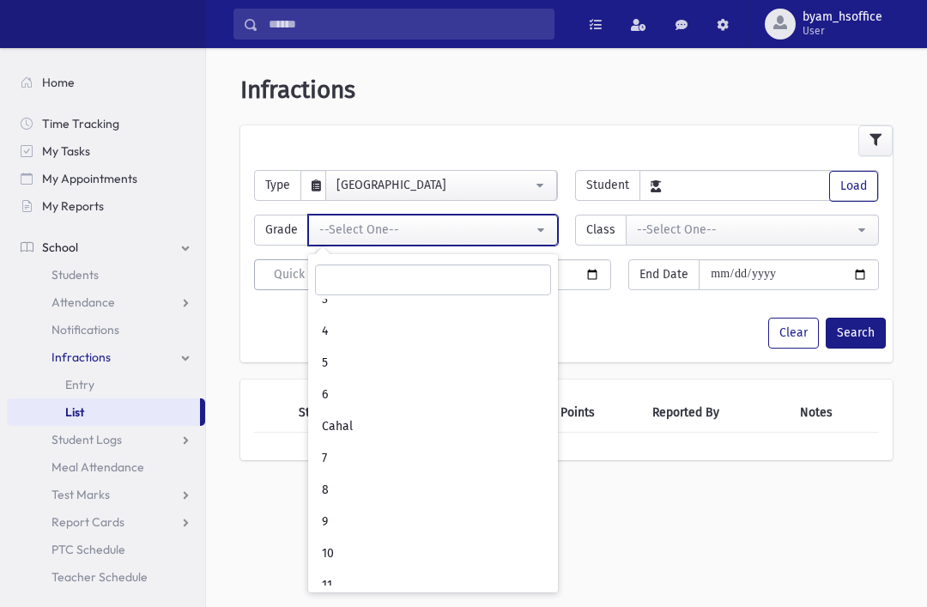
select select "**"
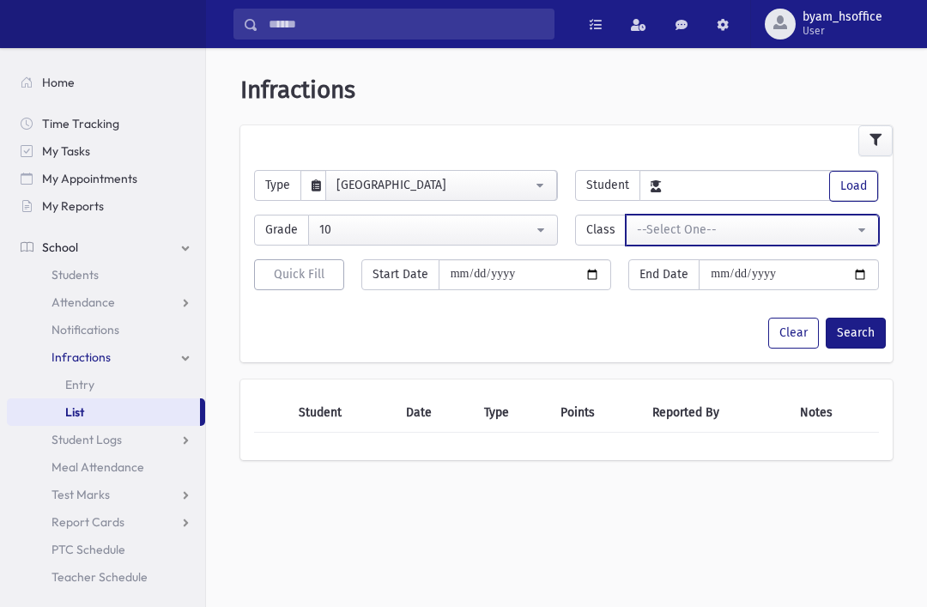
click at [748, 231] on div "--Select One--" at bounding box center [745, 230] width 217 height 18
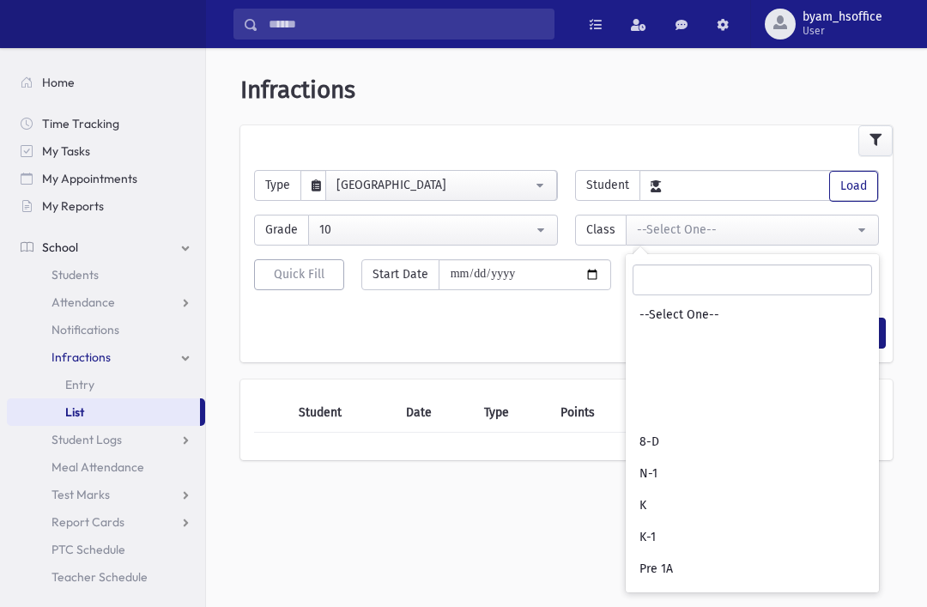
click at [536, 355] on div "**********" at bounding box center [566, 259] width 652 height 206
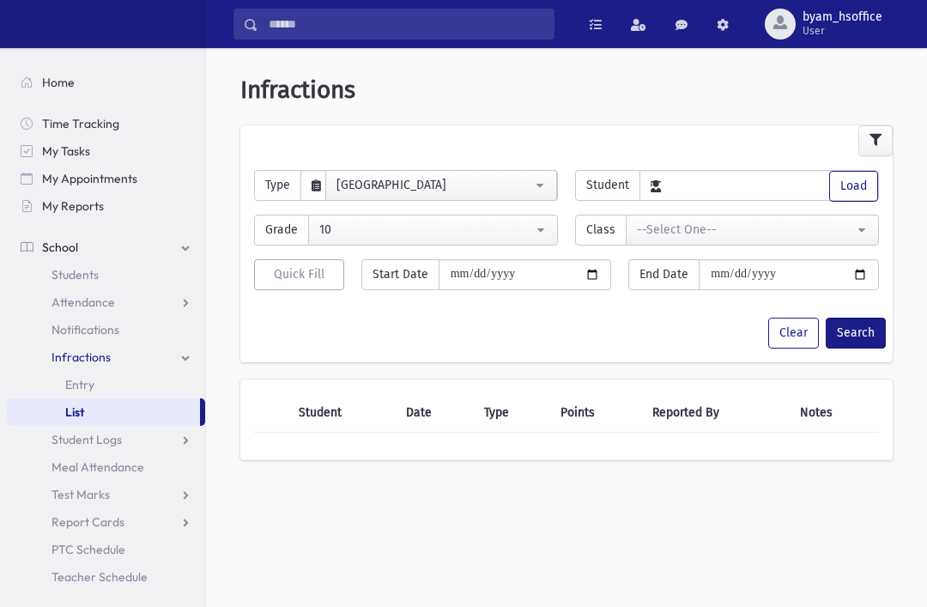
click at [842, 335] on button "Search" at bounding box center [856, 333] width 60 height 31
click at [481, 179] on div "Nailpolish" at bounding box center [434, 185] width 196 height 18
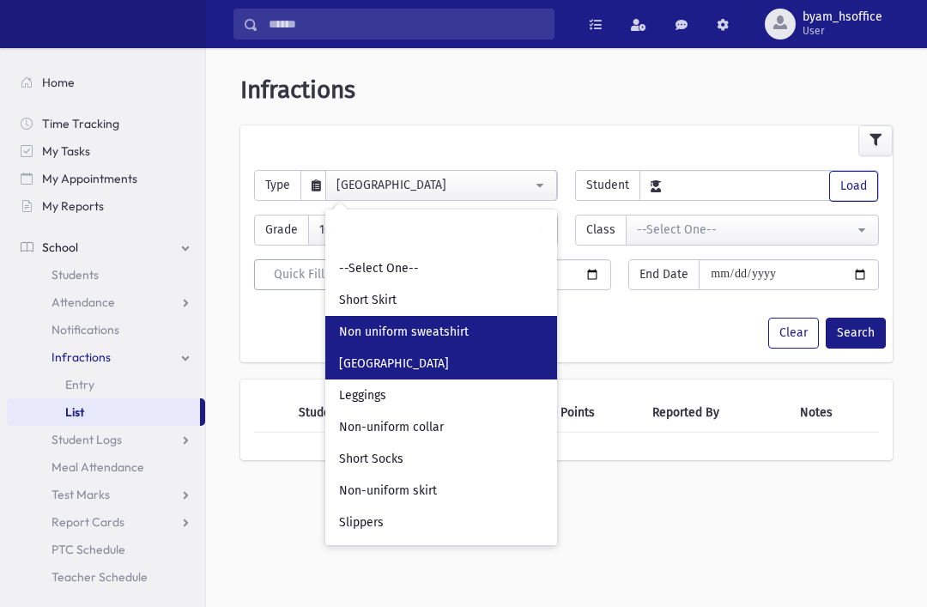
click at [511, 327] on link "Non uniform sweatshirt" at bounding box center [441, 332] width 232 height 32
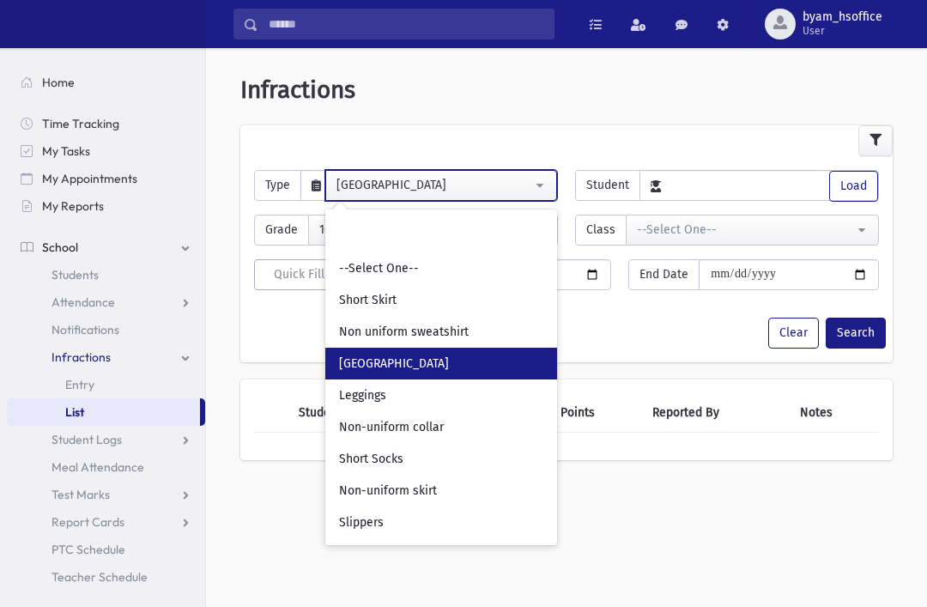
select select "*"
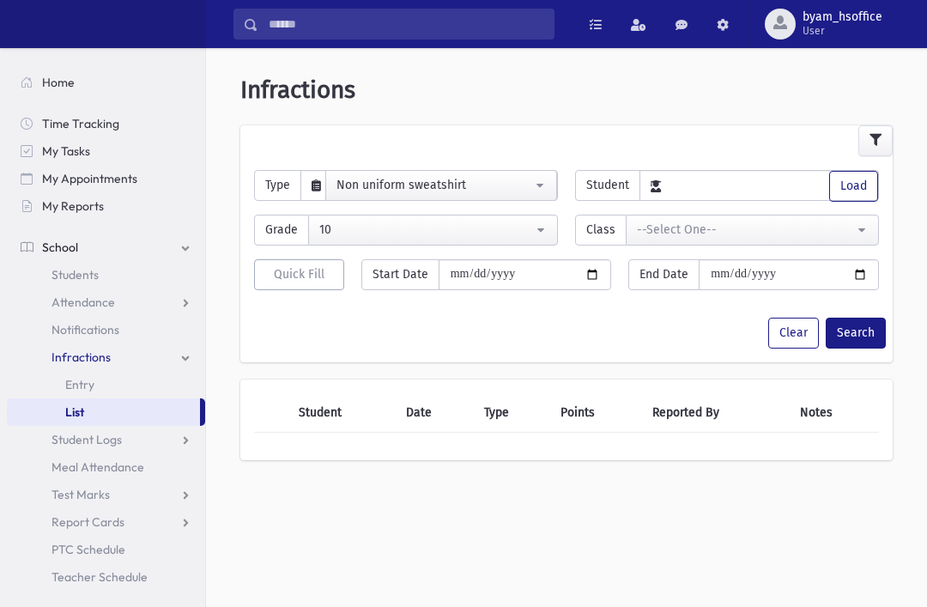
click at [851, 327] on button "Search" at bounding box center [856, 333] width 60 height 31
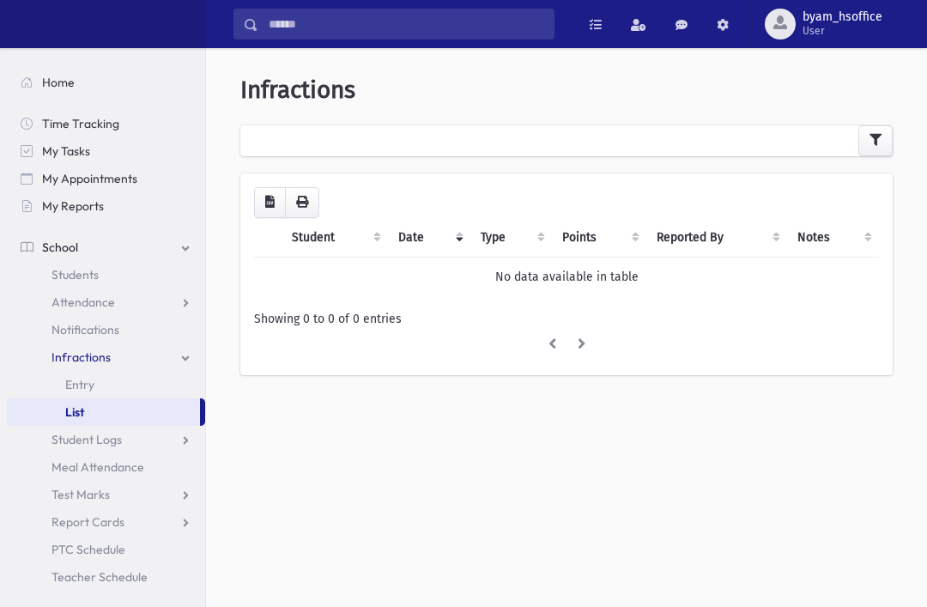
click at [150, 350] on link "Infractions" at bounding box center [106, 356] width 198 height 27
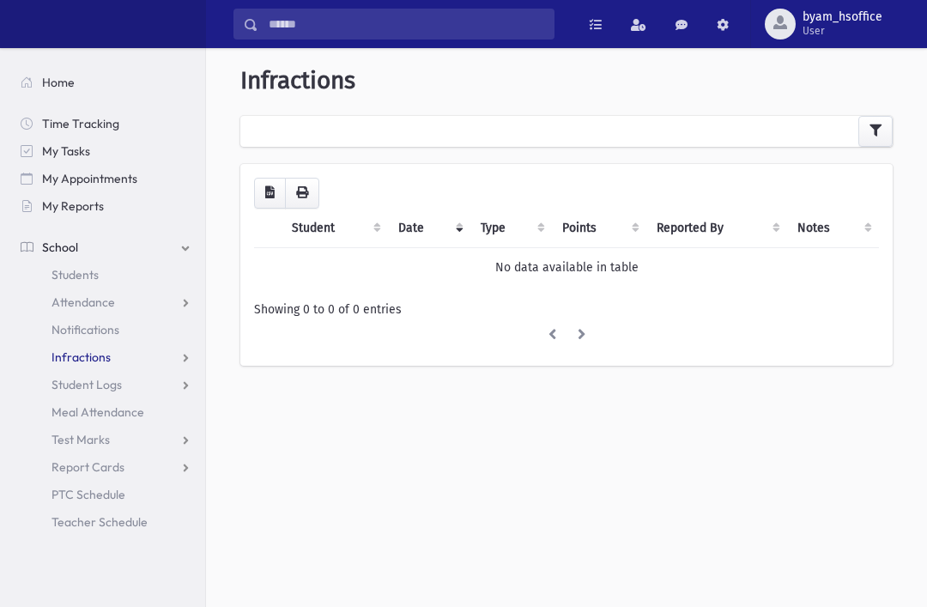
scroll to position [8, 0]
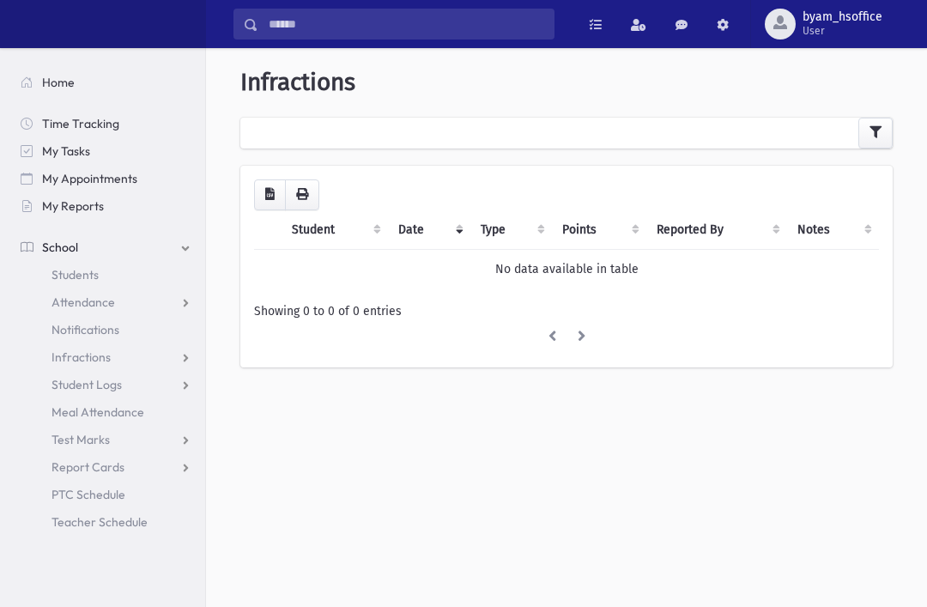
click at [165, 380] on link "Student Logs" at bounding box center [106, 384] width 198 height 27
click at [174, 383] on link "Student Logs" at bounding box center [106, 384] width 198 height 27
click at [164, 473] on link "Report Cards" at bounding box center [106, 466] width 198 height 27
click at [163, 464] on link "Report Cards" at bounding box center [106, 466] width 198 height 27
click at [155, 434] on link "Test Marks" at bounding box center [106, 439] width 198 height 27
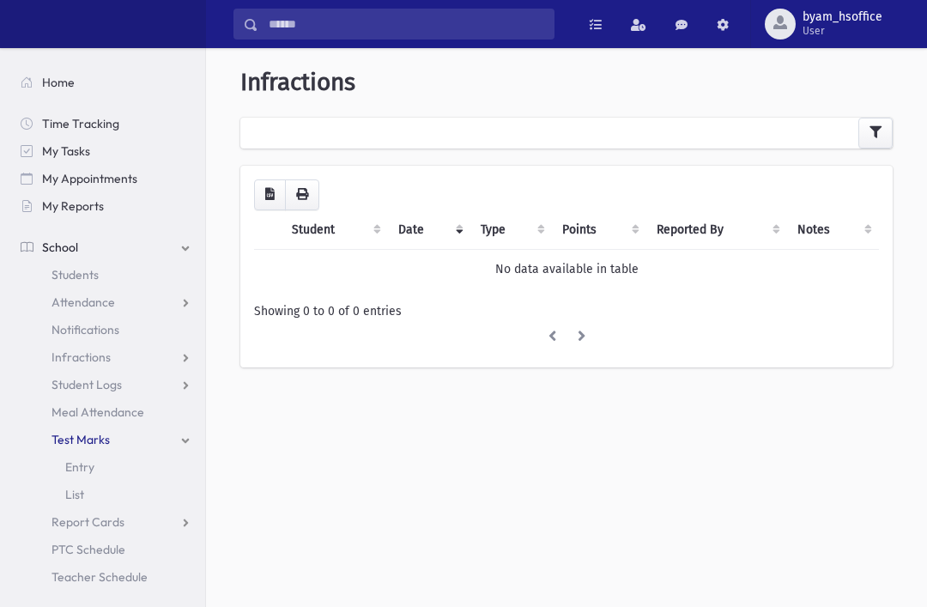
click at [131, 498] on link "List" at bounding box center [106, 494] width 198 height 27
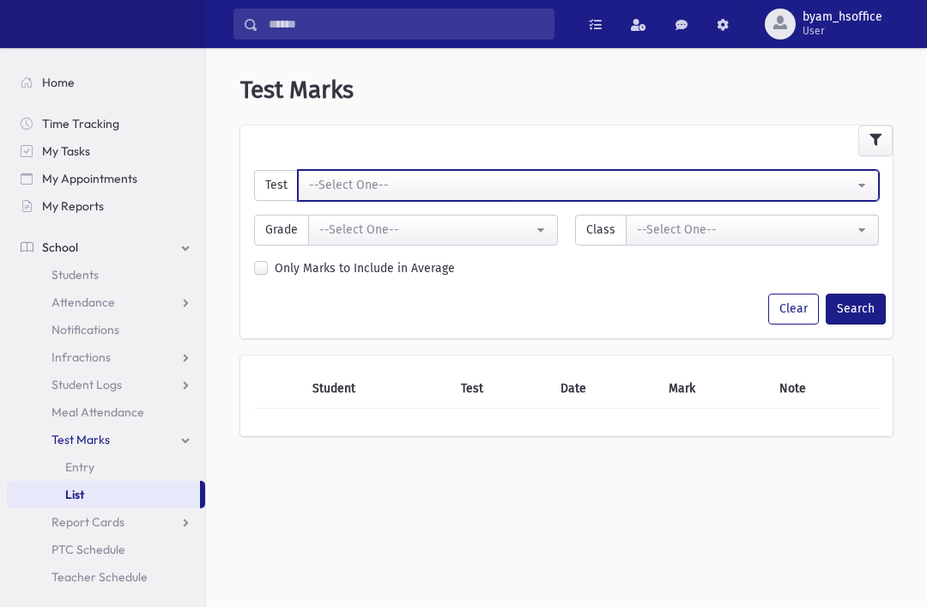
click at [448, 187] on div "--Select One--" at bounding box center [581, 185] width 545 height 18
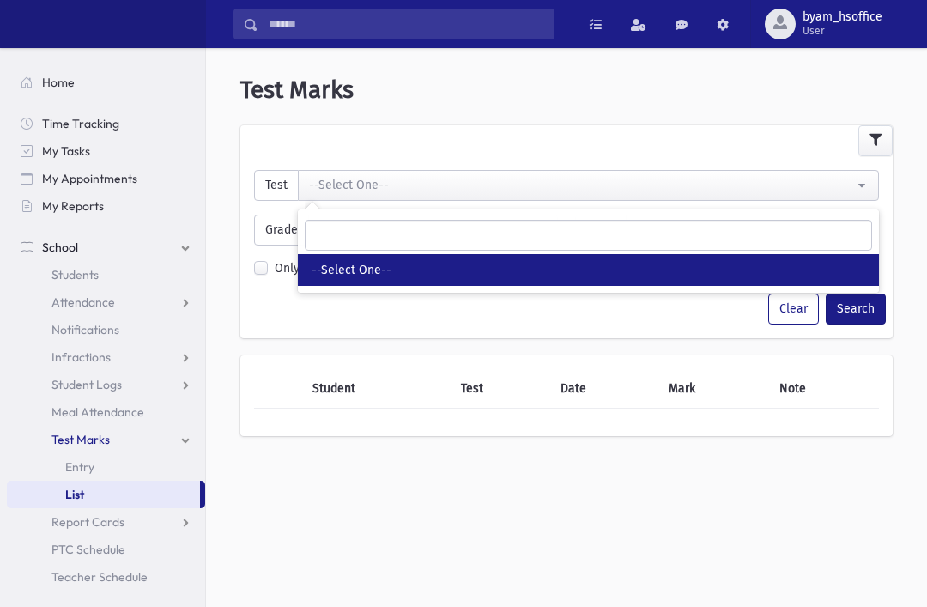
click at [457, 314] on div "Clear Search" at bounding box center [566, 309] width 652 height 31
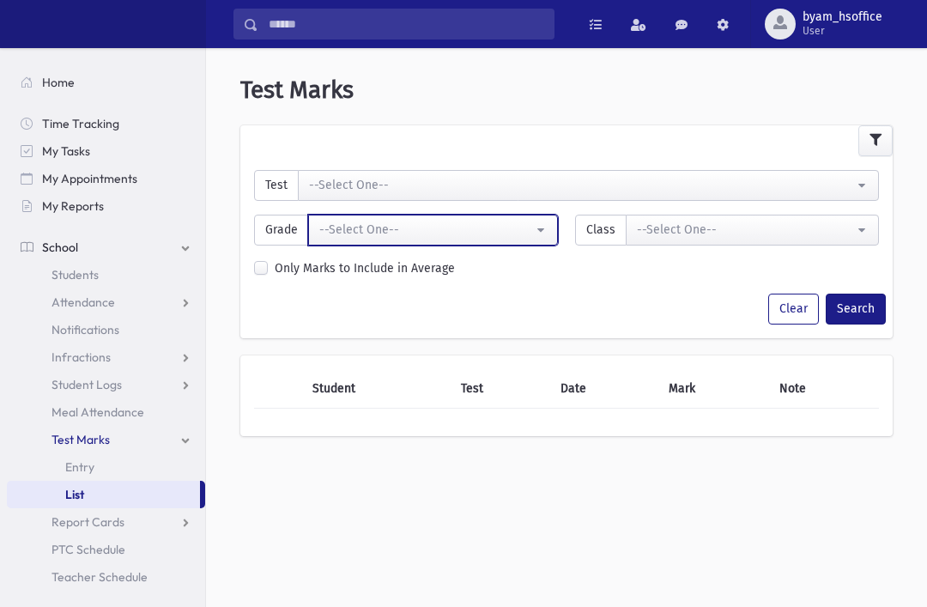
click at [488, 227] on div "--Select One--" at bounding box center [426, 230] width 214 height 18
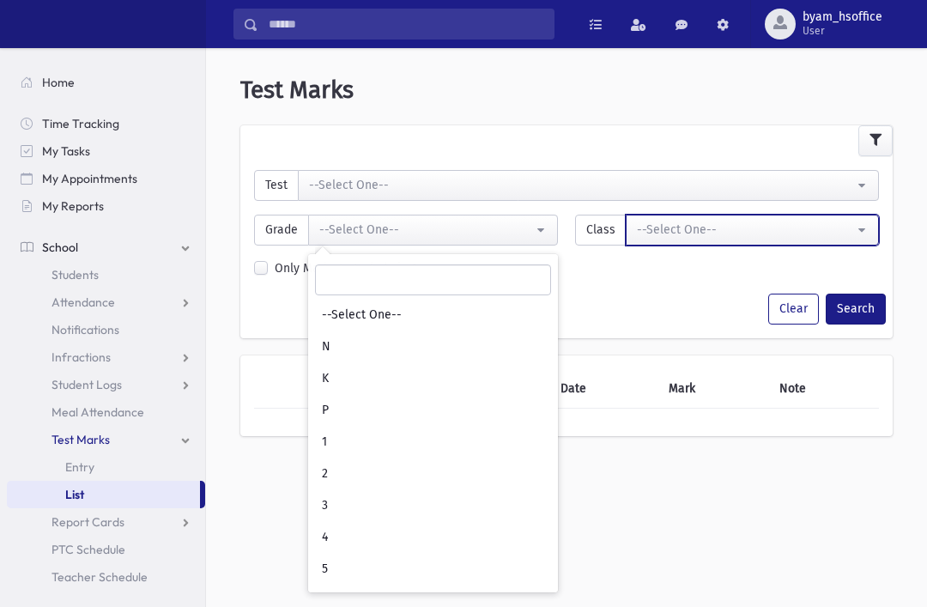
click at [676, 232] on div "--Select One--" at bounding box center [745, 230] width 217 height 18
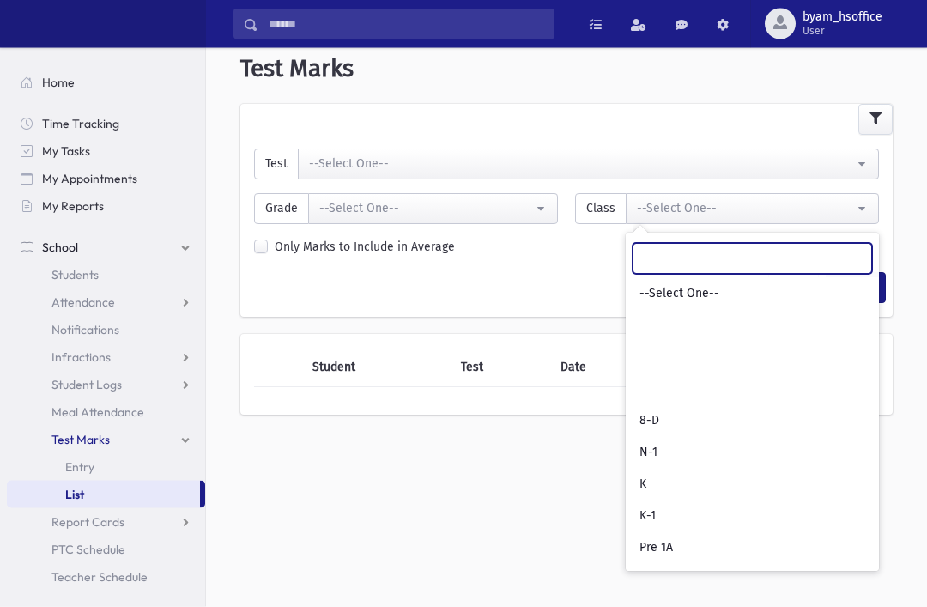
scroll to position [21, 0]
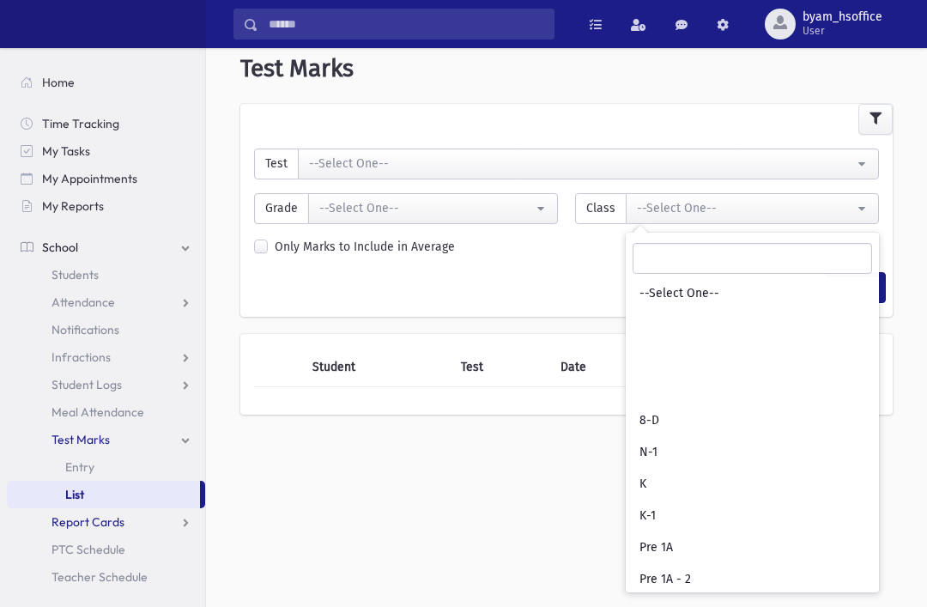
click at [162, 525] on link "Report Cards" at bounding box center [106, 521] width 198 height 27
click at [126, 557] on link "Entry" at bounding box center [106, 549] width 198 height 27
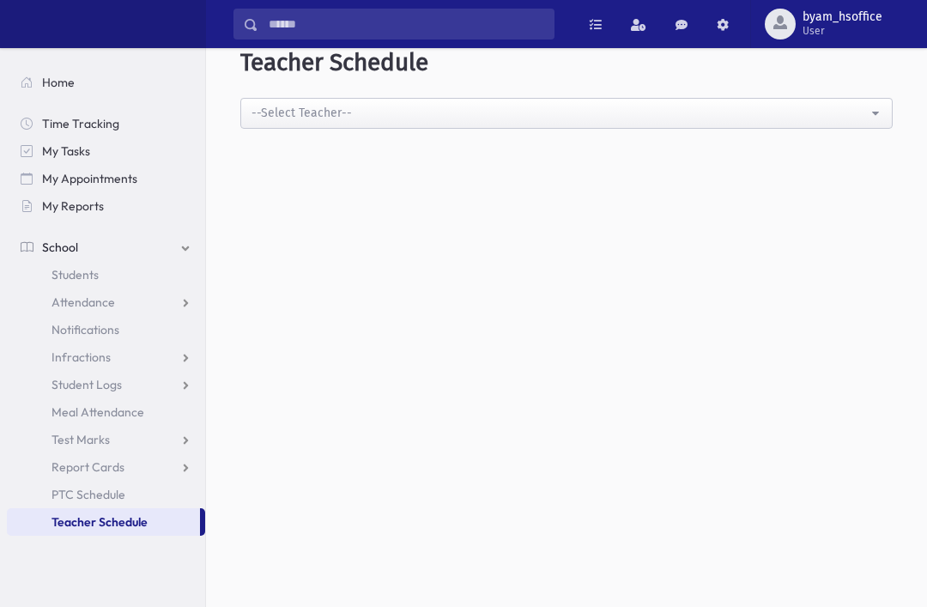
scroll to position [35, 0]
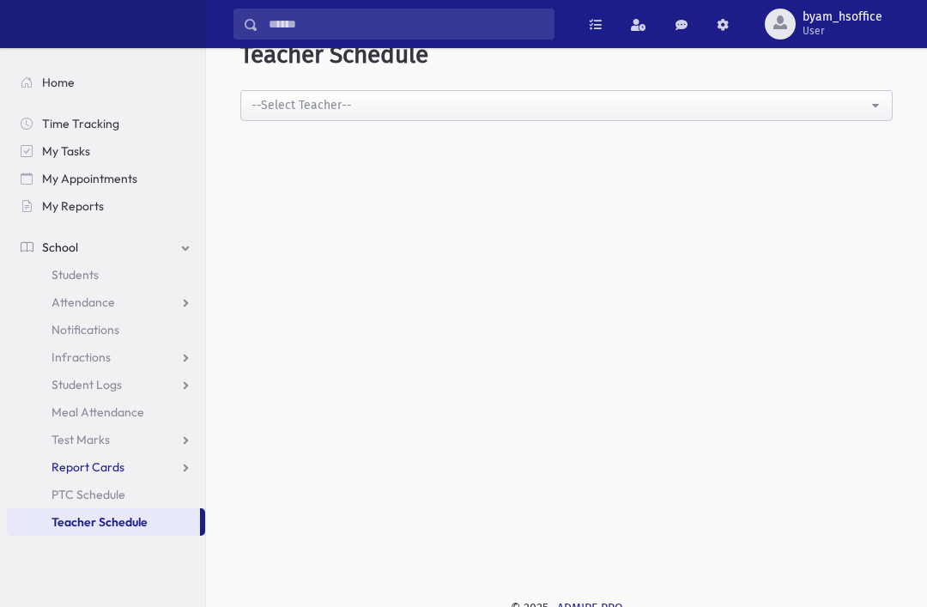
click at [167, 469] on link "Report Cards" at bounding box center [106, 466] width 198 height 27
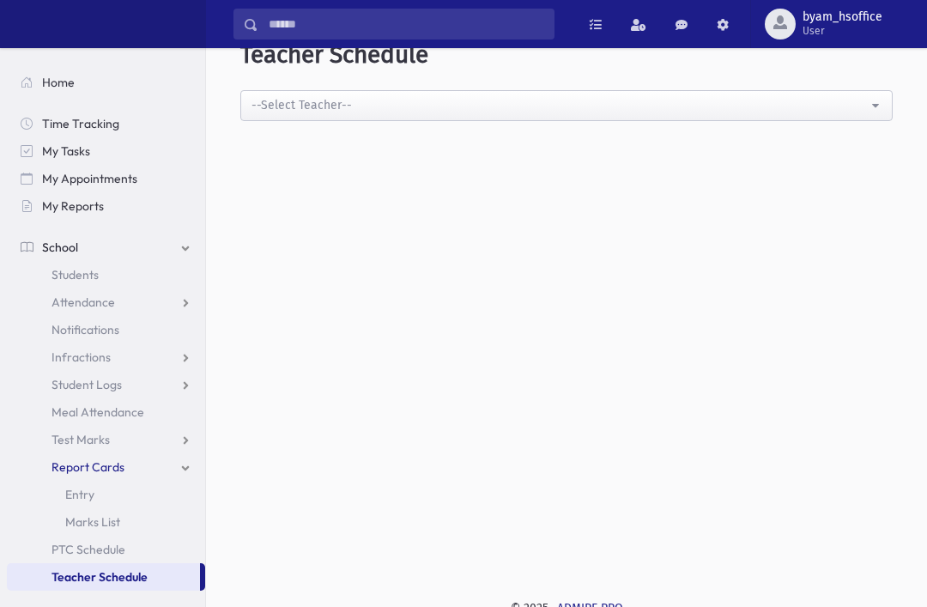
click at [142, 517] on link "Marks List" at bounding box center [106, 521] width 198 height 27
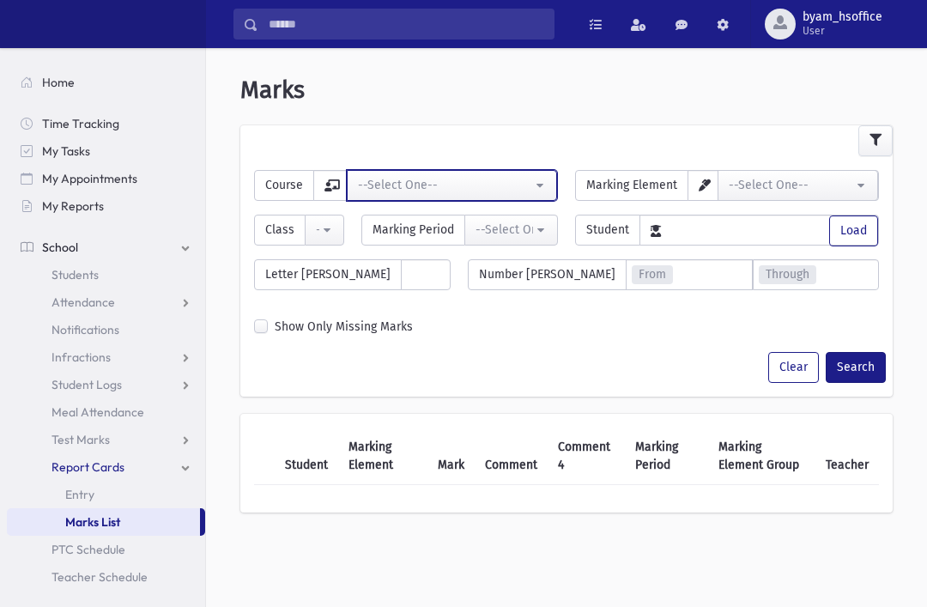
click at [497, 188] on div "--Select One--" at bounding box center [445, 185] width 174 height 18
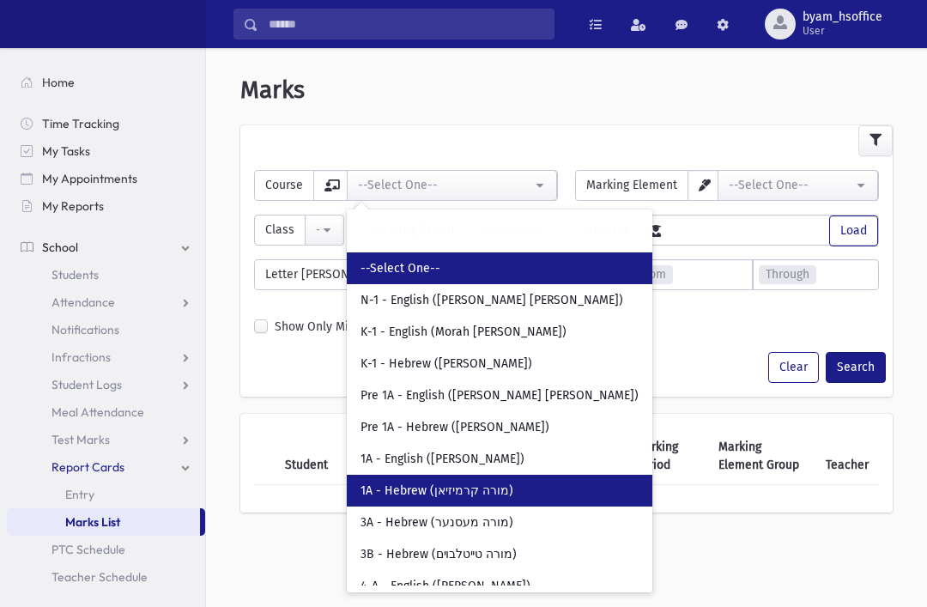
click at [523, 492] on link "1A - Hebrew (מורה קרמיזיאן)" at bounding box center [500, 491] width 306 height 32
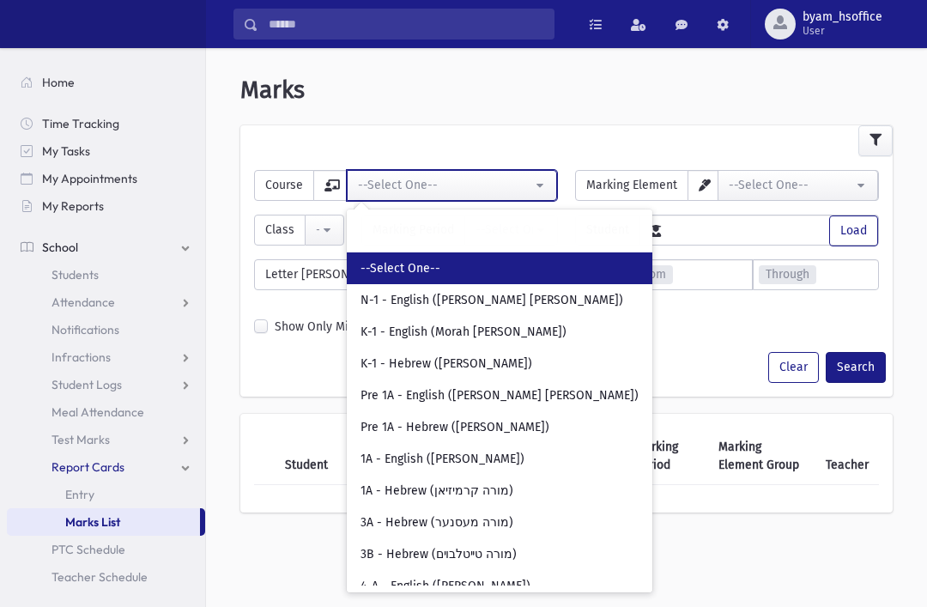
select select "***"
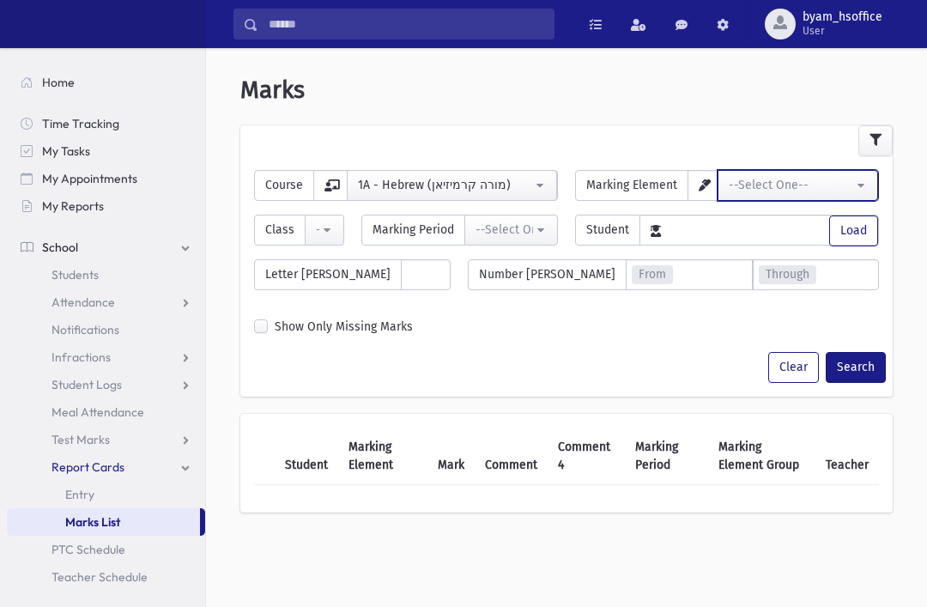
click at [796, 180] on div "--Select One--" at bounding box center [791, 185] width 124 height 18
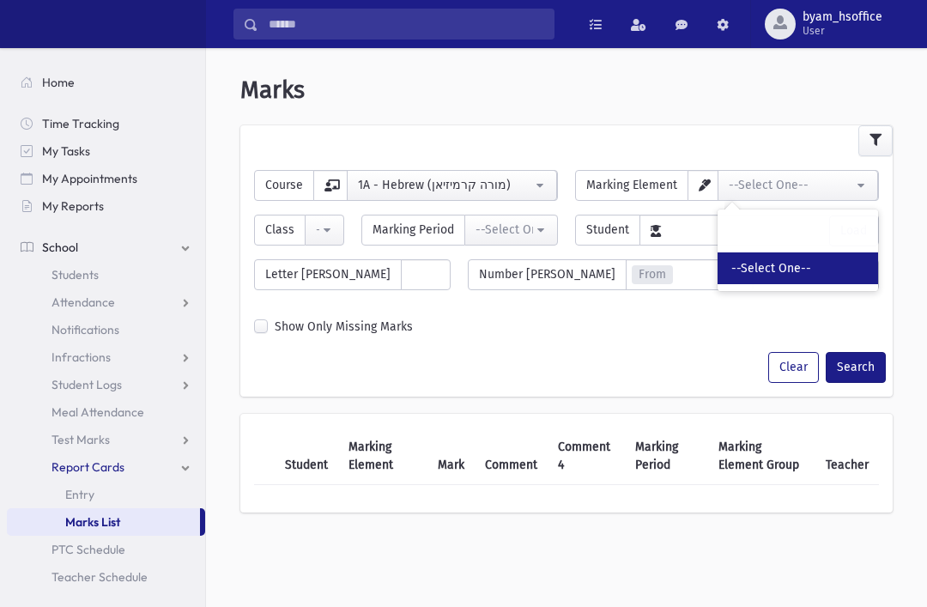
click at [803, 266] on span "--Select One--" at bounding box center [771, 268] width 80 height 17
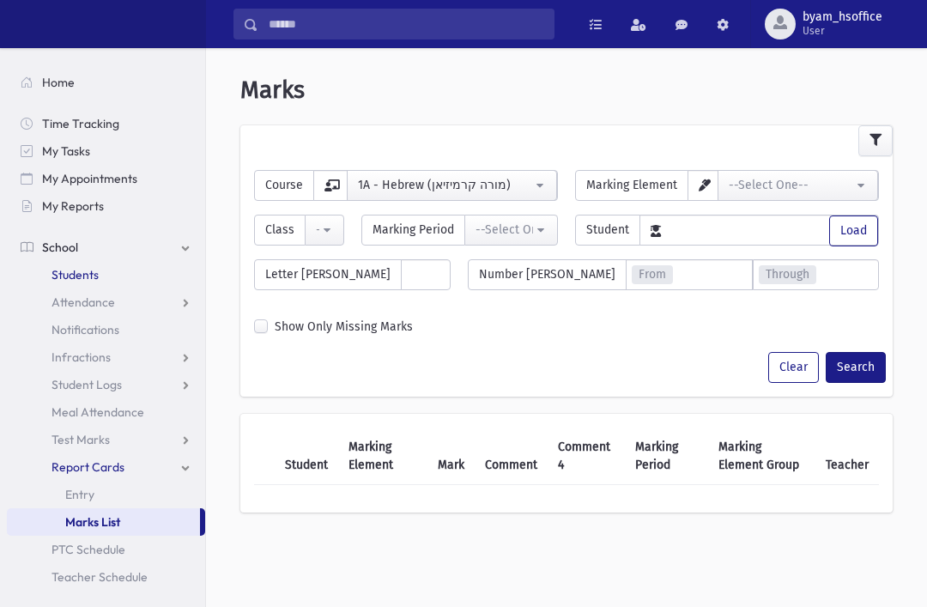
click at [143, 275] on link "Students" at bounding box center [106, 274] width 198 height 27
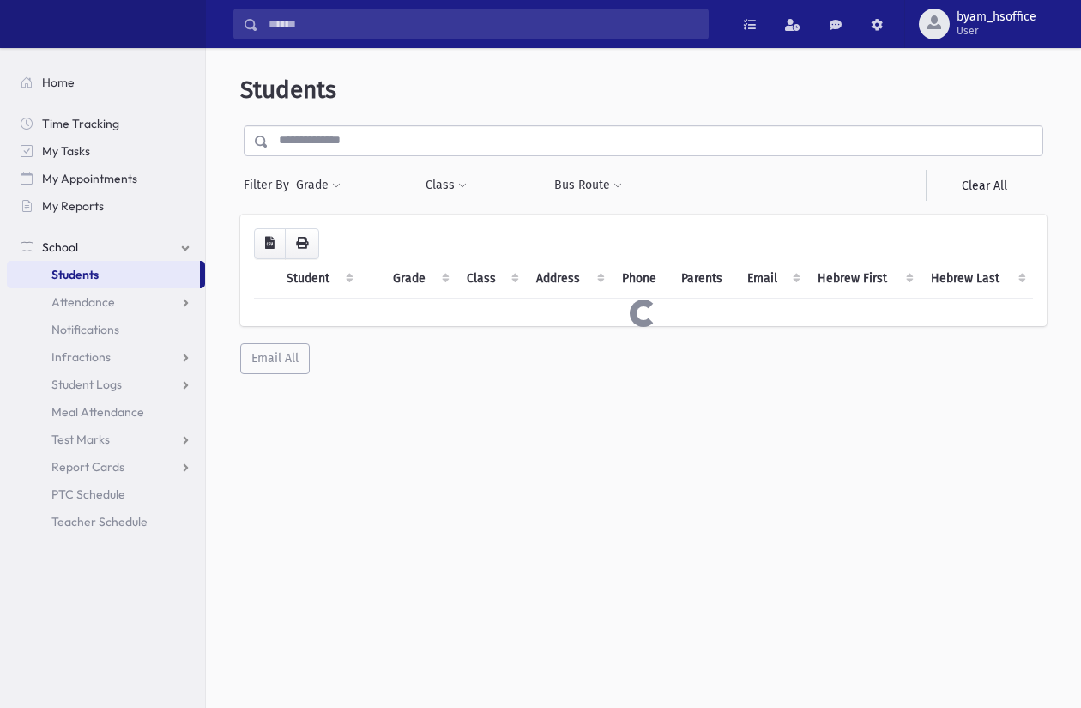
scroll to position [15, 0]
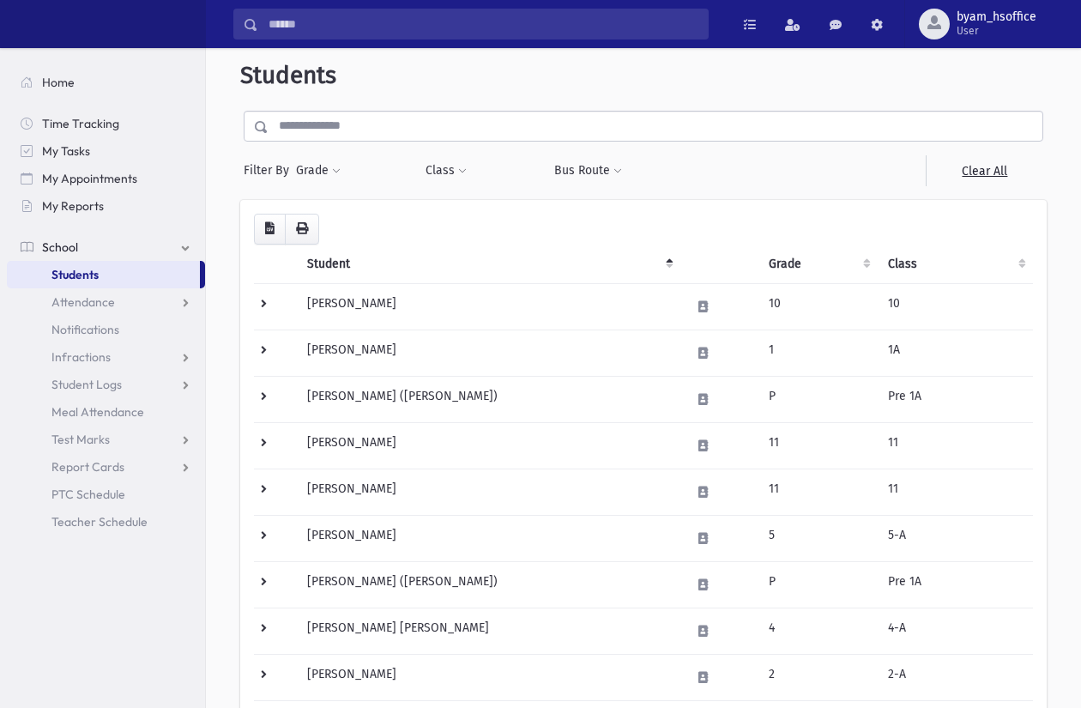
click at [603, 175] on button "Bus Route" at bounding box center [589, 170] width 70 height 31
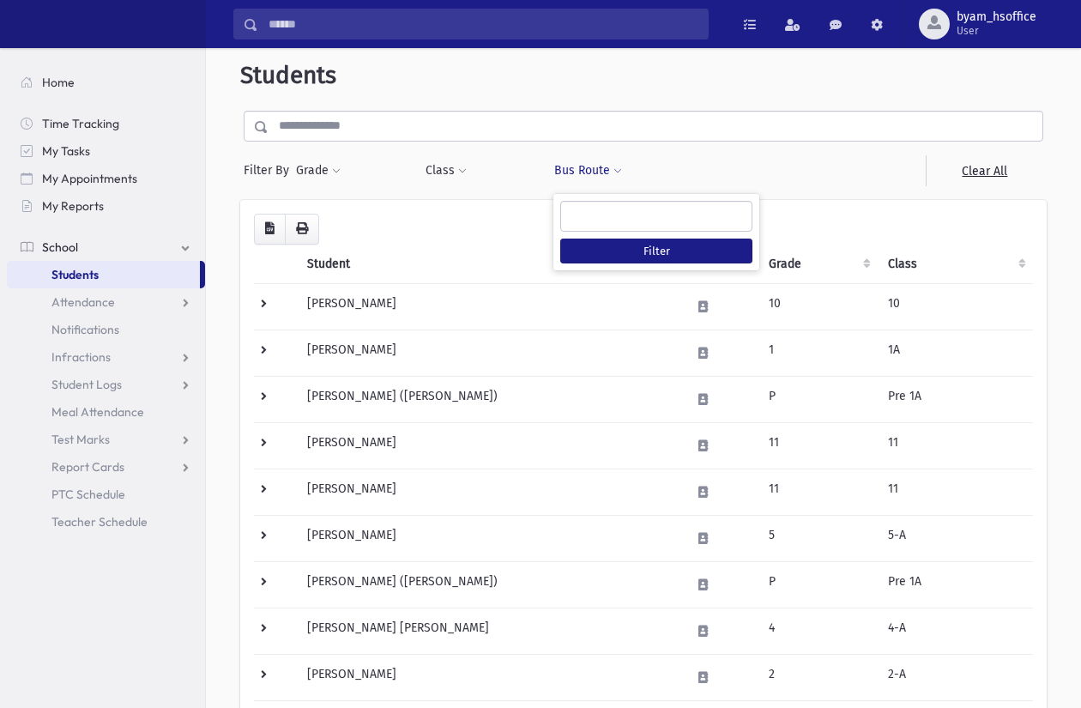
click at [717, 213] on ul at bounding box center [656, 215] width 191 height 26
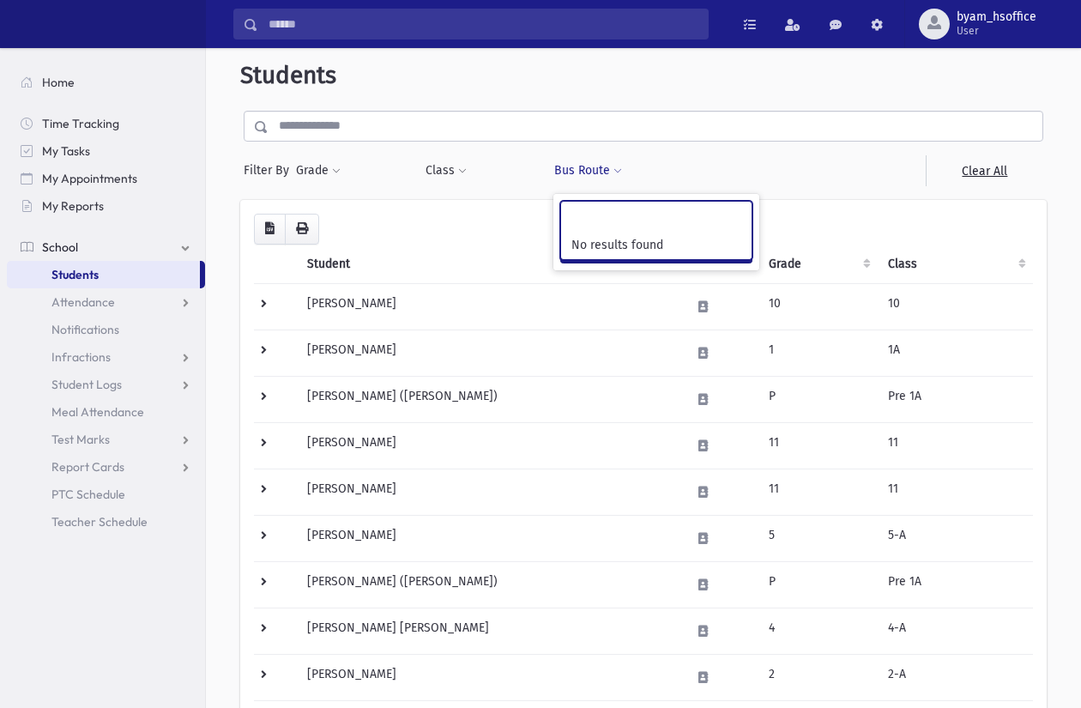
scroll to position [14, 0]
click at [855, 166] on div at bounding box center [866, 171] width 129 height 31
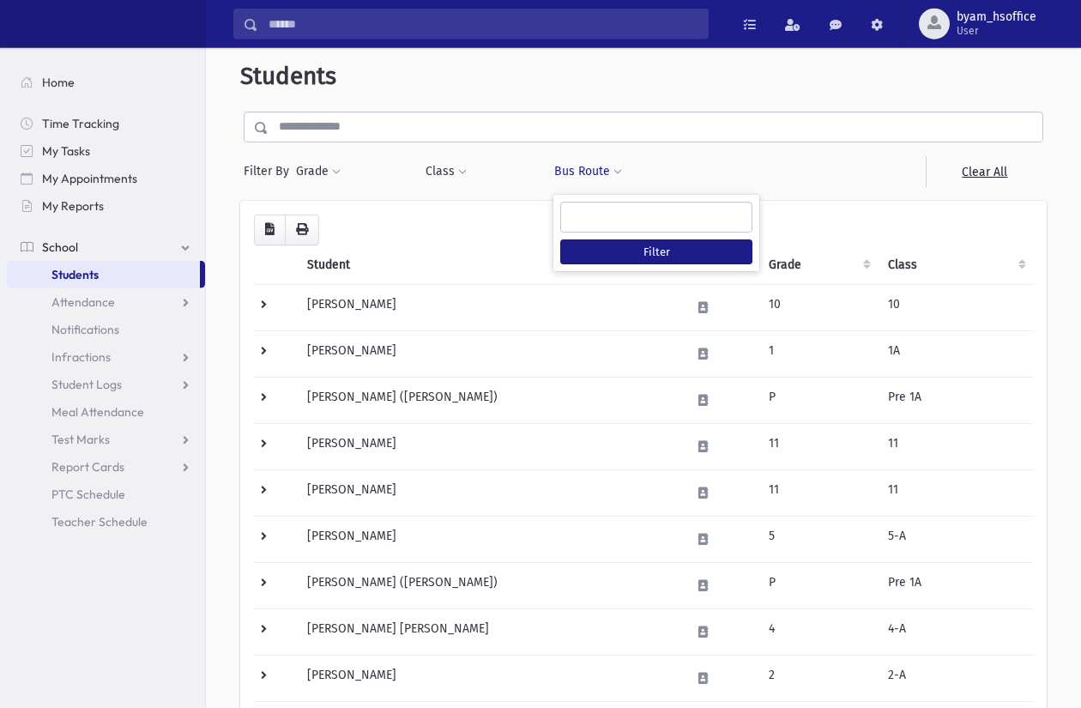
click at [866, 172] on div at bounding box center [866, 171] width 129 height 31
